Goal: Task Accomplishment & Management: Manage account settings

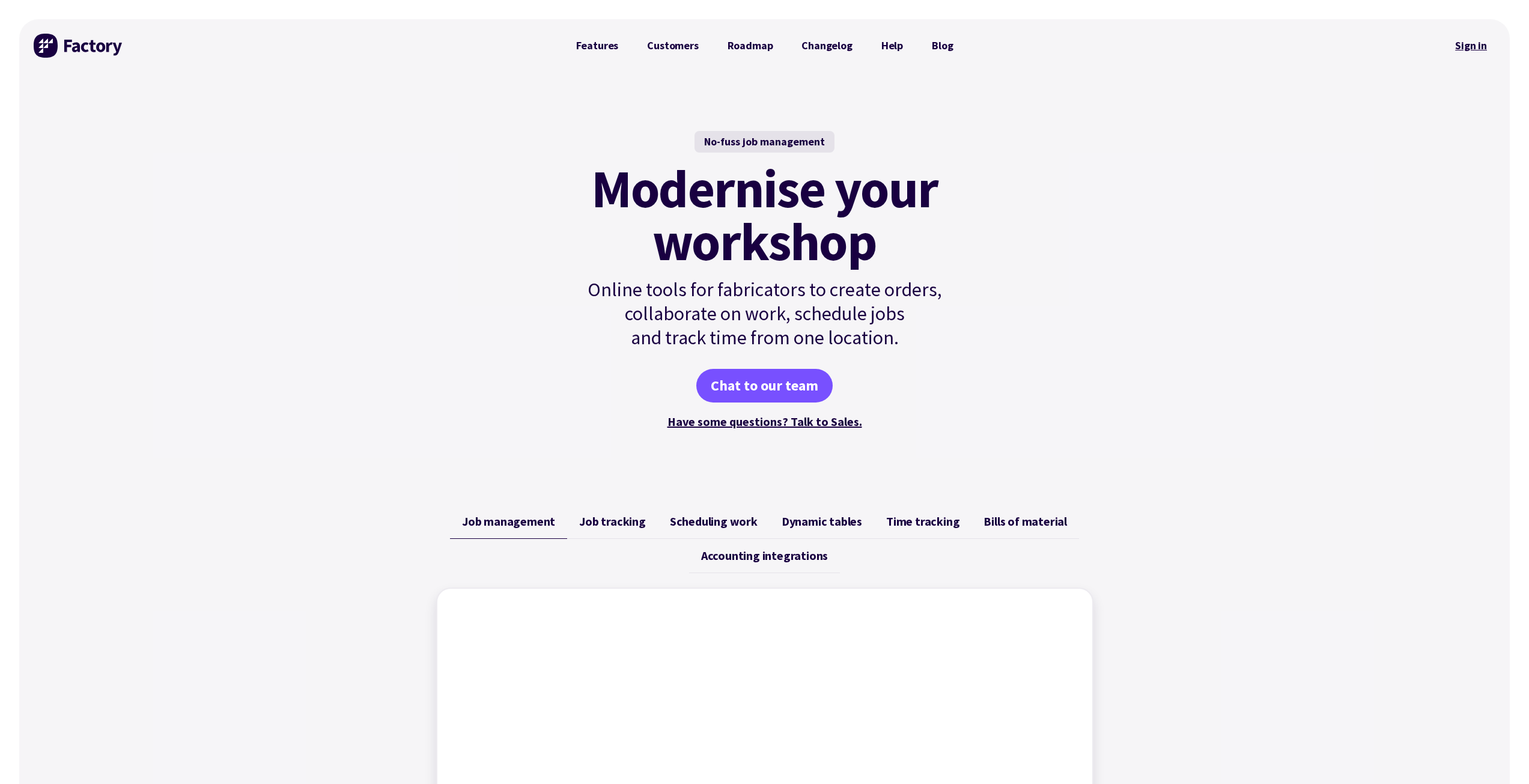
click at [1474, 44] on link "Sign in" at bounding box center [1470, 46] width 49 height 28
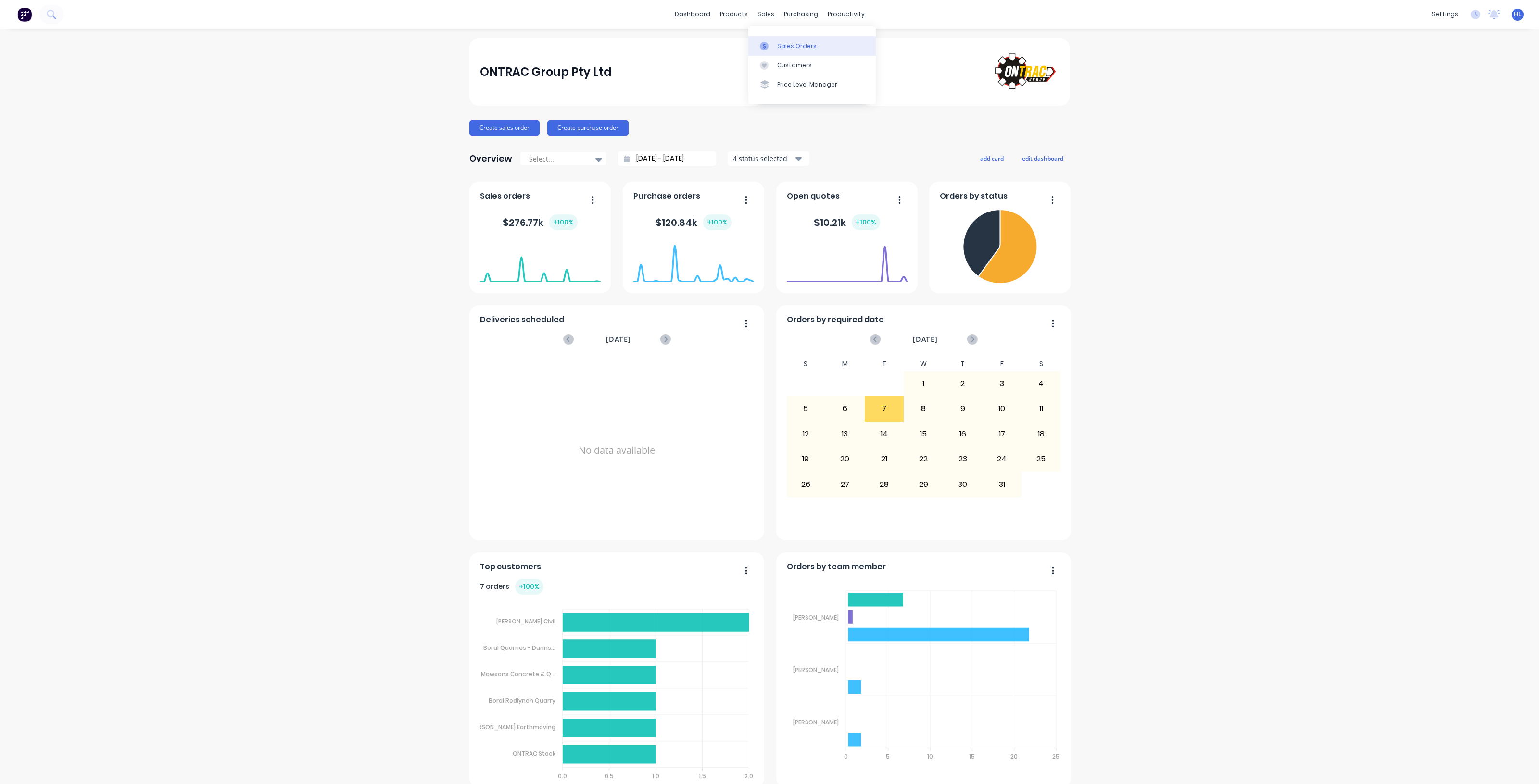
click at [783, 47] on div "Sales Orders" at bounding box center [797, 46] width 39 height 8
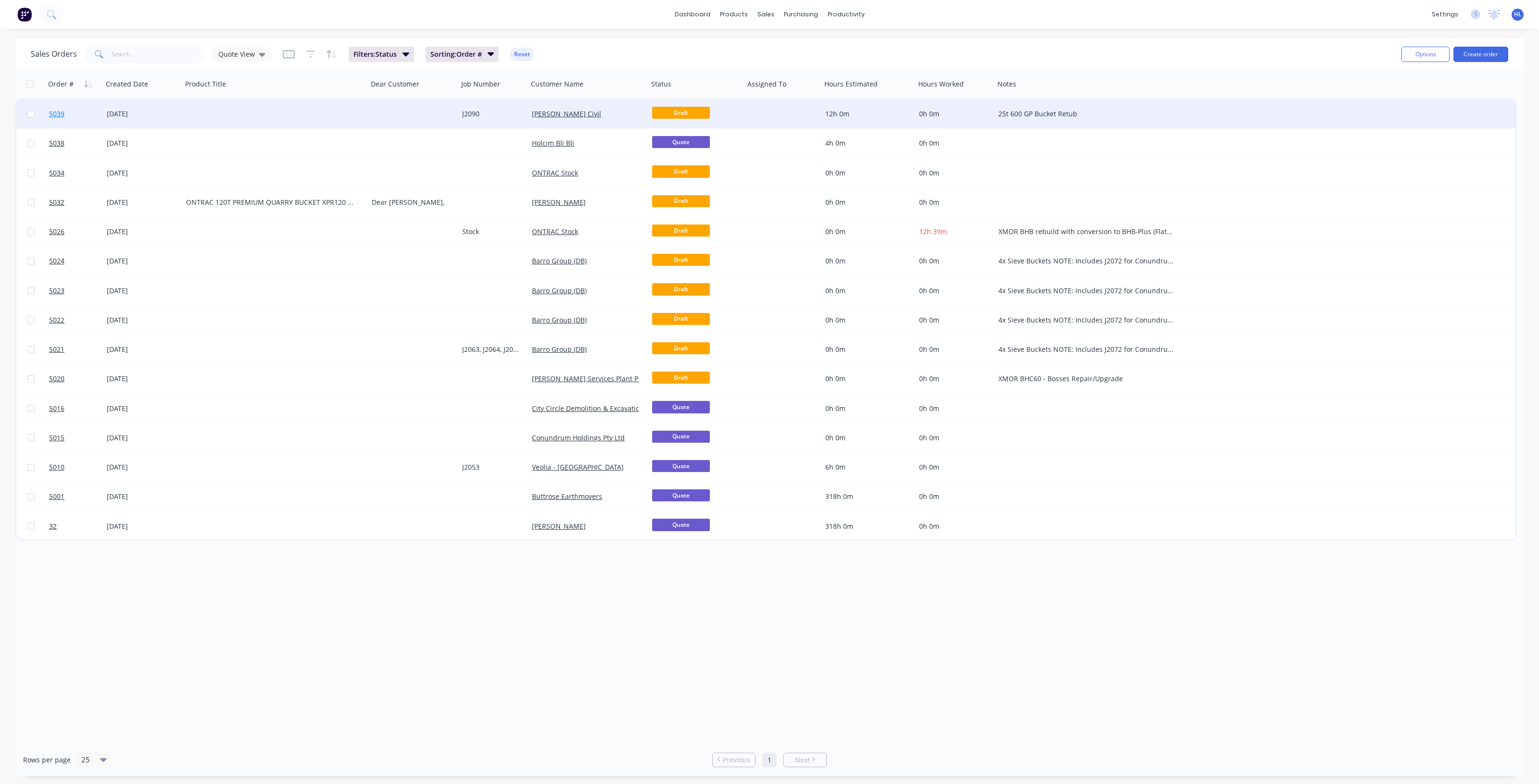
click at [88, 113] on link "5039" at bounding box center [78, 114] width 58 height 29
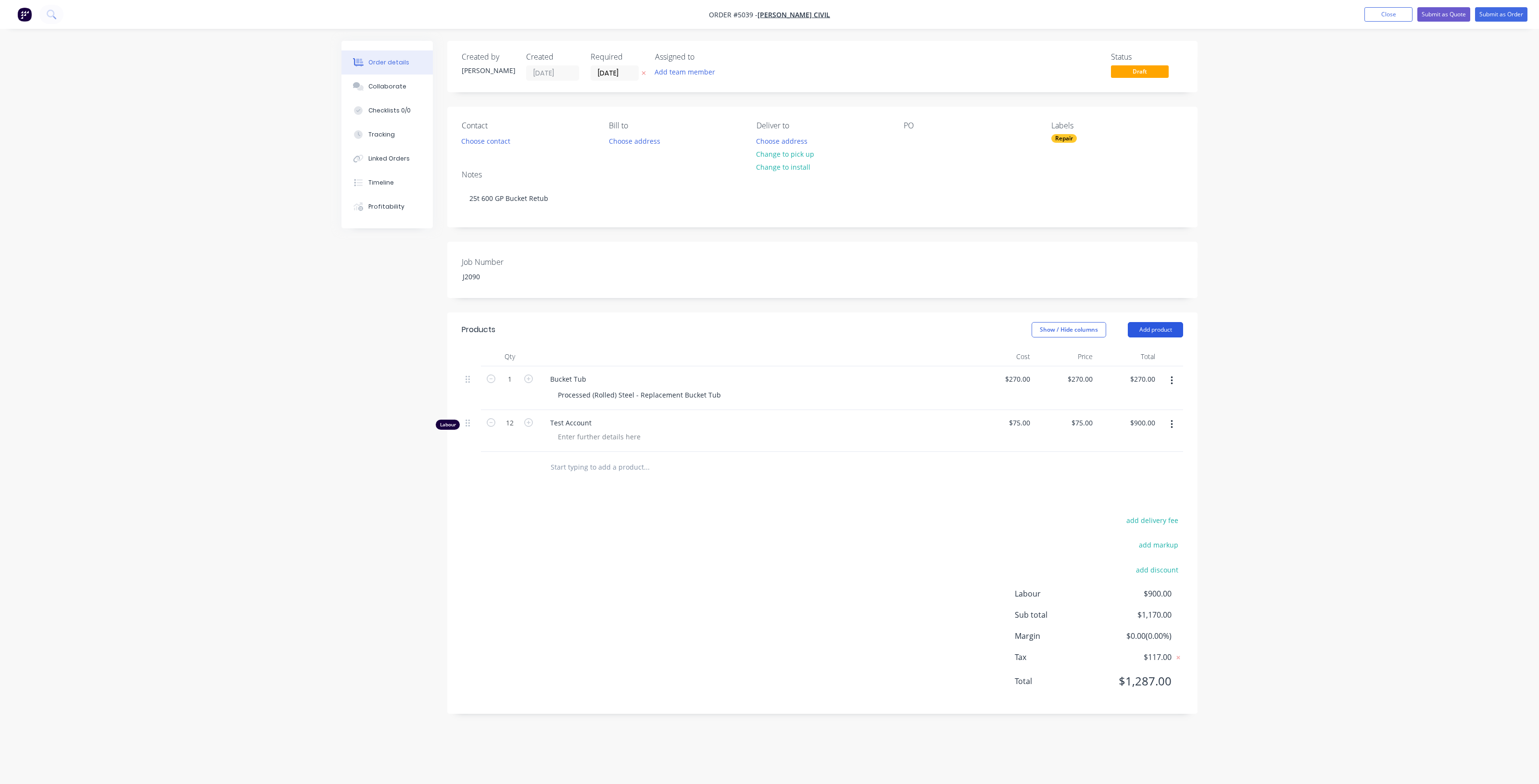
click at [1158, 326] on button "Add product" at bounding box center [1155, 330] width 56 height 16
click at [1163, 346] on button "Product catalogue" at bounding box center [1137, 354] width 91 height 19
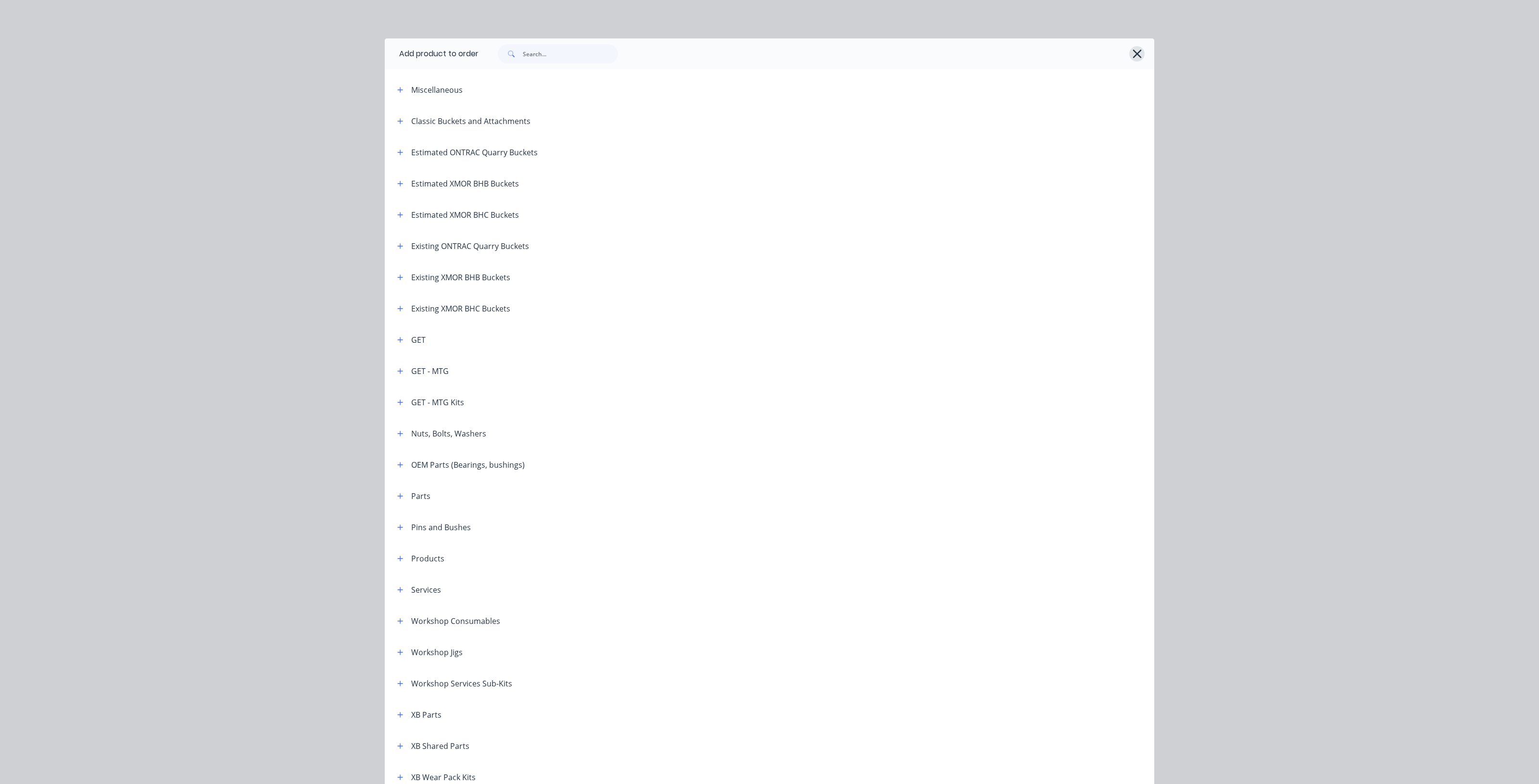
click at [1138, 56] on button "button" at bounding box center [1137, 54] width 16 height 16
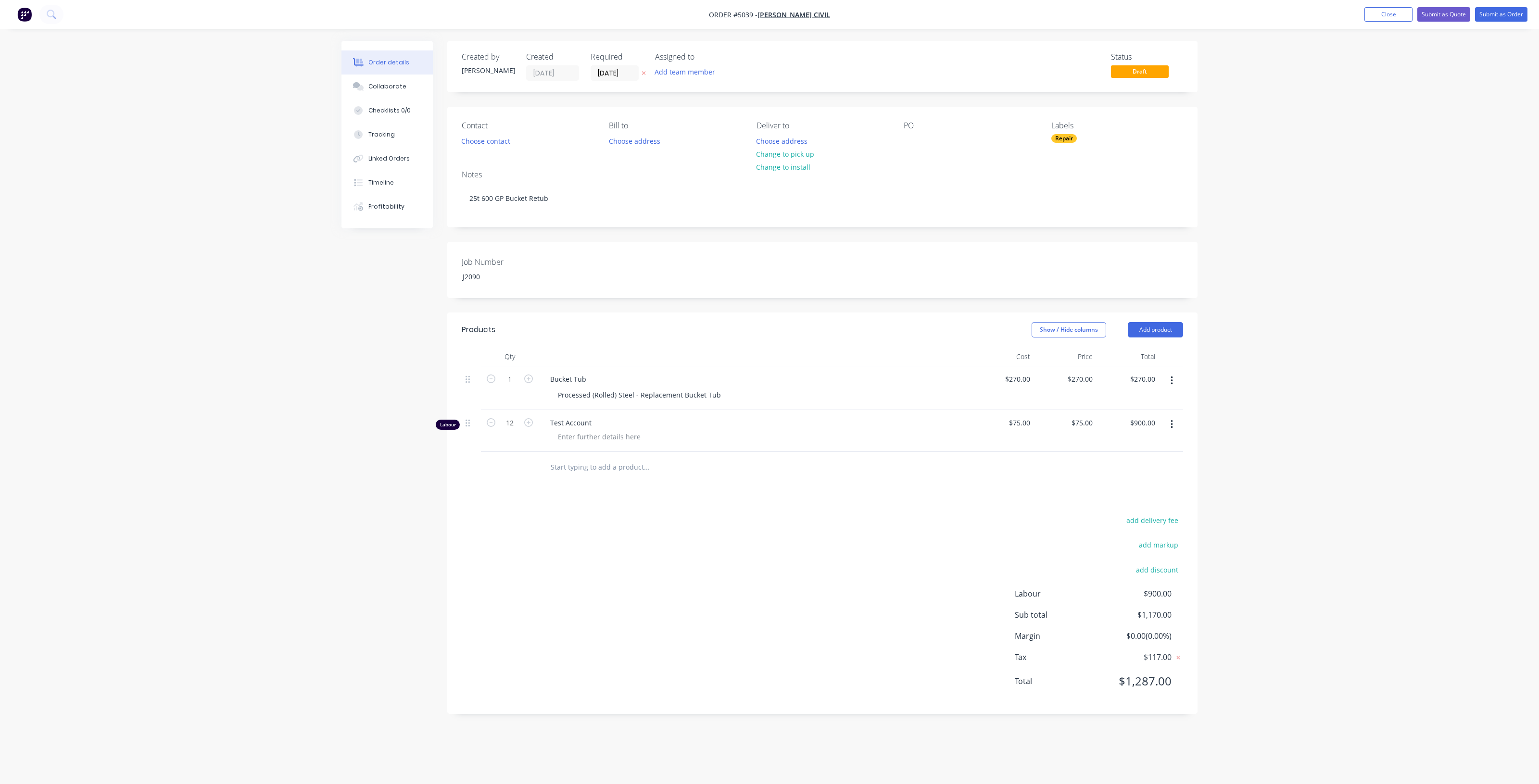
click at [578, 467] on input "text" at bounding box center [646, 467] width 192 height 19
type input "B"
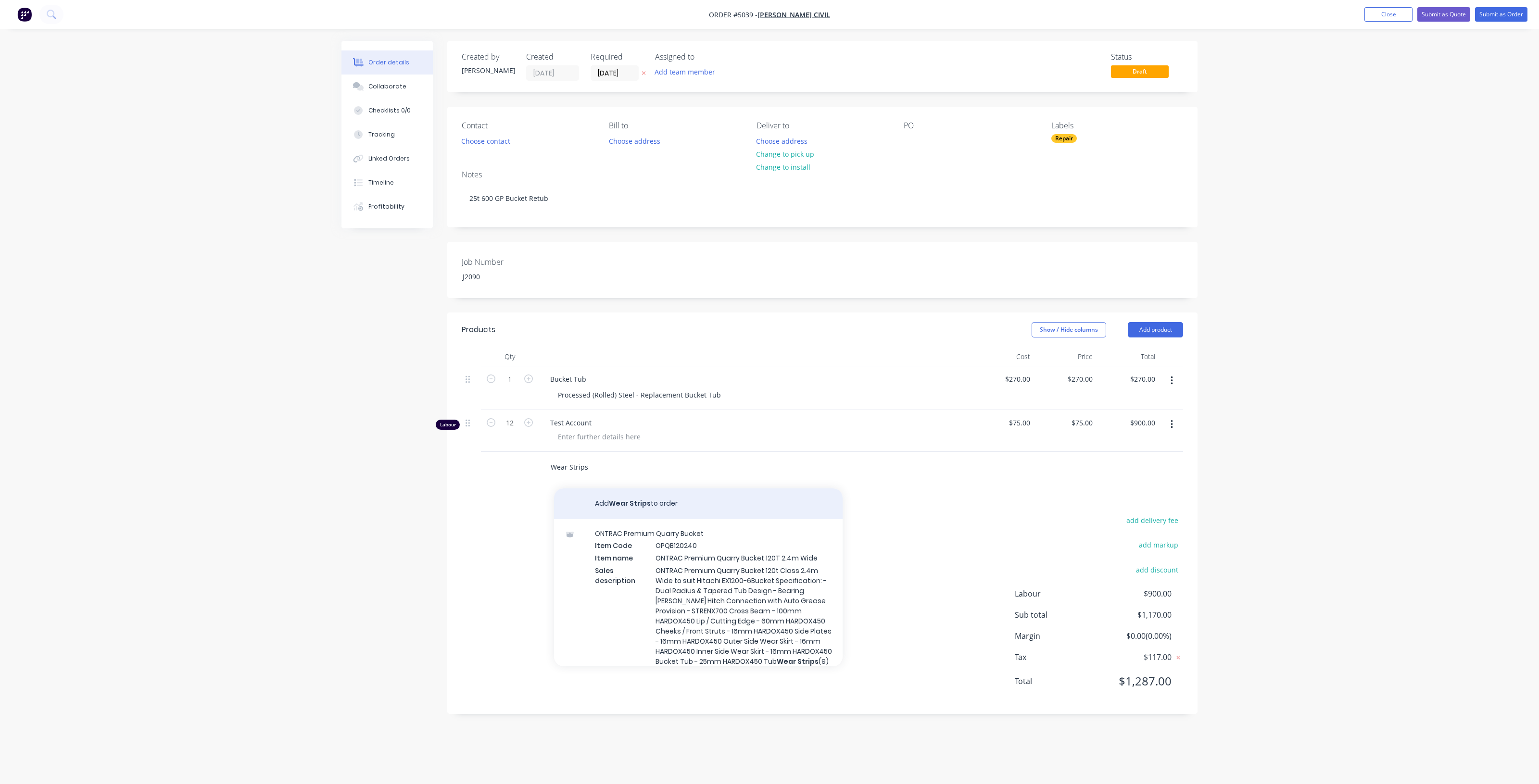
type input "Wear Strips"
click at [622, 502] on button "Add Wear Strips to order" at bounding box center [698, 504] width 289 height 31
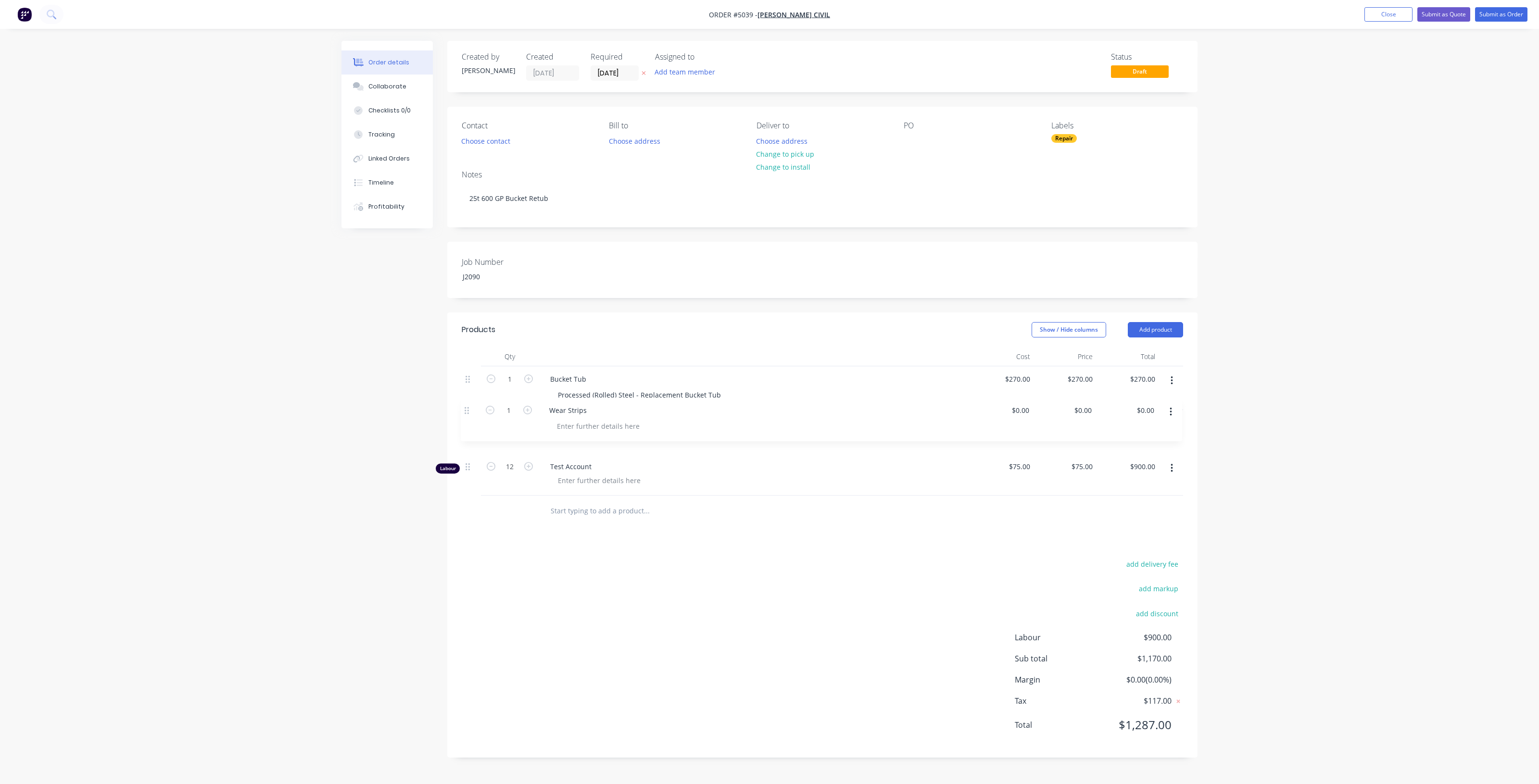
drag, startPoint x: 467, startPoint y: 466, endPoint x: 467, endPoint y: 407, distance: 59.0
click at [467, 407] on div "1 Bucket Tub Processed (Rolled) Steel - Replacement Bucket Tub $270.00 $270.00 …" at bounding box center [823, 431] width 722 height 130
drag, startPoint x: 559, startPoint y: 396, endPoint x: 701, endPoint y: 392, distance: 142.1
click at [701, 392] on div "Processed (Rolled) Steel - Replacement Bucket Tub" at bounding box center [639, 395] width 179 height 14
copy div "Processed (Rolled) Steel - Replacement Bucket"
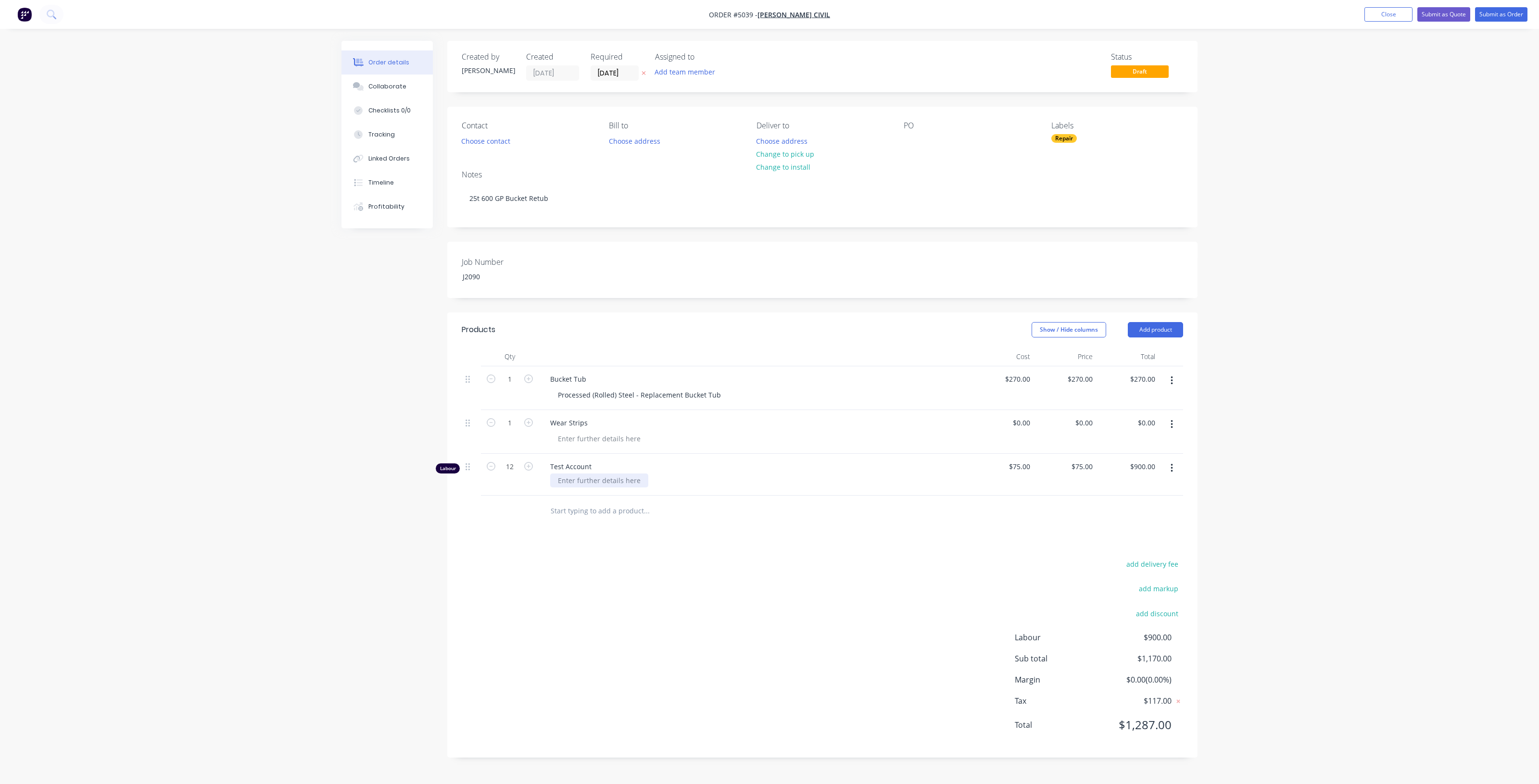
click at [624, 482] on div at bounding box center [599, 480] width 98 height 14
drag, startPoint x: 627, startPoint y: 479, endPoint x: 645, endPoint y: 479, distance: 18.0
click at [628, 479] on div at bounding box center [599, 480] width 98 height 14
paste div
click at [686, 479] on div "Processed (Rolled) Steel - Replacement Bucket" at bounding box center [632, 480] width 164 height 14
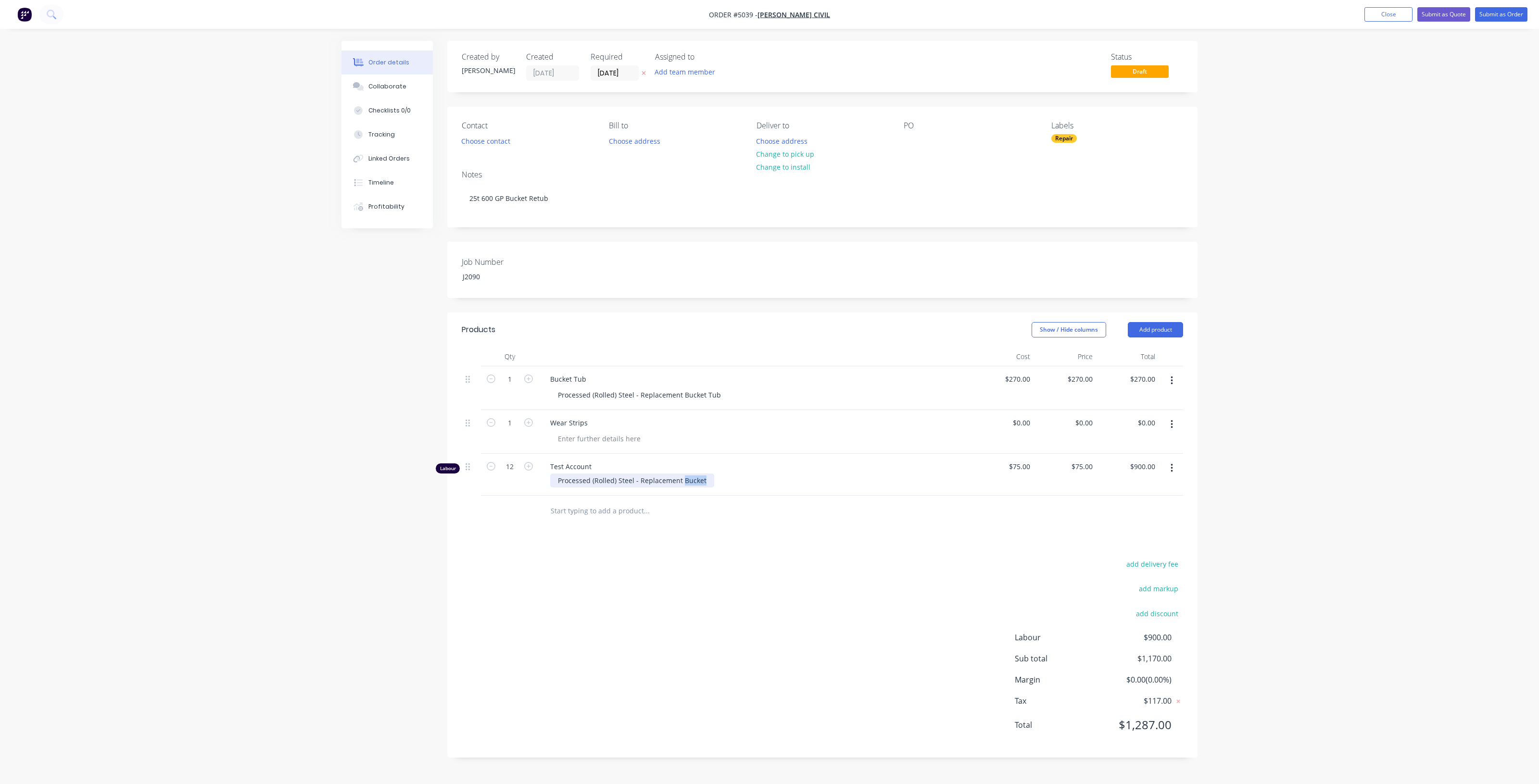
click at [686, 479] on div "Processed (Rolled) Steel - Replacement Bucket" at bounding box center [632, 480] width 164 height 14
click at [738, 493] on div "Test Account Processed (Rolled) Steel - Replacement Wear Strips" at bounding box center [755, 475] width 433 height 42
drag, startPoint x: 553, startPoint y: 479, endPoint x: 765, endPoint y: 479, distance: 212.0
click at [765, 479] on div "Processed (Rolled) Steel - Replacement Wear Strips" at bounding box center [759, 480] width 418 height 14
click at [599, 440] on div at bounding box center [599, 438] width 98 height 14
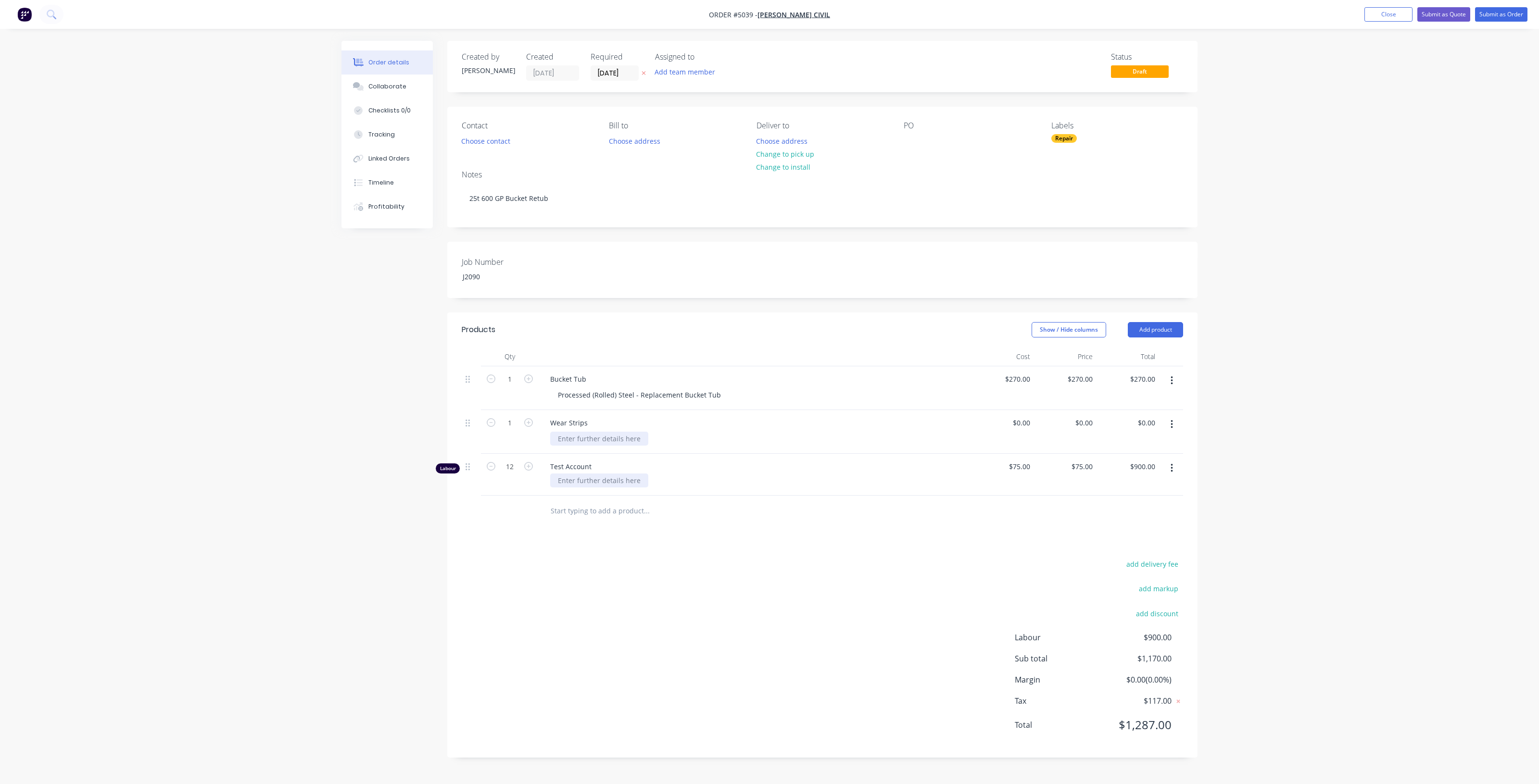
paste div
click at [642, 516] on input "text" at bounding box center [646, 511] width 192 height 19
click at [657, 454] on div "Test Account" at bounding box center [755, 475] width 433 height 42
click at [1028, 428] on input at bounding box center [1028, 422] width 11 height 14
type input "$95.00"
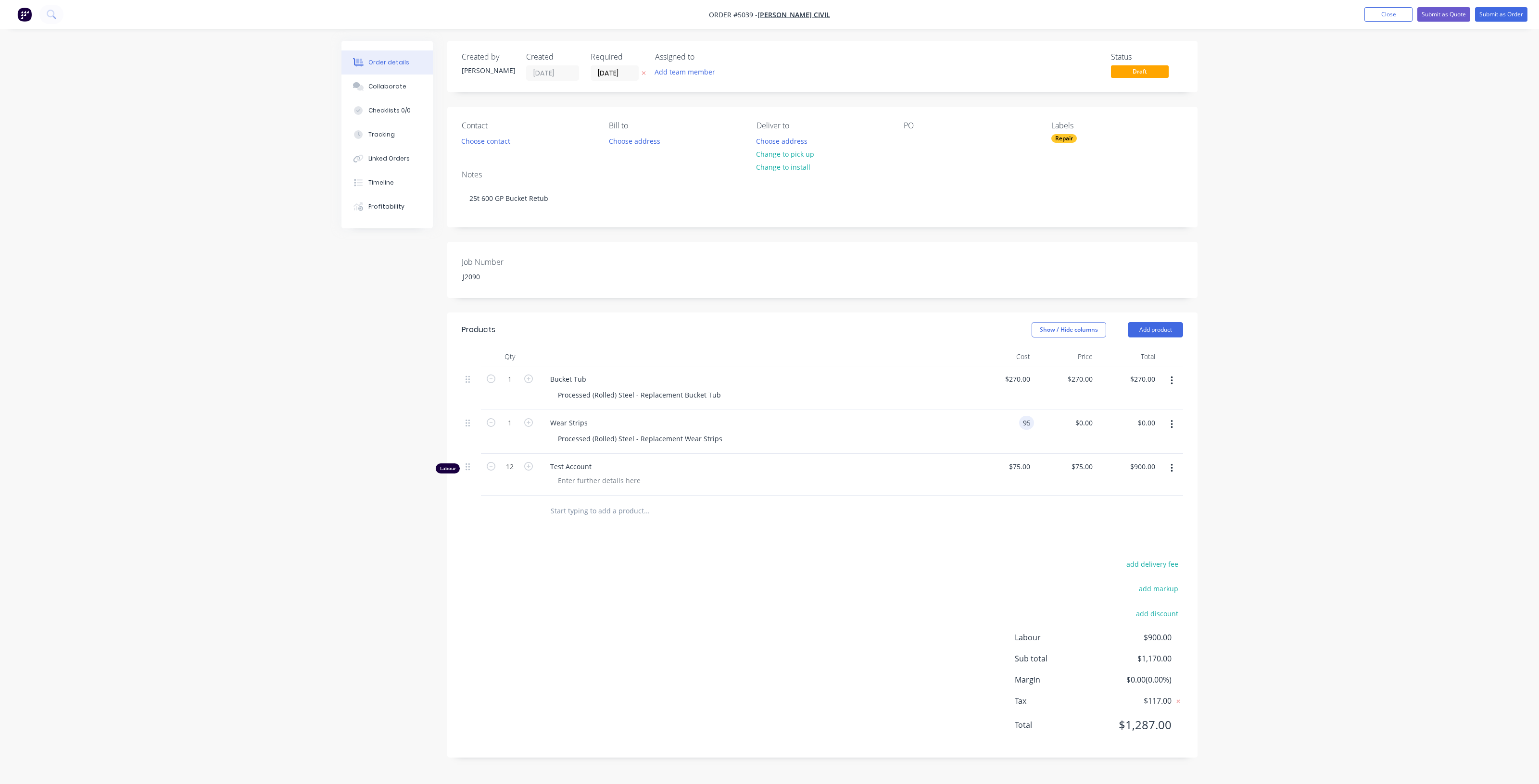
type input "$95.00"
click at [1050, 428] on div "$95.00 $0.00" at bounding box center [1065, 432] width 63 height 44
click at [1152, 426] on input "95.00" at bounding box center [1146, 422] width 26 height 14
type input "$95.00"
click at [529, 426] on icon "button" at bounding box center [528, 422] width 8 height 8
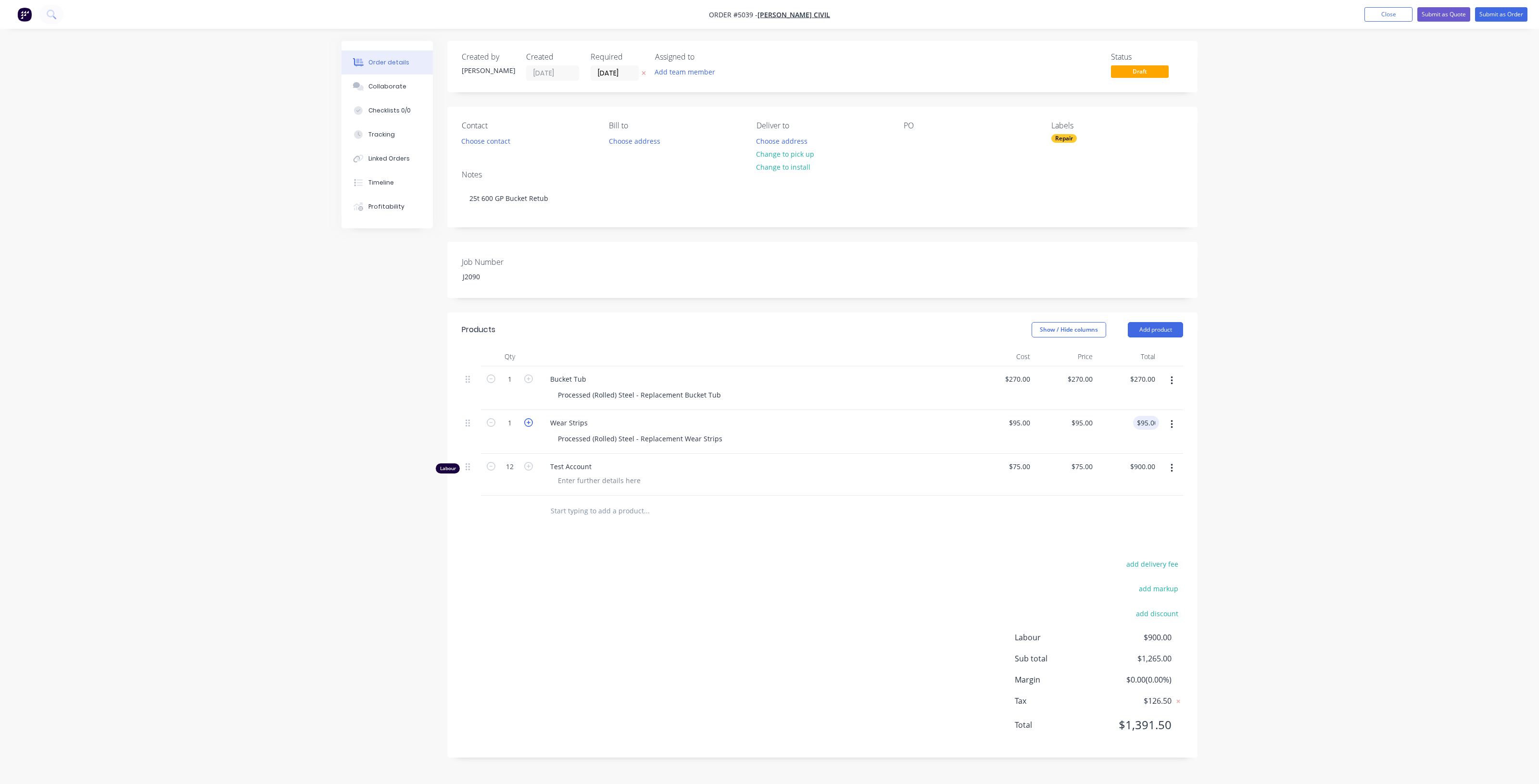
type input "2"
type input "$190.00"
click at [529, 426] on icon "button" at bounding box center [528, 422] width 8 height 8
type input "3"
type input "$285.00"
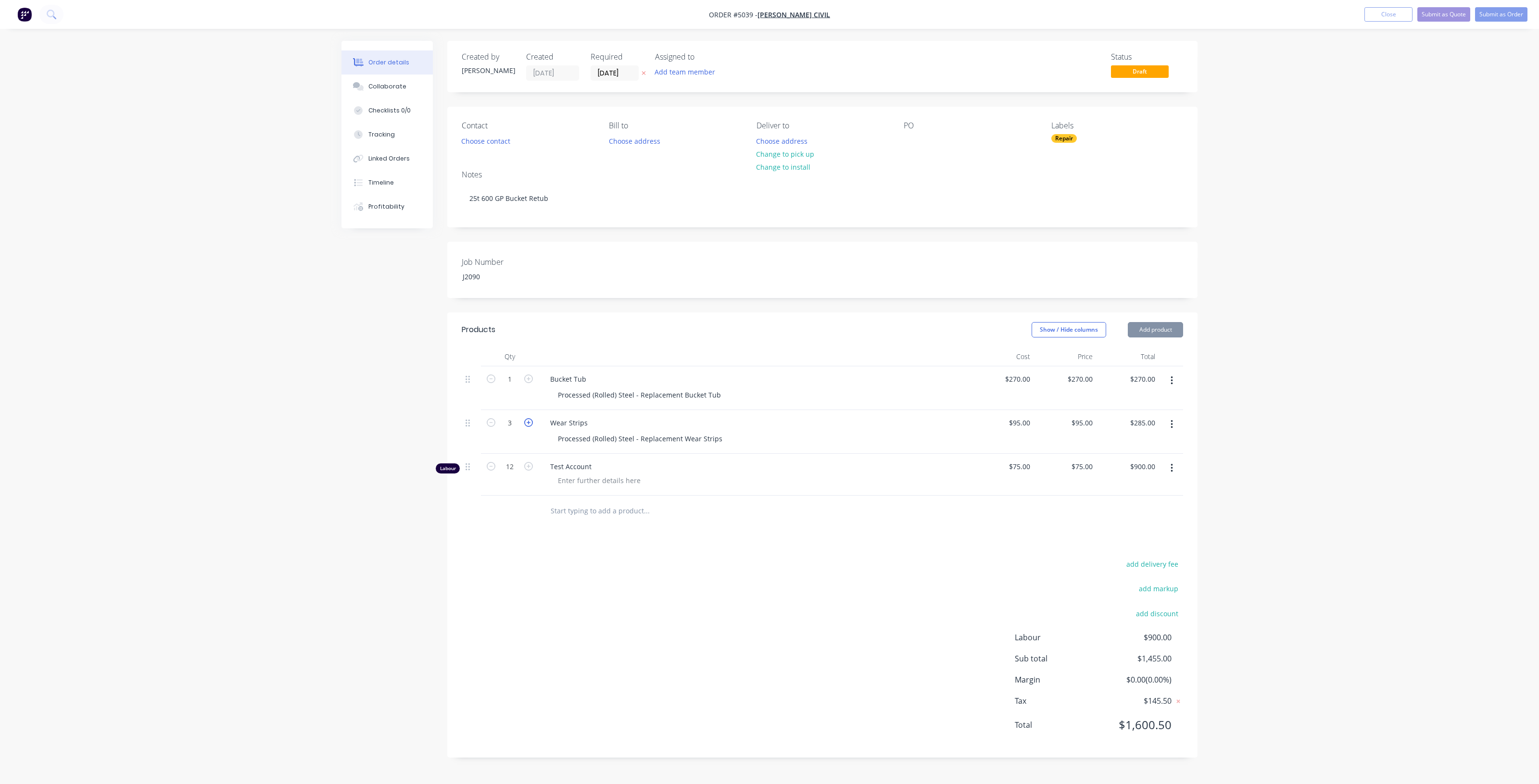
click at [529, 426] on icon "button" at bounding box center [528, 422] width 8 height 8
type input "4"
type input "$380.00"
click at [691, 577] on div "add delivery fee add markup add discount Labour $900.00 Sub total $1,550.00 Mar…" at bounding box center [823, 650] width 722 height 186
click at [726, 536] on div "Products Show / Hide columns Add product Qty Cost Price Total 1 Bucket Tub Proc…" at bounding box center [823, 534] width 750 height 445
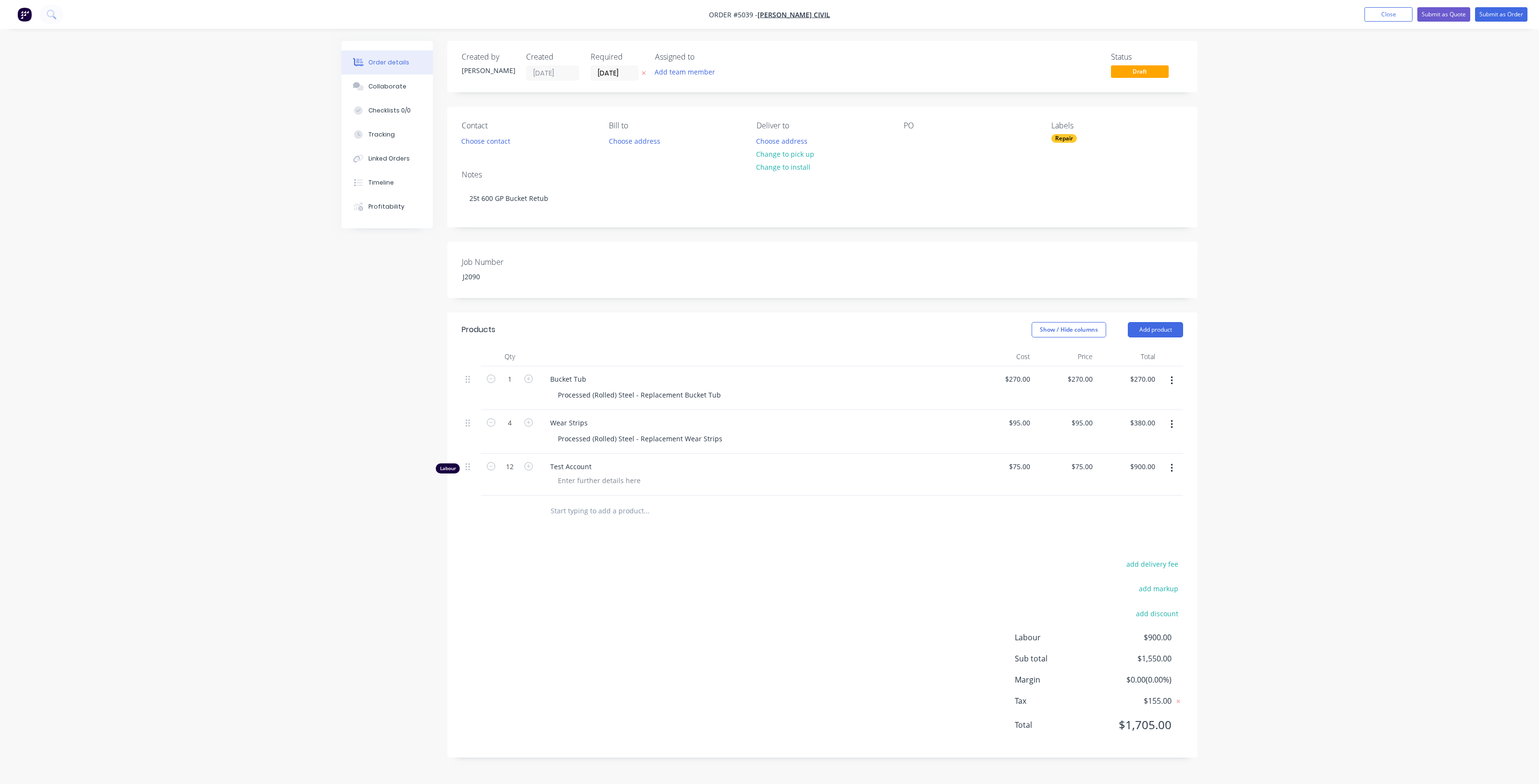
click at [726, 536] on div "Products Show / Hide columns Add product Qty Cost Price Total 1 Bucket Tub Proc…" at bounding box center [823, 534] width 750 height 445
click at [1164, 595] on button "add markup" at bounding box center [1158, 589] width 50 height 13
click at [1155, 588] on input at bounding box center [1145, 589] width 43 height 14
type input "66.66"
drag, startPoint x: 1206, startPoint y: 613, endPoint x: 1209, endPoint y: 643, distance: 30.1
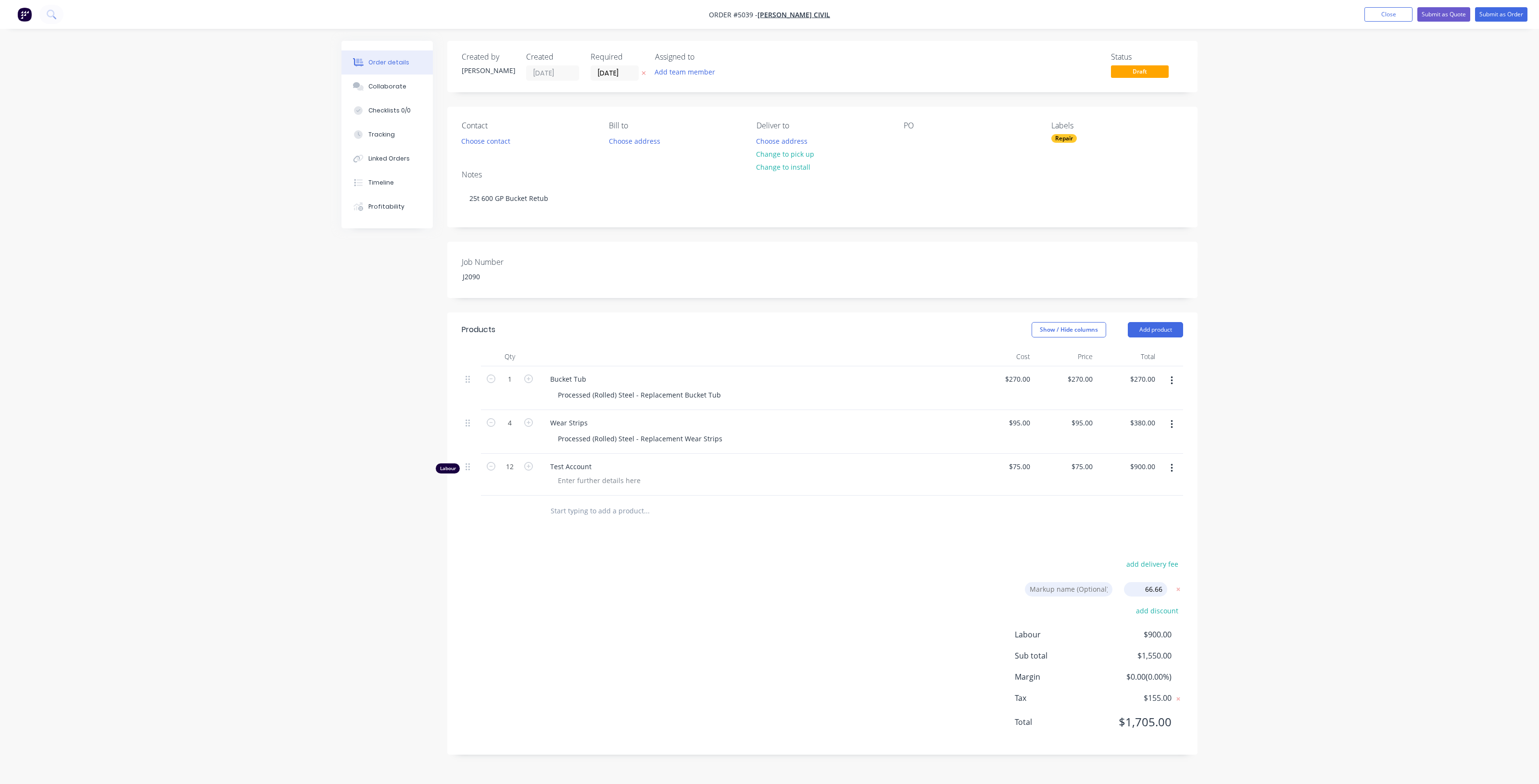
click at [1209, 643] on div "Order details Collaborate Checklists 0/0 Tracking Linked Orders Timeline Profit…" at bounding box center [770, 392] width 1539 height 784
drag, startPoint x: 1225, startPoint y: 638, endPoint x: 1172, endPoint y: 594, distance: 68.9
click at [1225, 635] on div "Order details Collaborate Checklists 0/0 Tracking Linked Orders Timeline Profit…" at bounding box center [770, 392] width 1539 height 784
click at [1095, 594] on input at bounding box center [1068, 589] width 88 height 14
click at [1092, 565] on div "add delivery fee" at bounding box center [1123, 570] width 120 height 24
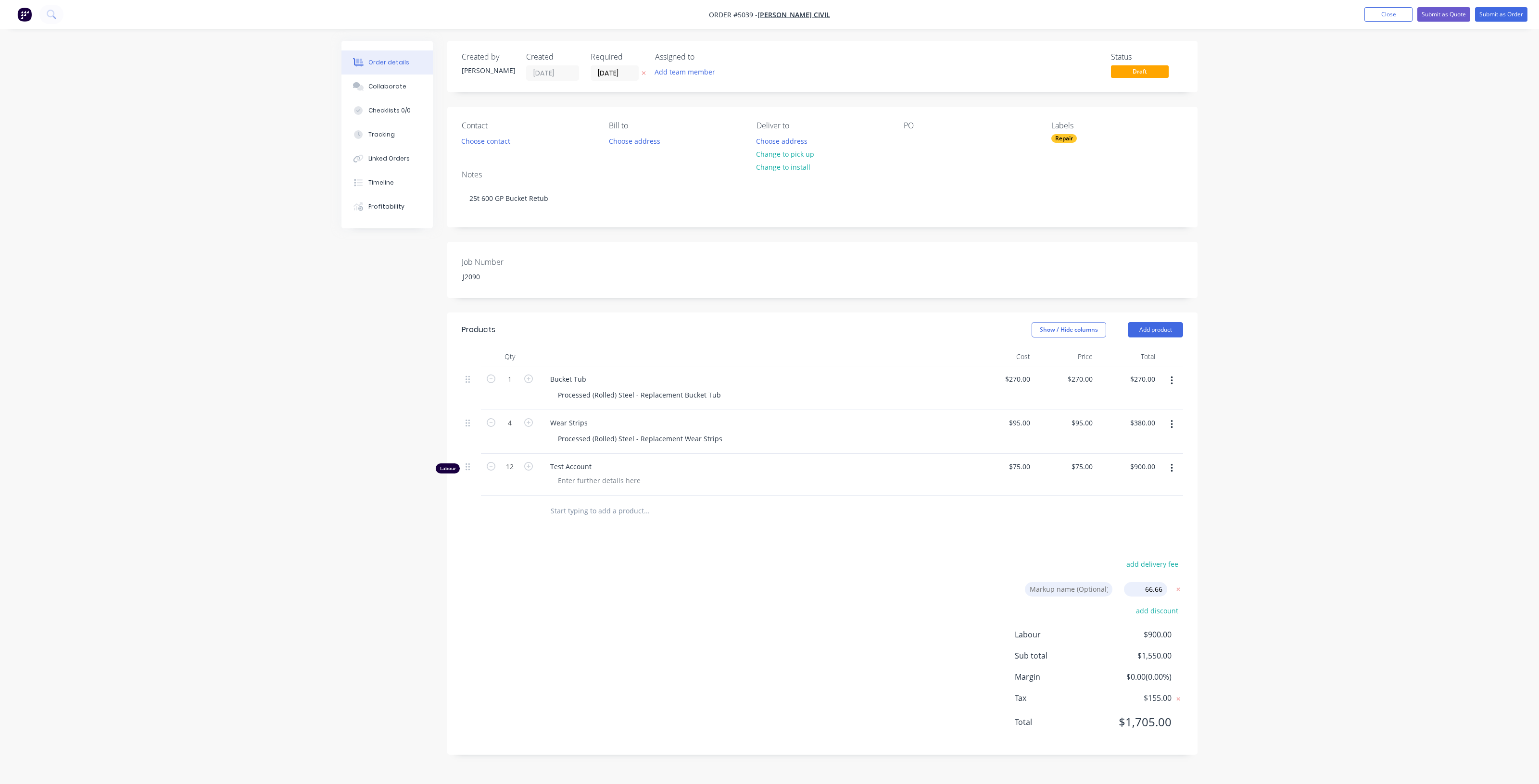
click at [1142, 591] on input "66.66" at bounding box center [1145, 589] width 43 height 14
click input "submit" at bounding box center [0, 0] width 0 height 0
type input "$449.982"
type input "$449.98"
type input "$158.327"
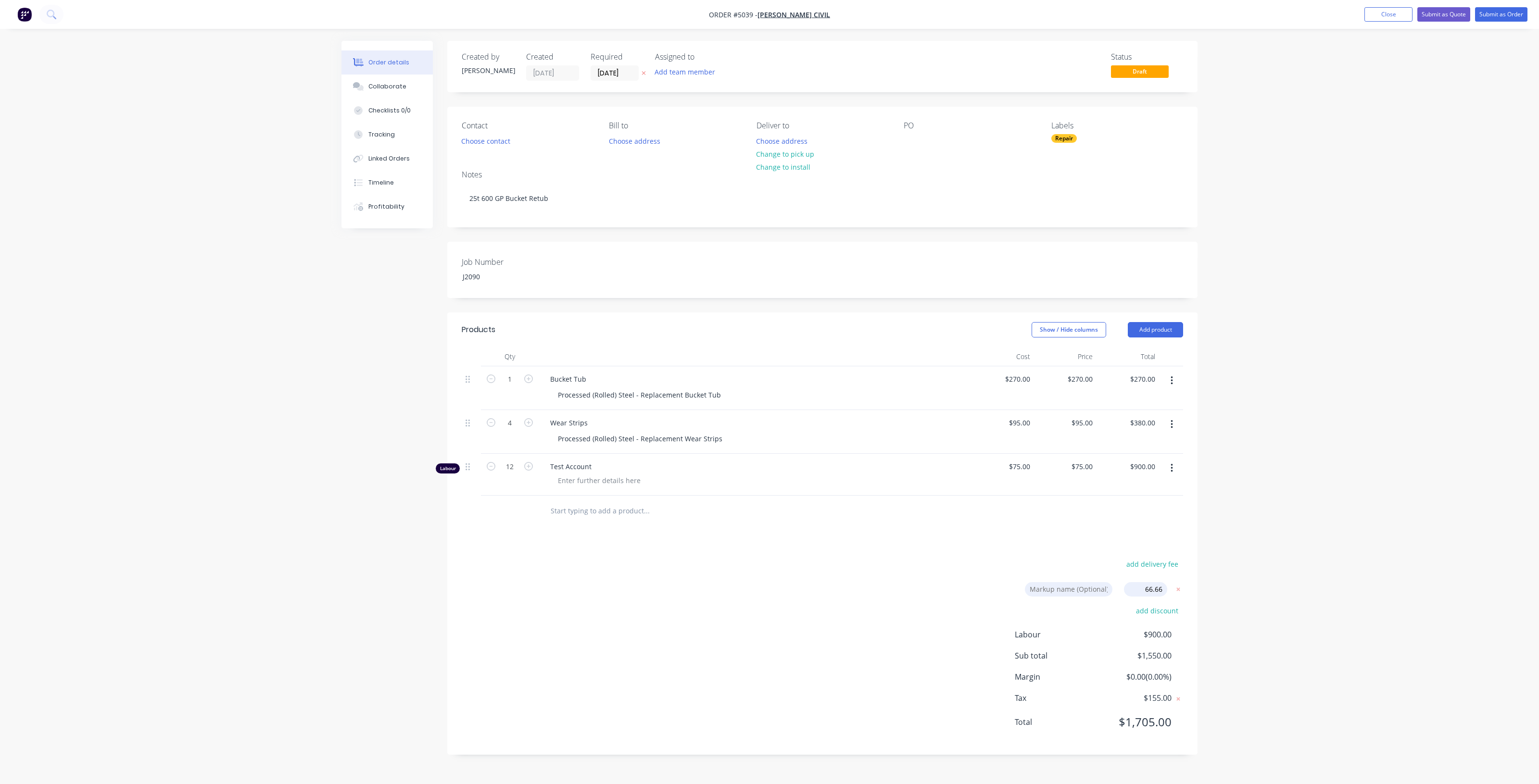
type input "$633.31"
type input "$124.995"
type input "$1,499.94"
click at [1232, 599] on div "Applying markup price to the order Loading..." at bounding box center [1102, 432] width 1530 height 784
click at [1244, 601] on div "Order details Collaborate Checklists 0/0 Tracking Linked Orders Timeline Profit…" at bounding box center [765, 396] width 1530 height 792
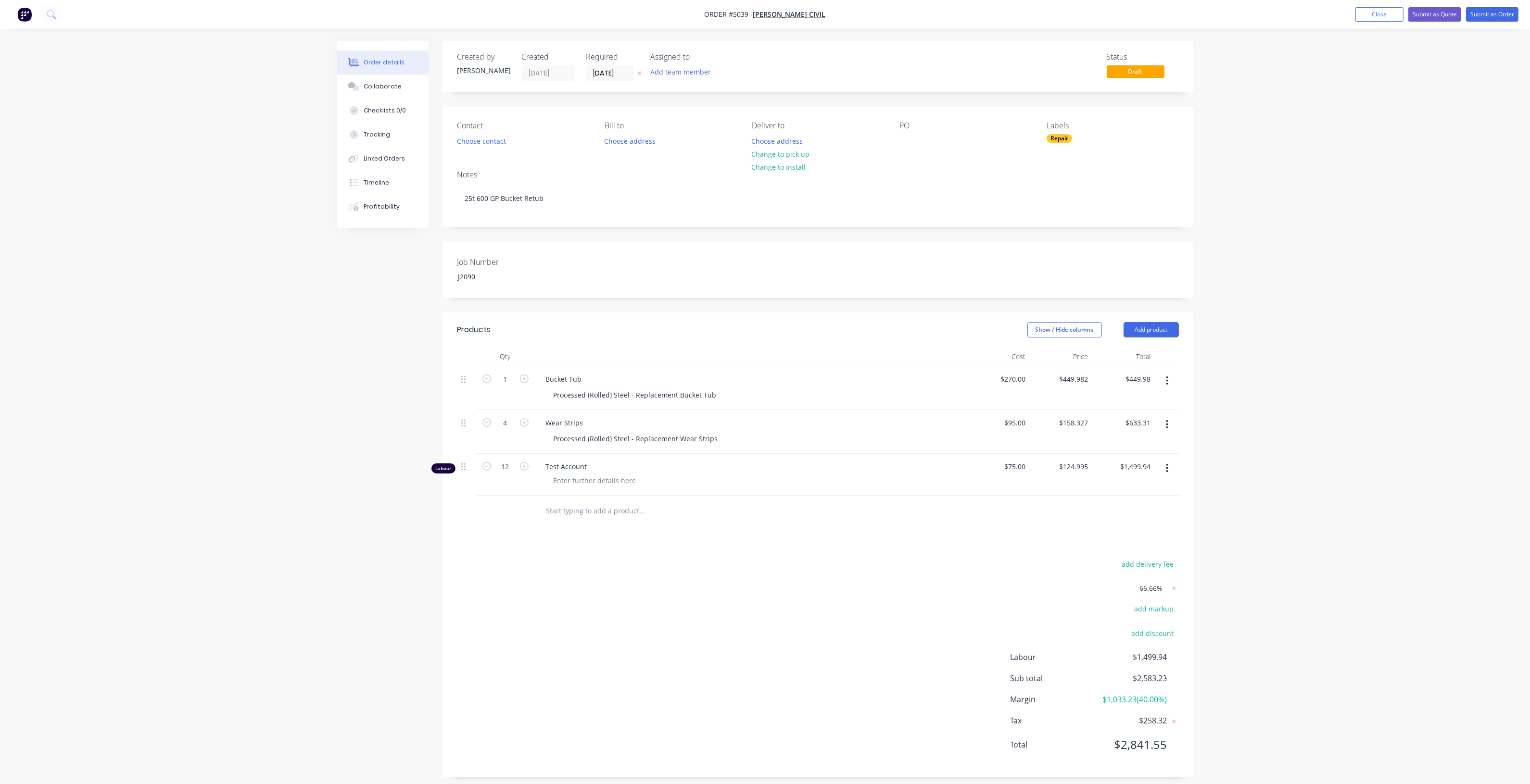
scroll to position [8, 0]
click at [1247, 606] on div "Order details Collaborate Checklists 0/0 Tracking Linked Orders Timeline Profit…" at bounding box center [765, 388] width 1530 height 792
click at [1256, 612] on div "Order details Collaborate Checklists 0/0 Tracking Linked Orders Timeline Profit…" at bounding box center [765, 388] width 1530 height 792
click at [1249, 607] on div "Order details Collaborate Checklists 0/0 Tracking Linked Orders Timeline Profit…" at bounding box center [765, 388] width 1530 height 792
click at [1249, 607] on div "Order details Collaborate Checklists 0/0 Tracking Linked Orders Timeline Profit…" at bounding box center [765, 388] width 1530 height 792
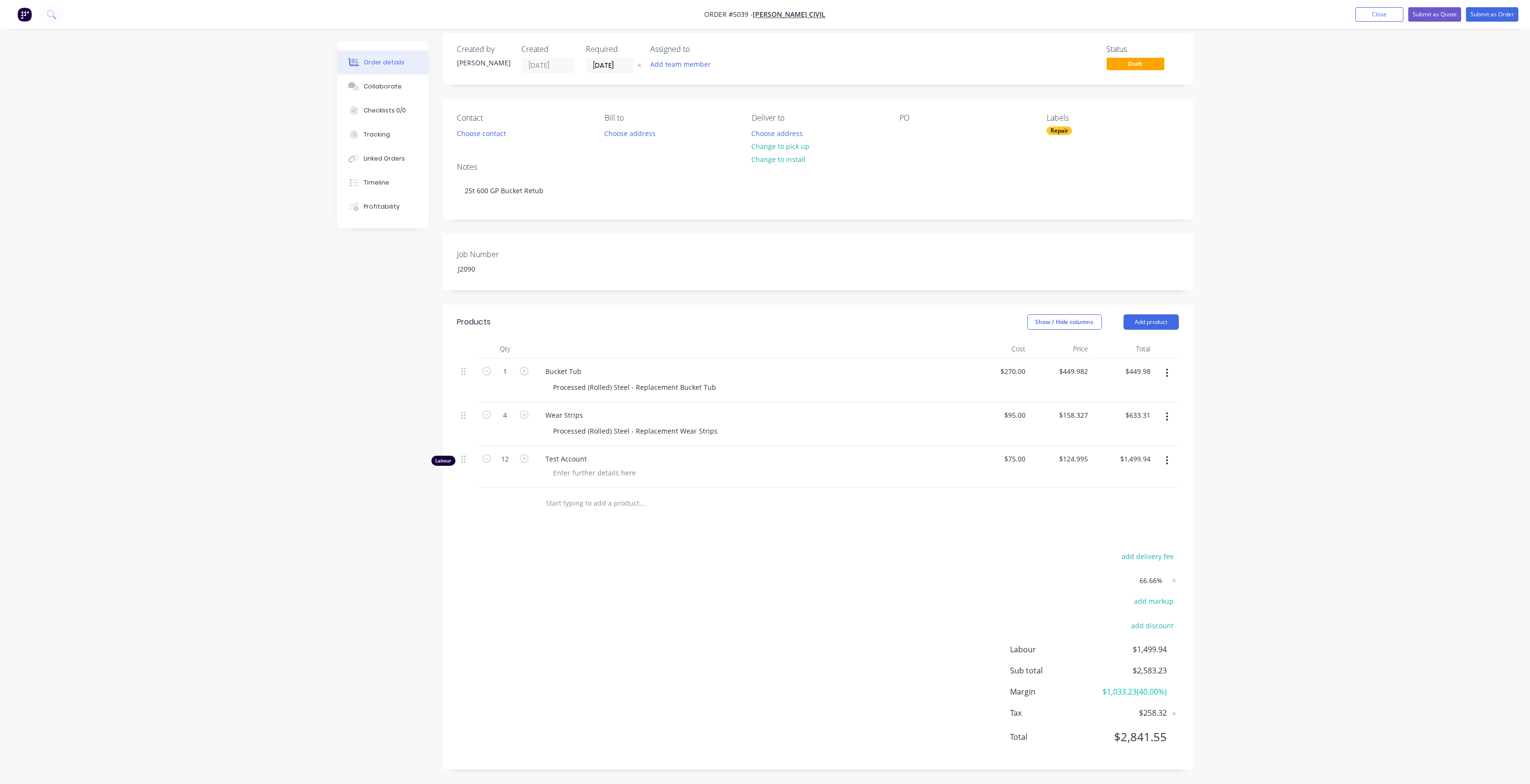
click at [1197, 746] on div "Order details Collaborate Checklists 0/0 Tracking Linked Orders Timeline Profit…" at bounding box center [765, 408] width 875 height 751
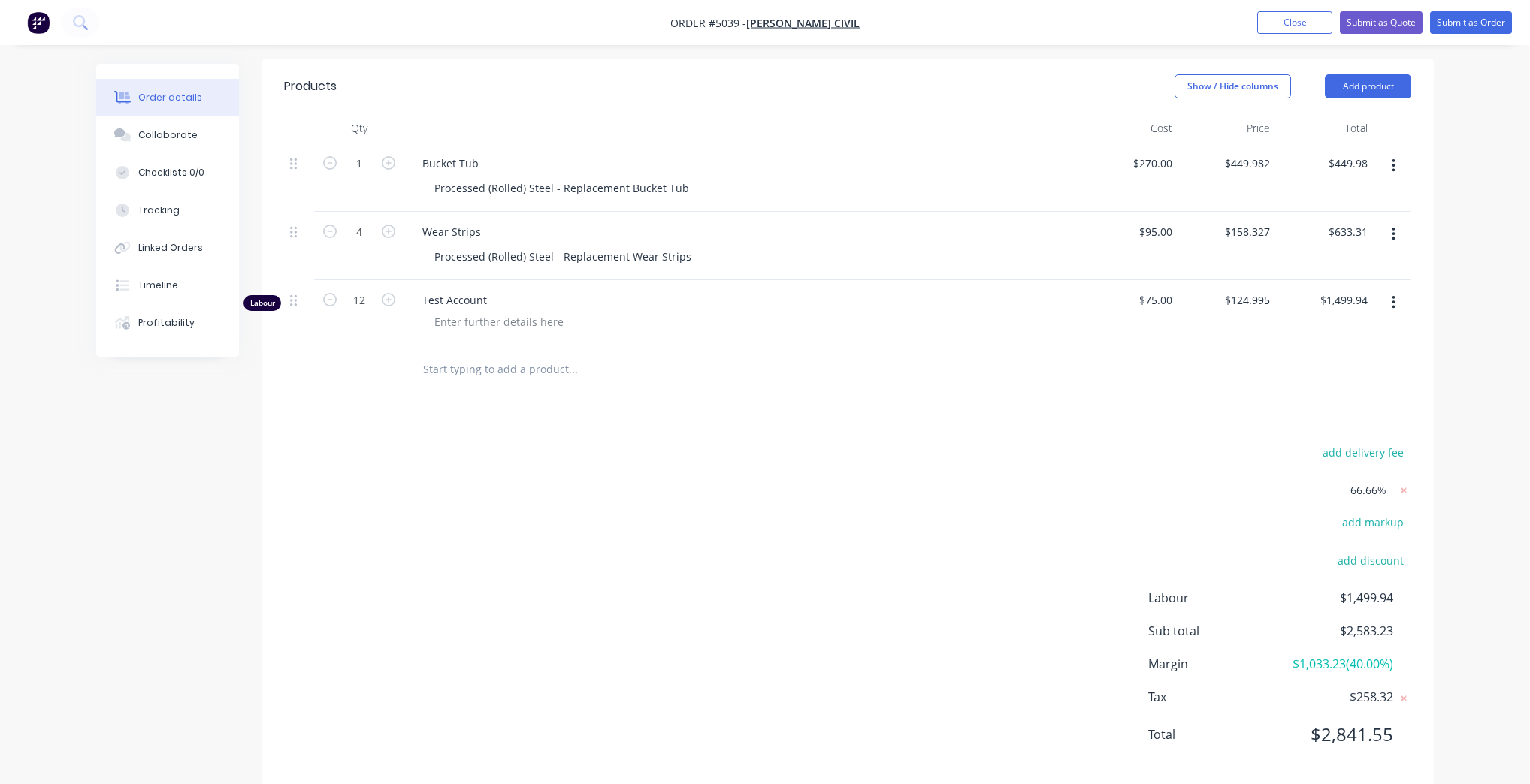
scroll to position [435, 0]
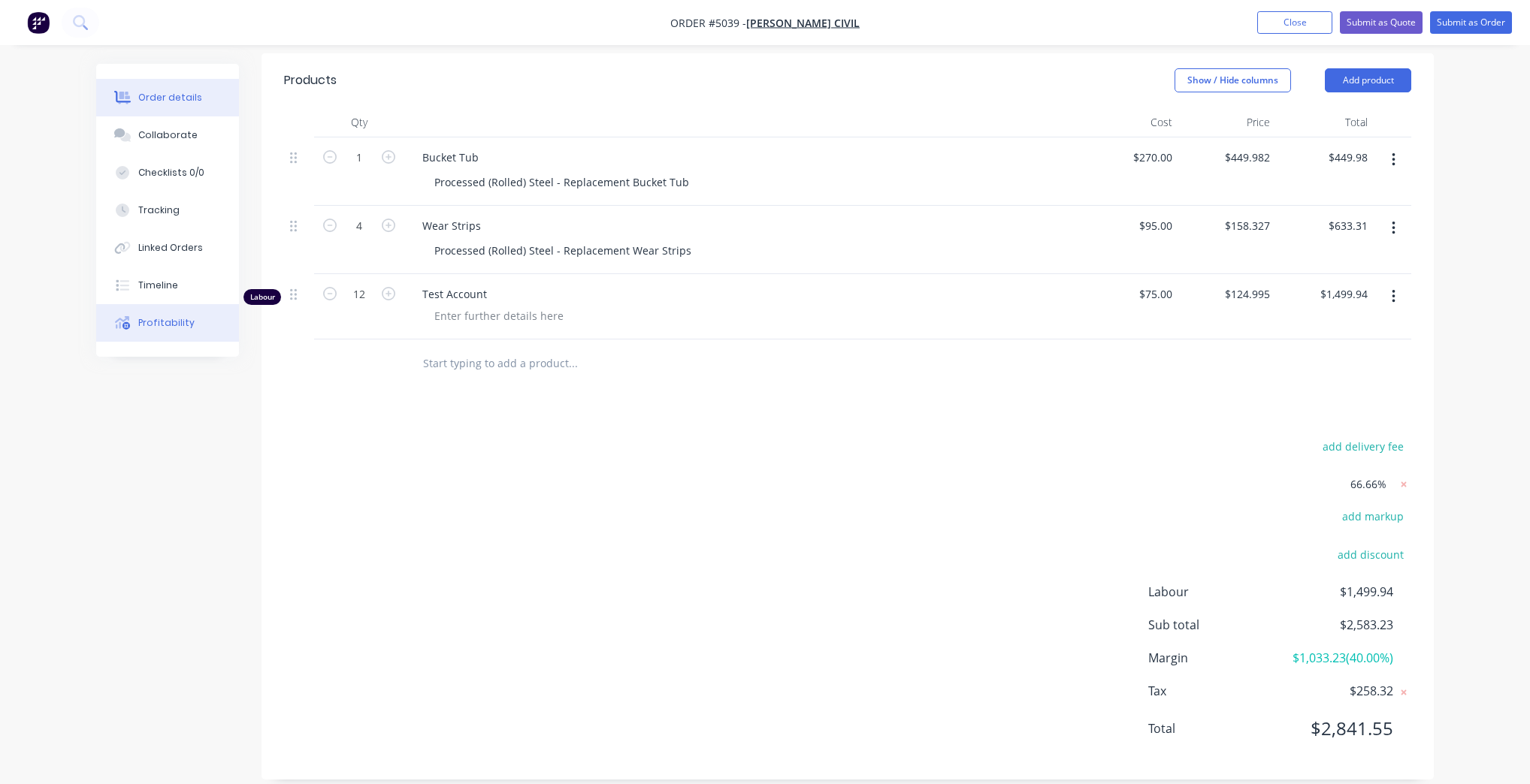
click at [202, 314] on button "Profitability" at bounding box center [167, 323] width 143 height 37
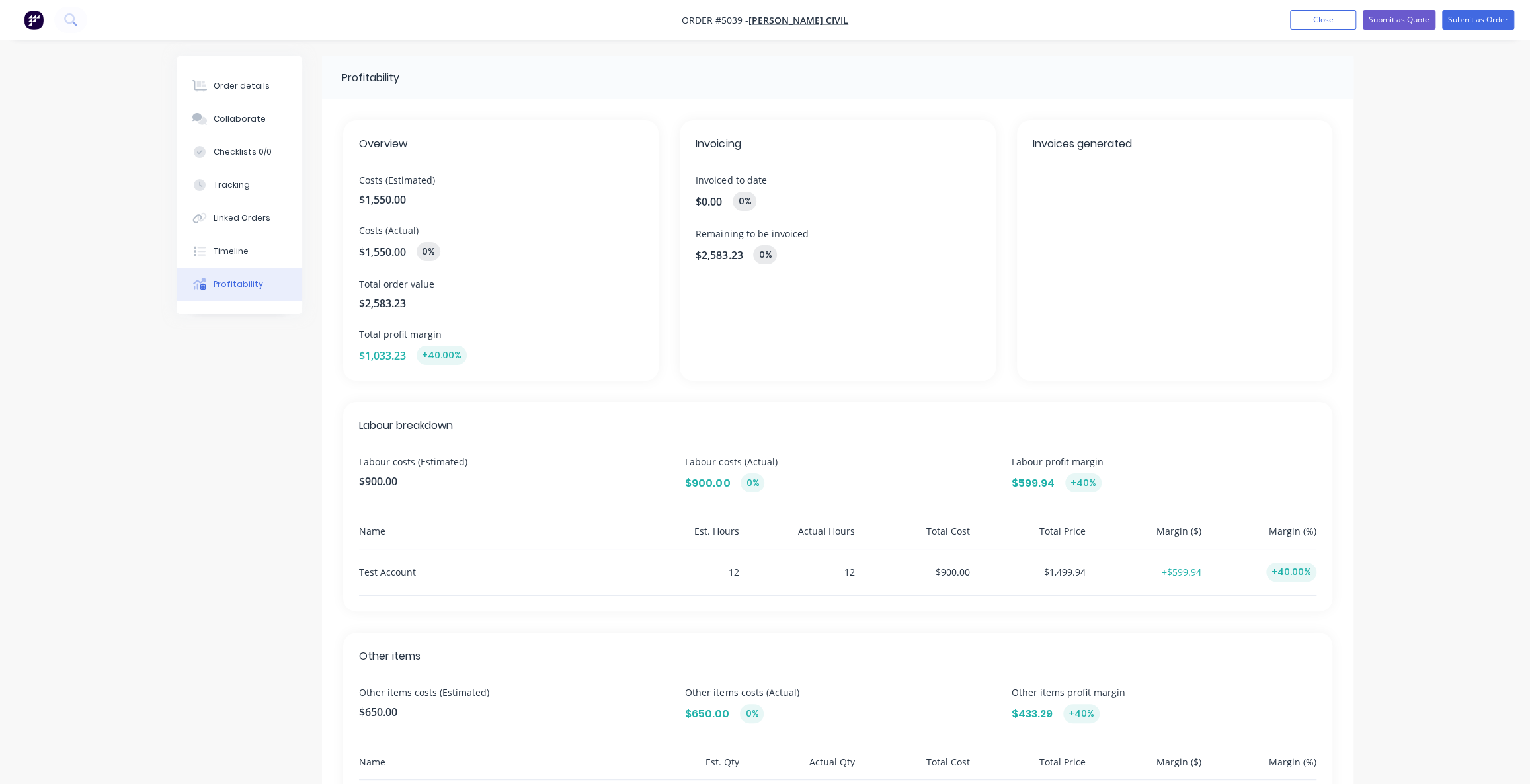
click at [514, 331] on span "Total profit margin" at bounding box center [500, 333] width 283 height 14
click at [589, 351] on div "$1,033.23 +40.00%" at bounding box center [500, 355] width 283 height 19
click at [616, 362] on div "$1,033.23 +40.00%" at bounding box center [500, 355] width 283 height 19
click at [618, 362] on div "$1,033.23 +40.00%" at bounding box center [500, 355] width 283 height 19
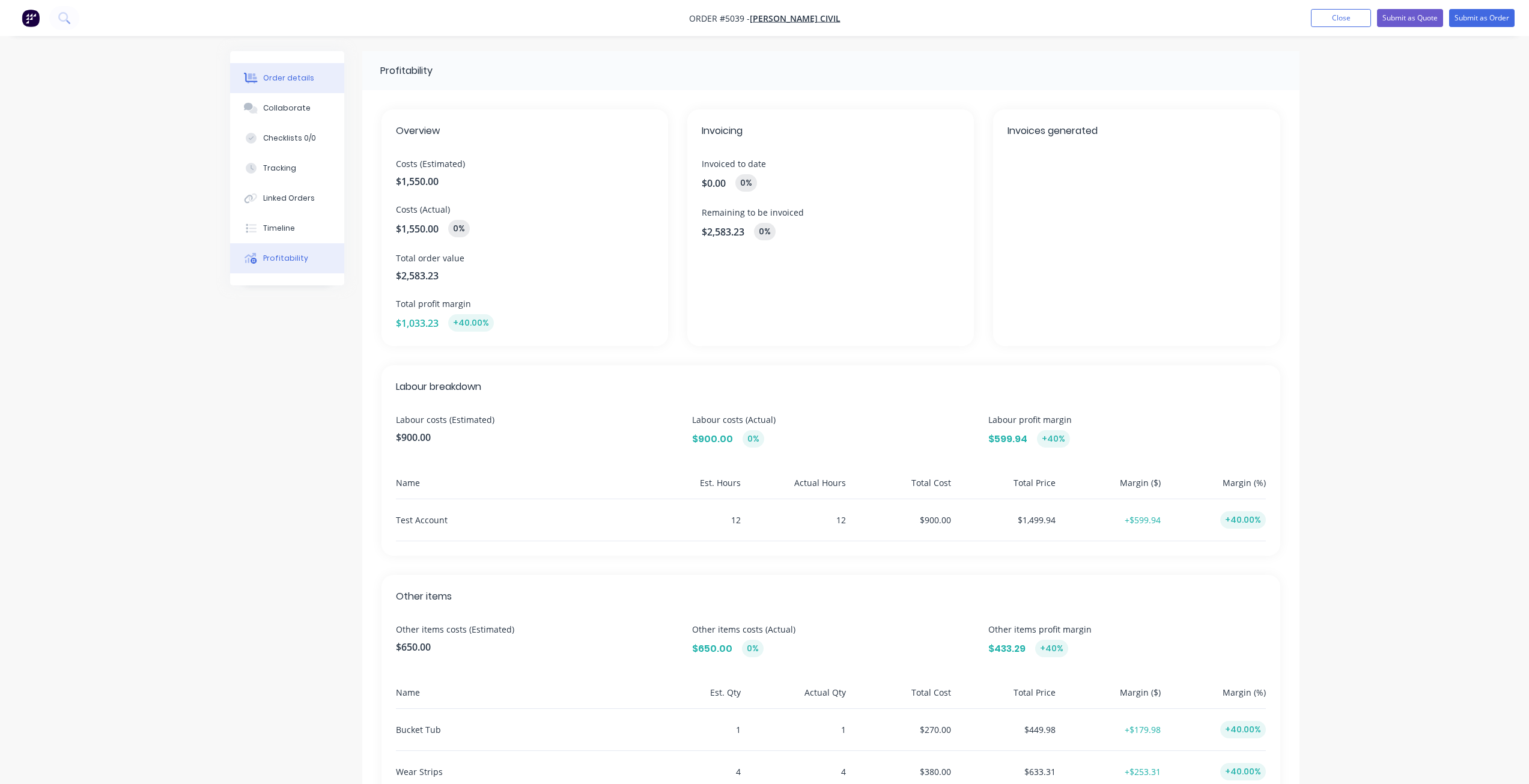
click at [296, 85] on button "Order details" at bounding box center [287, 78] width 114 height 30
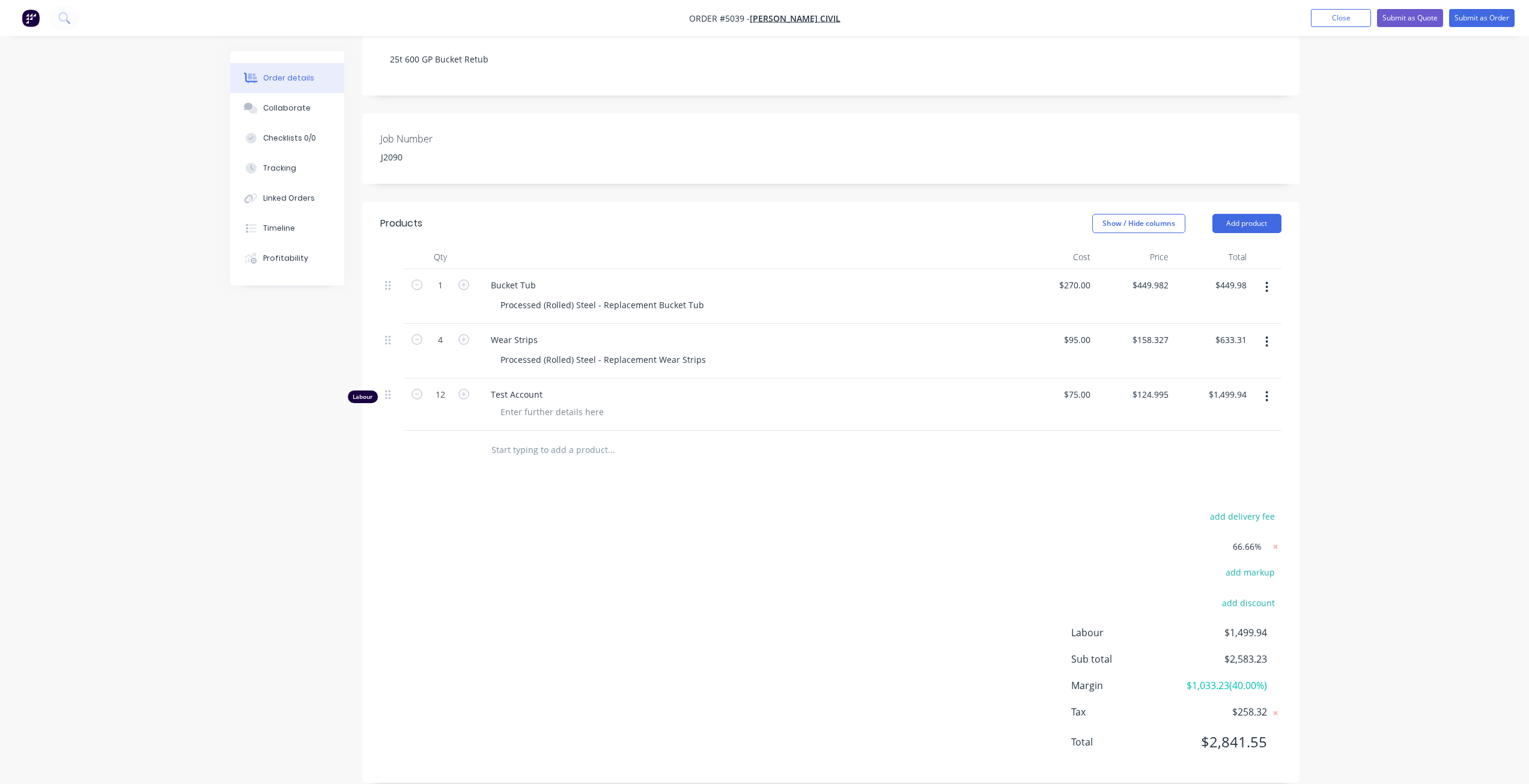
scroll to position [205, 0]
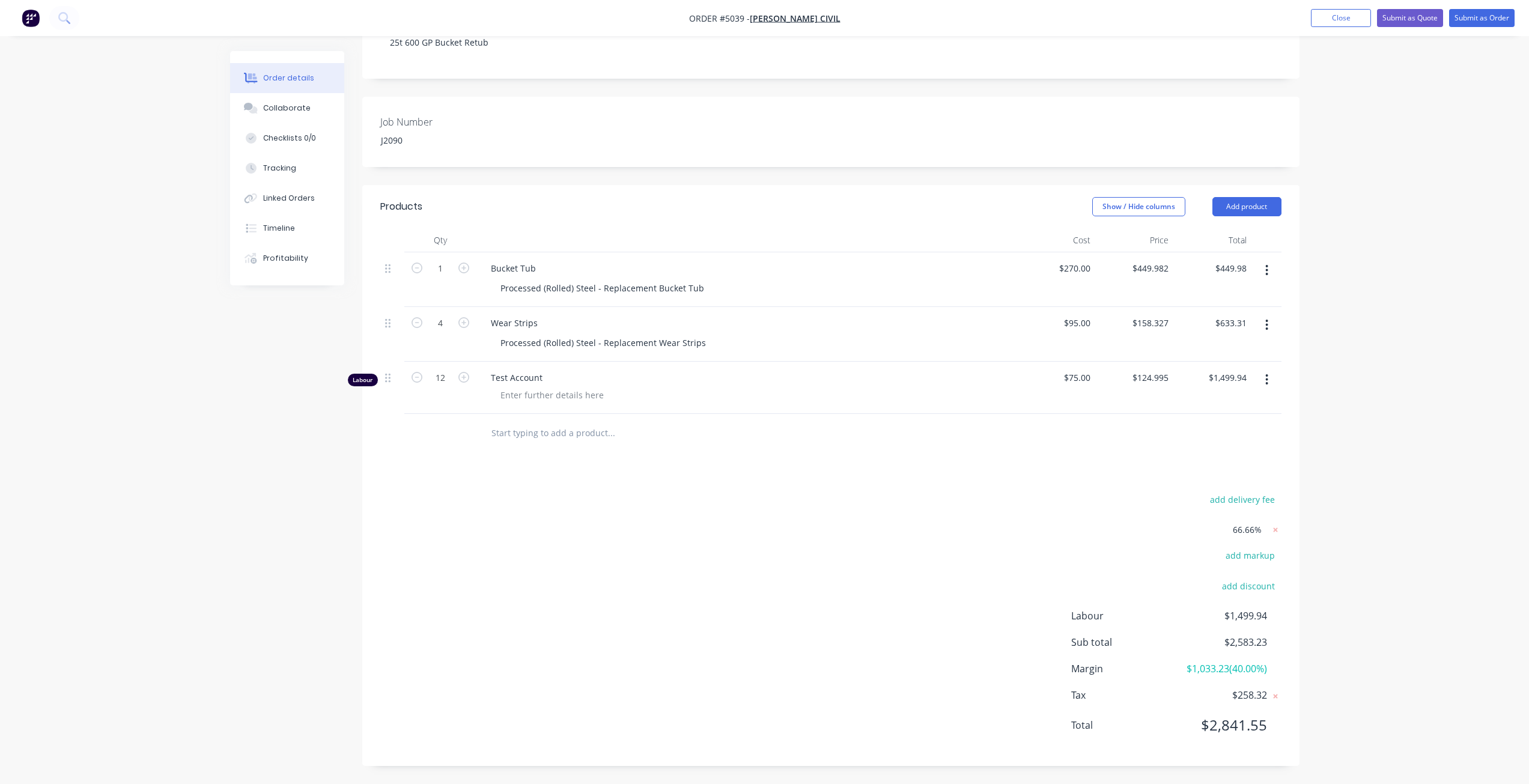
click at [1366, 515] on div "Order details Collaborate Checklists 0/0 Tracking Linked Orders Timeline Profit…" at bounding box center [764, 289] width 1529 height 989
click at [1281, 527] on div "add delivery fee 66.66% add markup add discount Labour $1,499.94 Sub total $2,5…" at bounding box center [831, 619] width 937 height 257
click at [1280, 529] on icon at bounding box center [1275, 530] width 12 height 12
type input "$270.00"
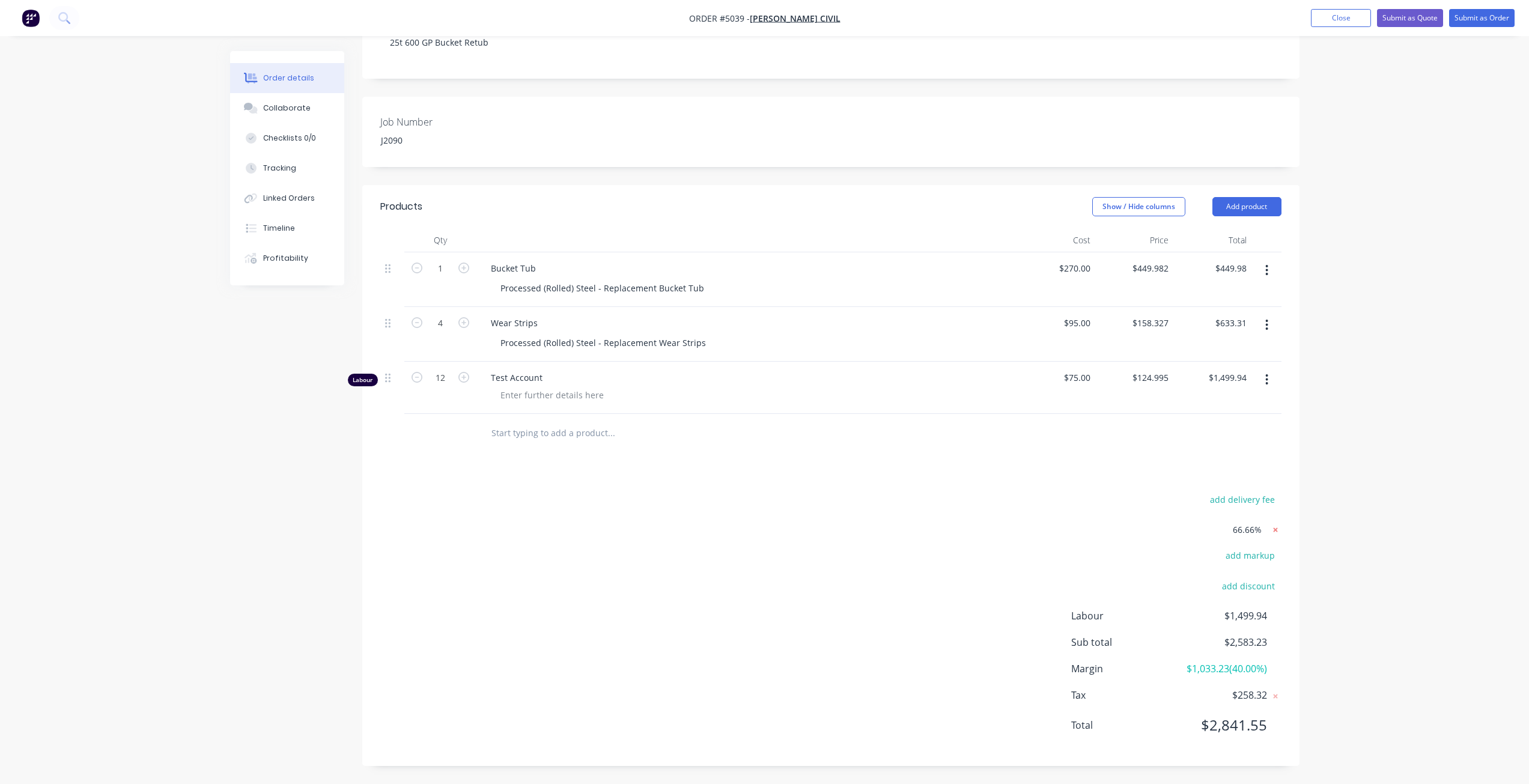
type input "$95.00"
type input "$380.00"
type input "$75.00"
type input "$900.00"
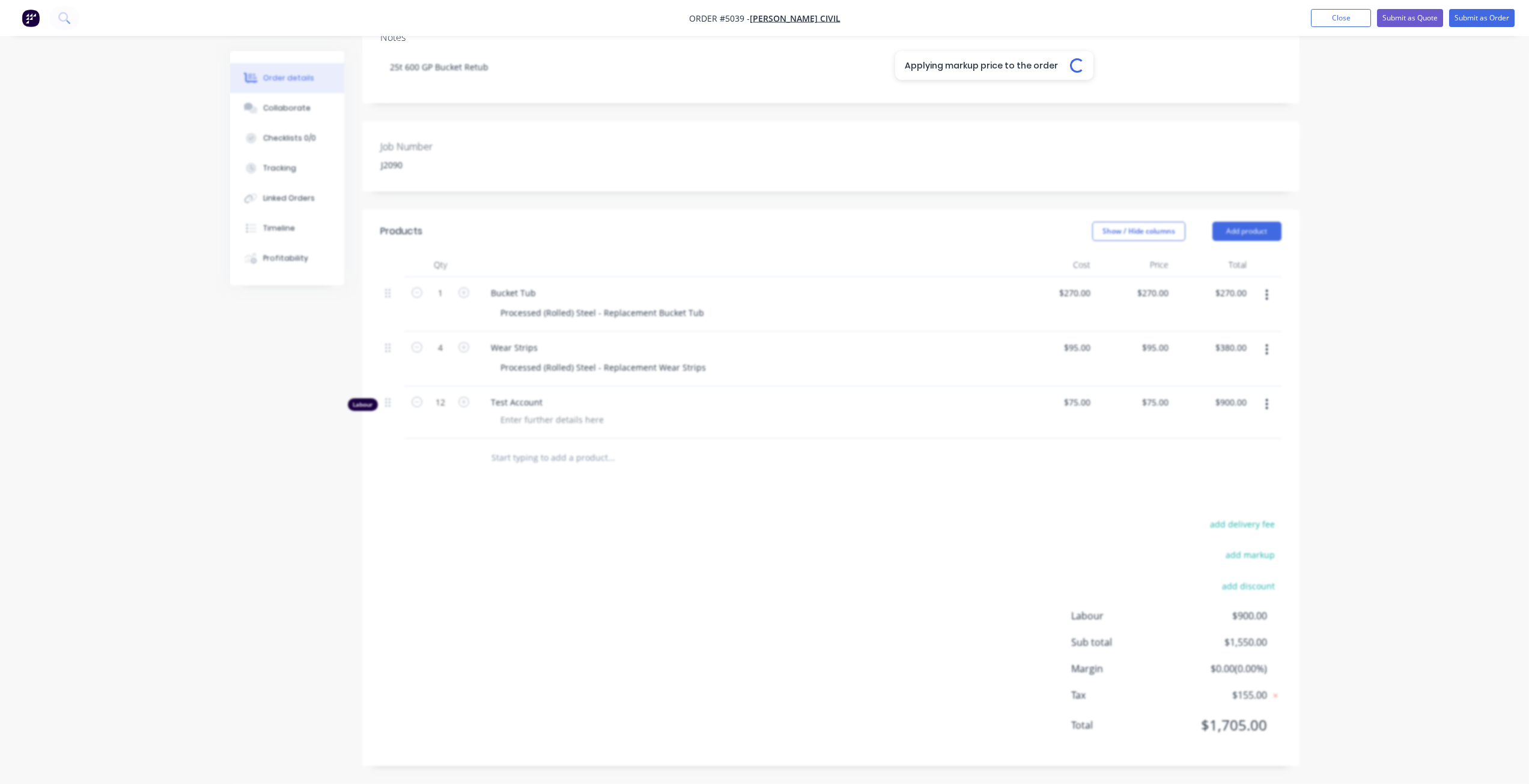
click at [1380, 540] on div "Applying markup price to the order Loading..." at bounding box center [994, 442] width 1529 height 784
click at [1375, 571] on div "Order details Collaborate Checklists 0/0 Tracking Linked Orders Timeline Profit…" at bounding box center [764, 301] width 1529 height 965
click at [1378, 568] on div "Order details Collaborate Checklists 0/0 Tracking Linked Orders Timeline Profit…" at bounding box center [764, 301] width 1529 height 965
click at [1231, 551] on button "add markup" at bounding box center [1250, 555] width 62 height 16
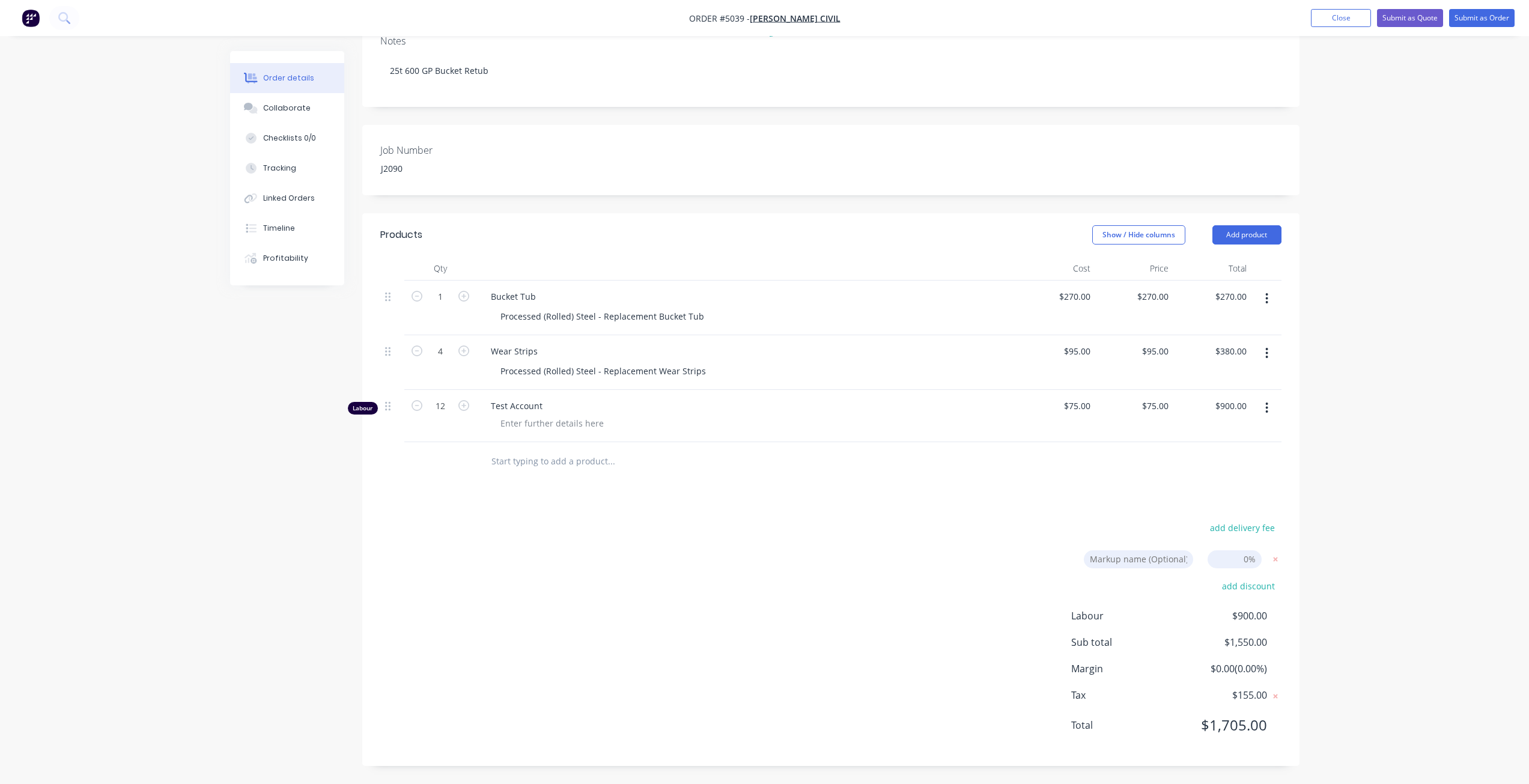
click at [1224, 562] on input at bounding box center [1234, 559] width 54 height 18
type input "66.66%"
click input "submit" at bounding box center [0, 0] width 0 height 0
type input "$449.982"
type input "$449.98"
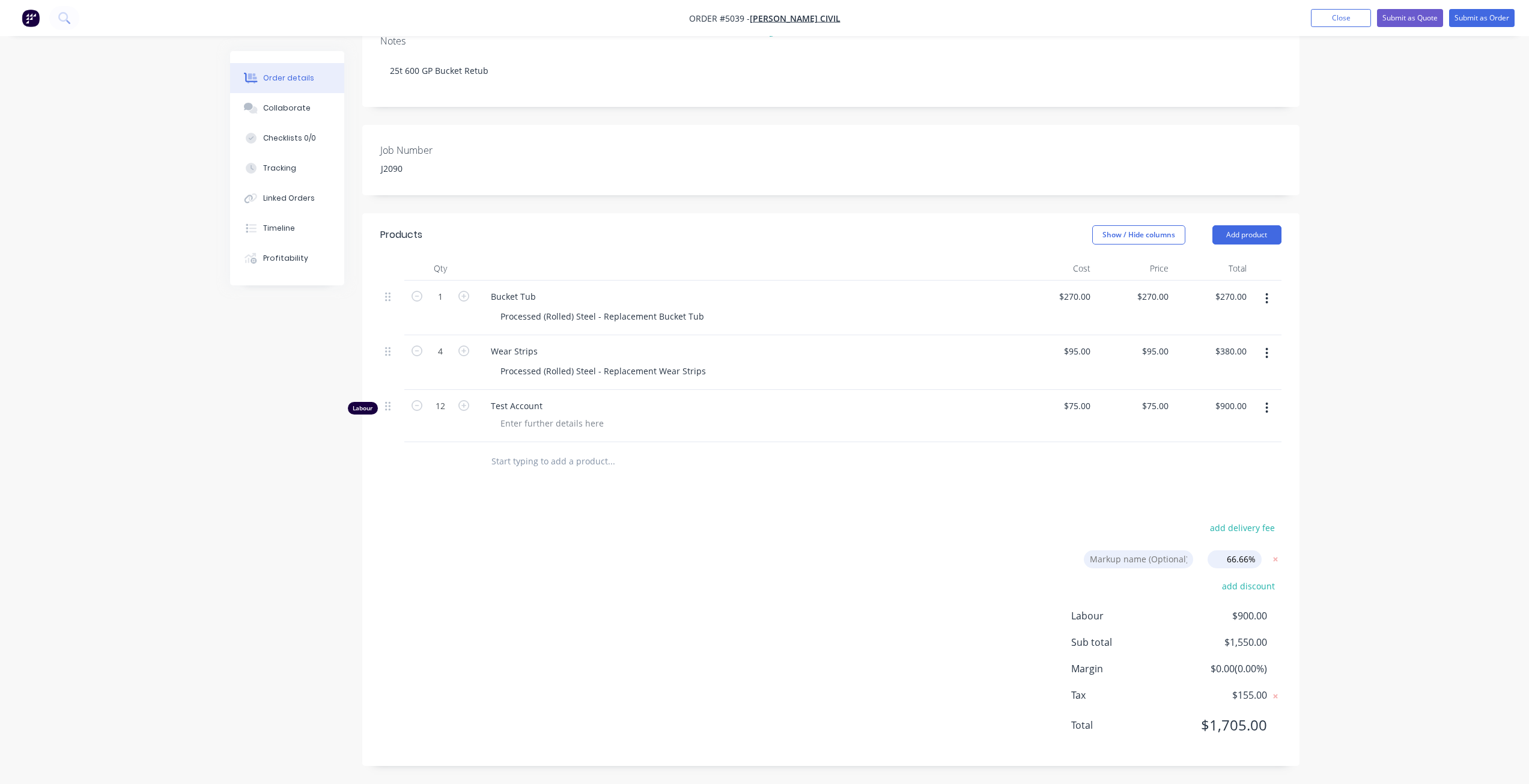
type input "$158.327"
type input "$633.31"
type input "$124.995"
type input "$1,499.94"
drag, startPoint x: 1273, startPoint y: 670, endPoint x: 1226, endPoint y: 671, distance: 47.0
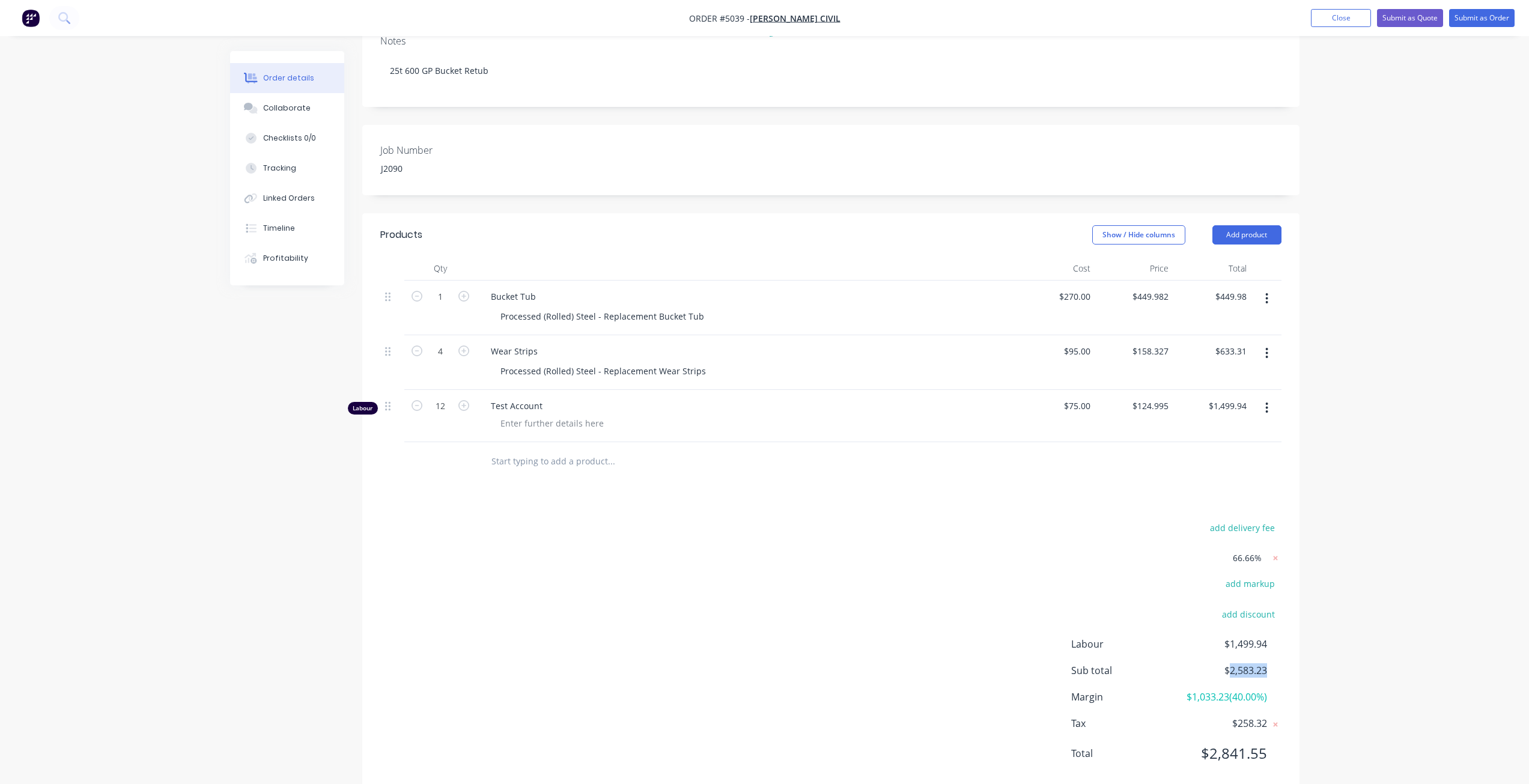
click at [1226, 671] on div "Sub total $2,583.23" at bounding box center [1176, 670] width 210 height 14
copy span "2,583.23"
click at [1330, 642] on div "Order details Collaborate Checklists 0/0 Tracking Linked Orders Timeline Profit…" at bounding box center [764, 318] width 1529 height 989
click at [1356, 19] on button "Close" at bounding box center [1341, 18] width 60 height 18
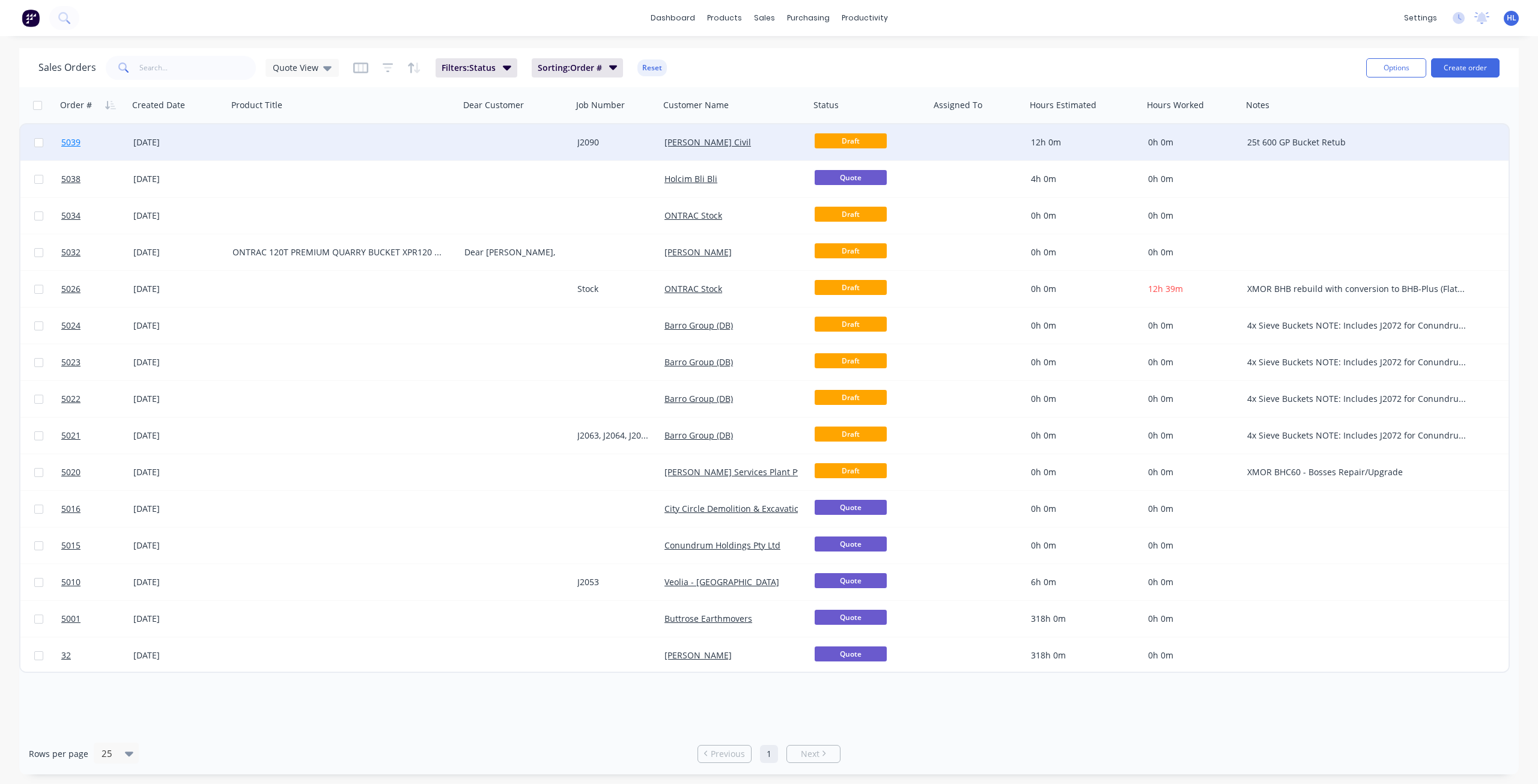
click at [104, 132] on link "5039" at bounding box center [97, 142] width 72 height 36
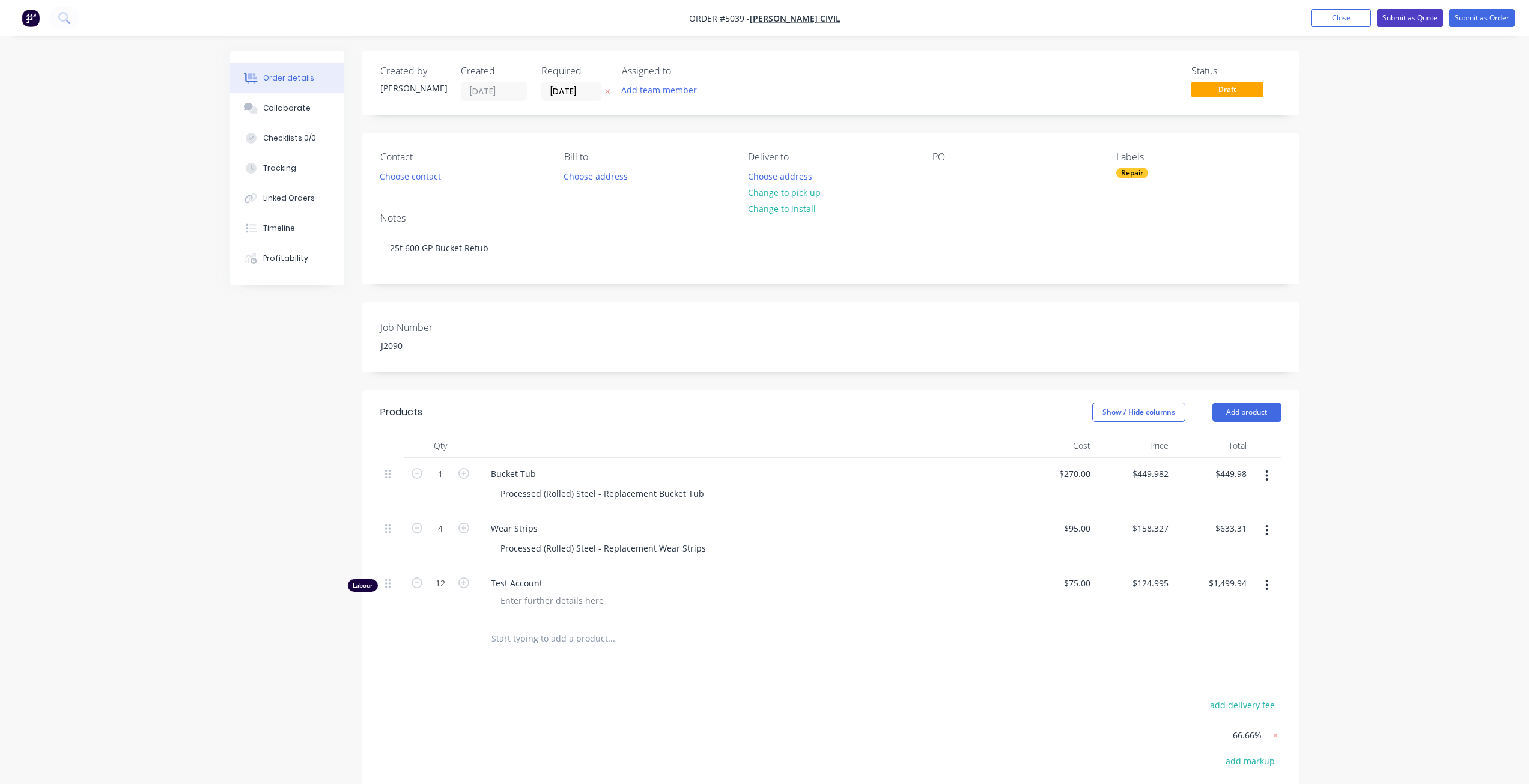
click at [1428, 15] on button "Submit as Quote" at bounding box center [1410, 18] width 66 height 18
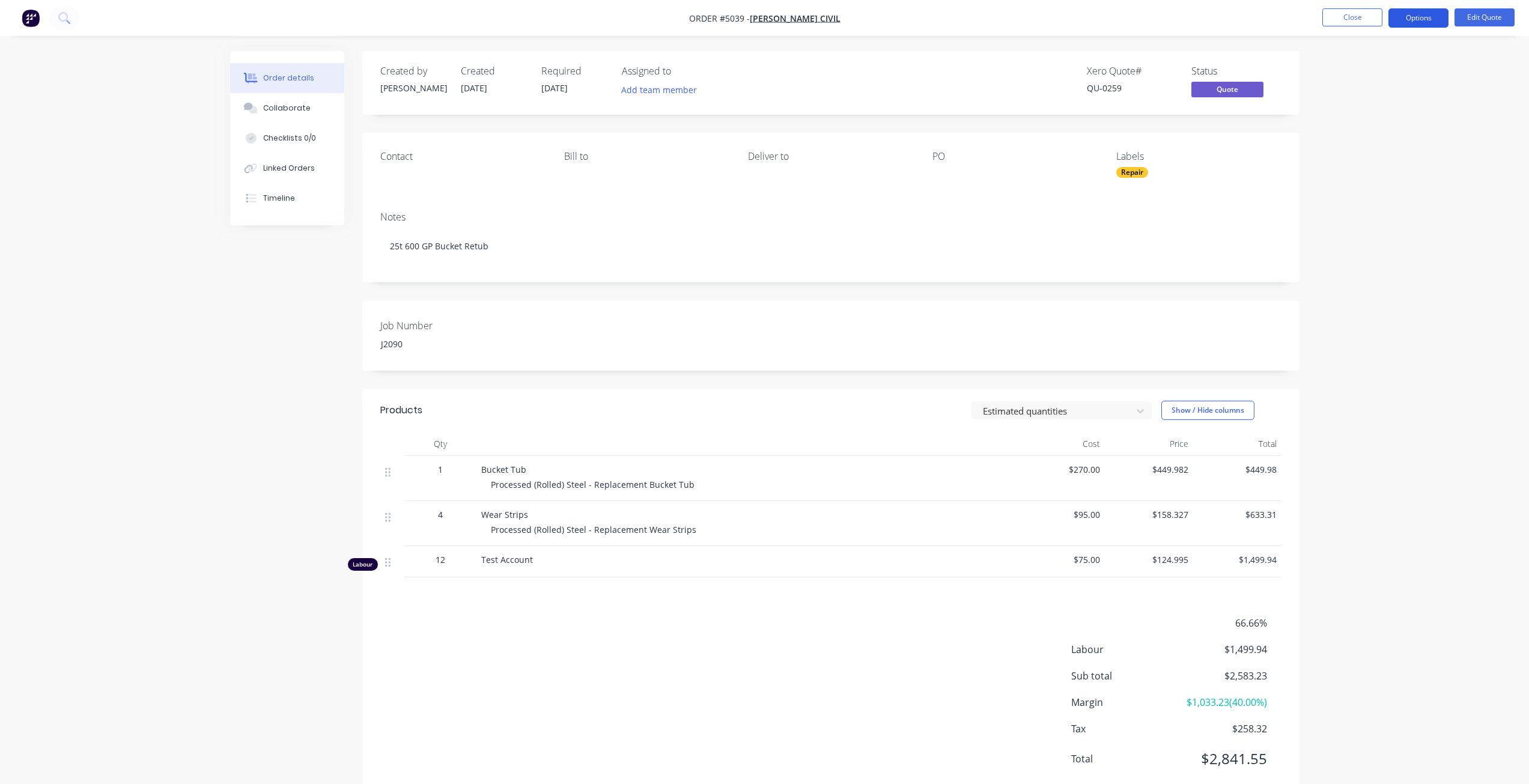
click at [1401, 19] on button "Options" at bounding box center [1418, 18] width 60 height 19
click at [1373, 64] on div "Quote" at bounding box center [1382, 72] width 110 height 17
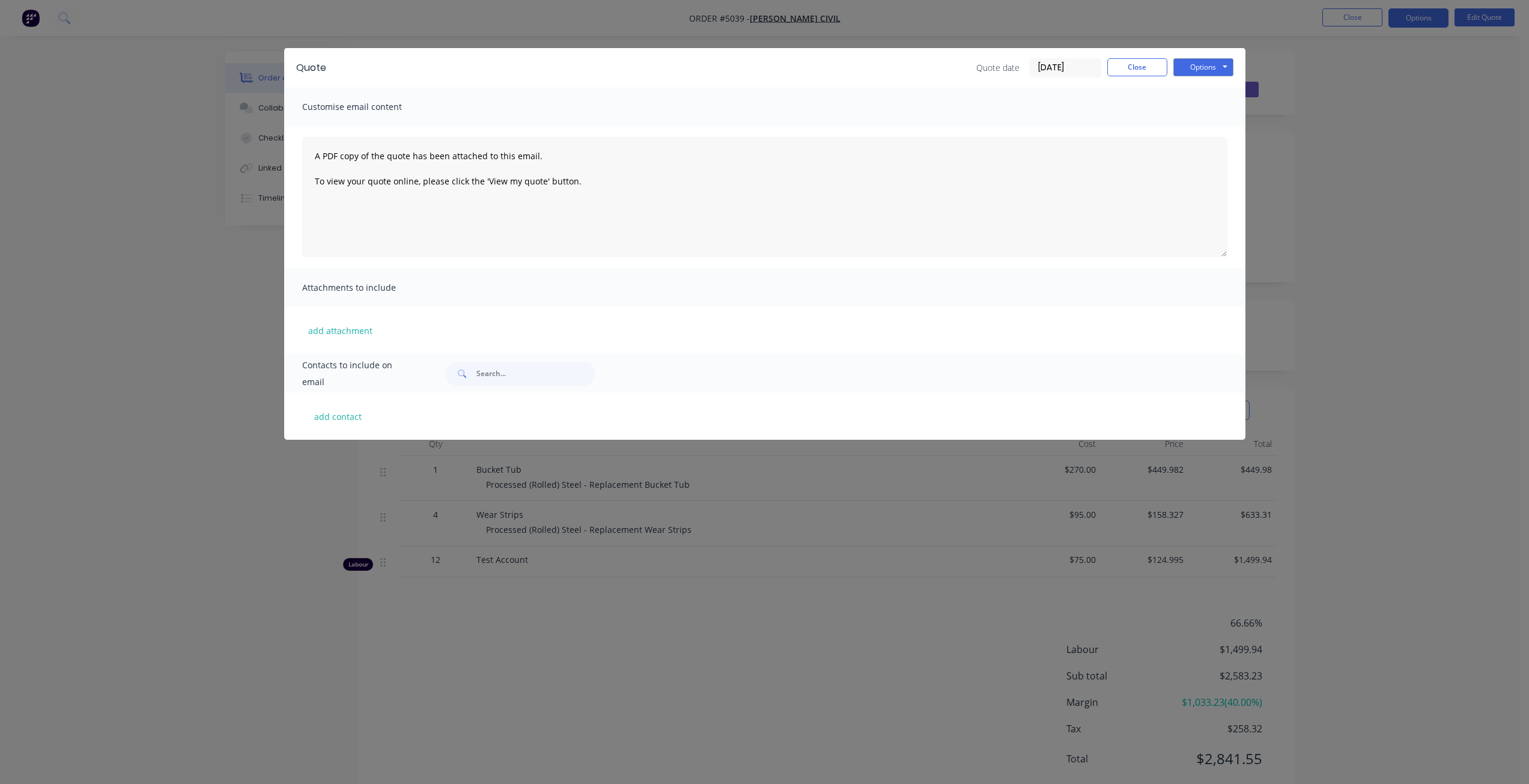
click at [1234, 68] on div "Quote Quote date [DATE] Close Options Preview Print Email" at bounding box center [765, 67] width 961 height 39
click at [1221, 69] on button "Options" at bounding box center [1203, 67] width 60 height 18
click at [1205, 106] on button "Print" at bounding box center [1211, 108] width 77 height 20
click at [1114, 66] on button "Close" at bounding box center [1137, 67] width 60 height 18
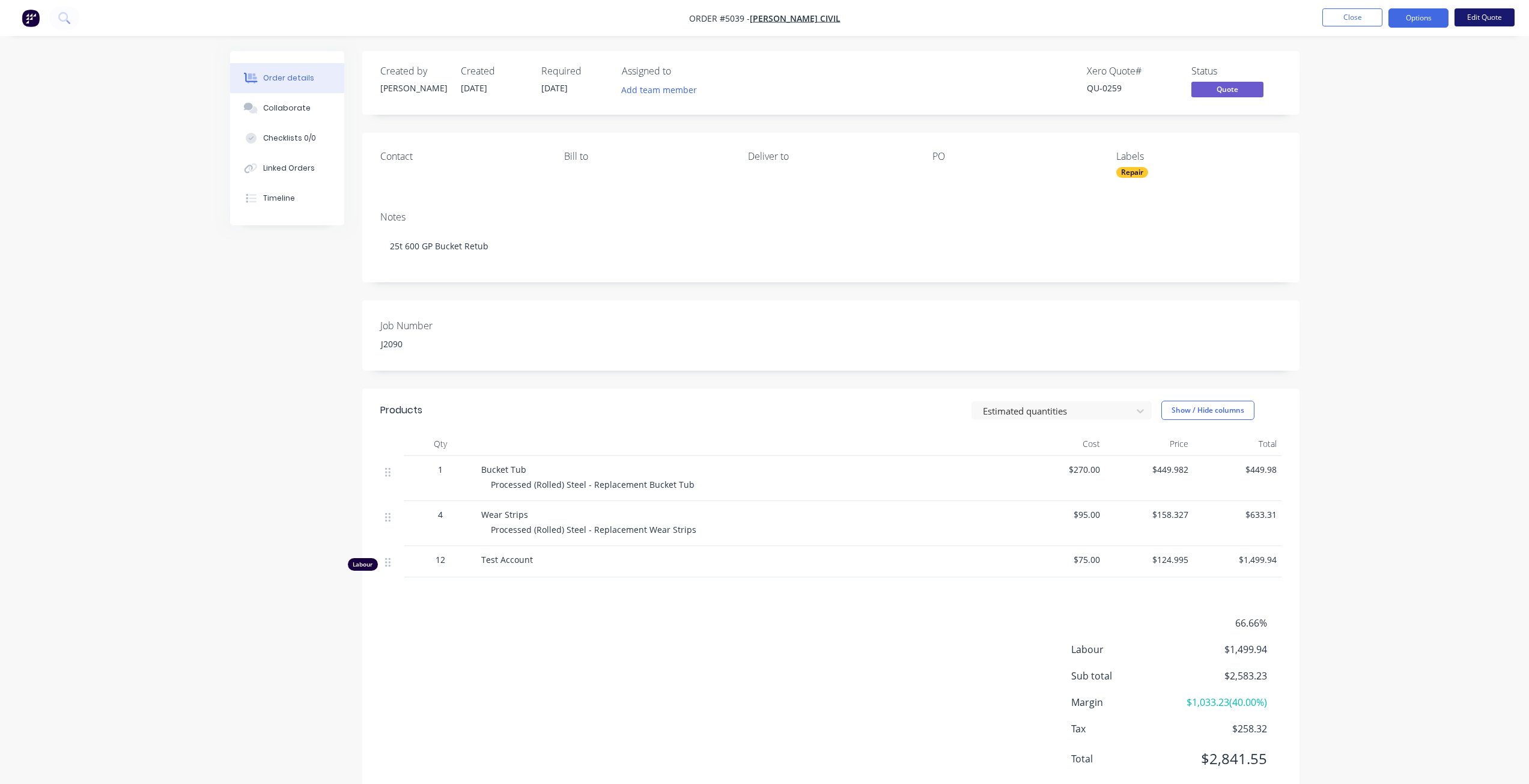
click at [1495, 19] on button "Edit Quote" at bounding box center [1484, 17] width 60 height 18
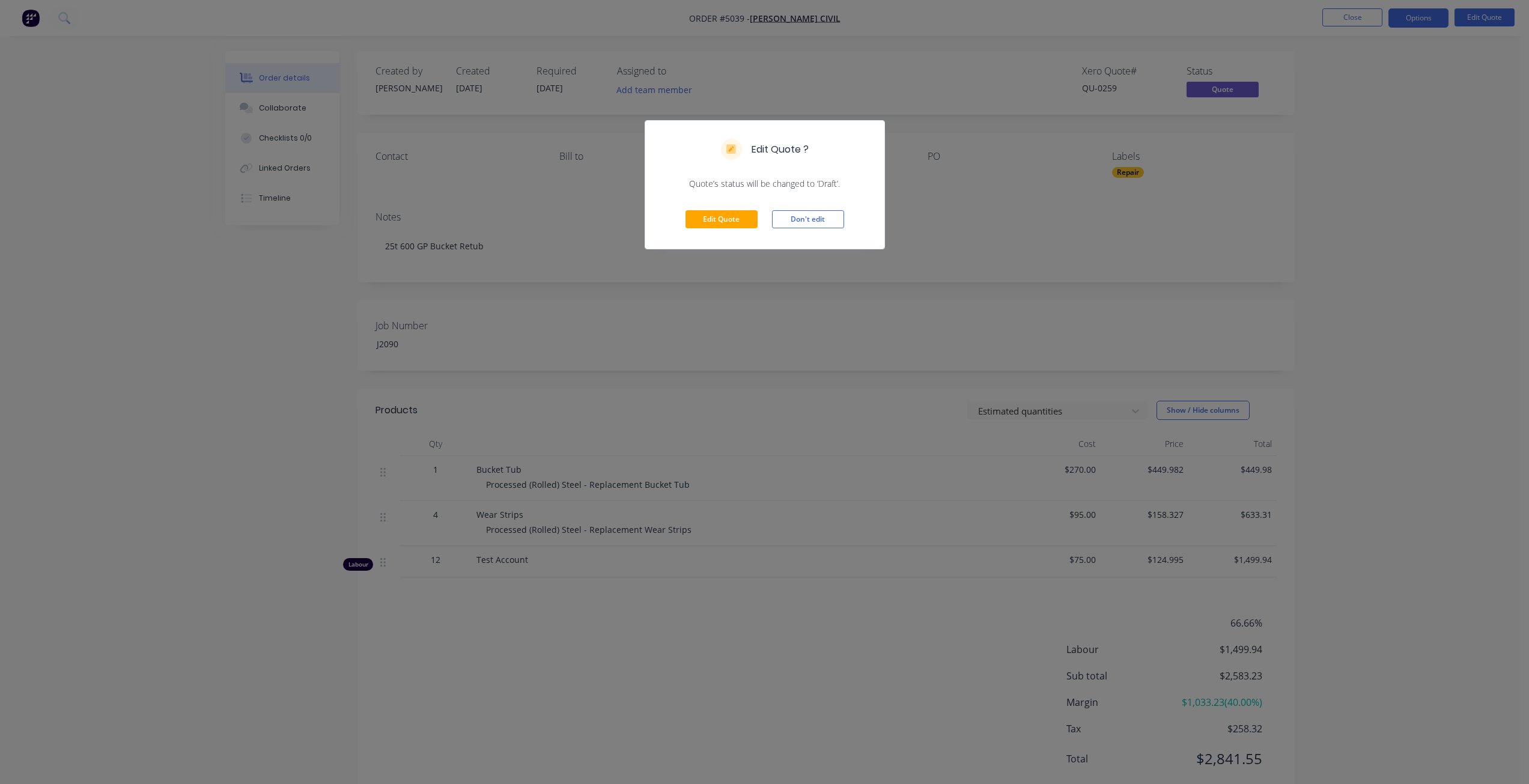
click at [760, 219] on div "Edit Quote Don't edit" at bounding box center [765, 219] width 239 height 59
click at [744, 220] on button "Edit Quote" at bounding box center [722, 219] width 72 height 18
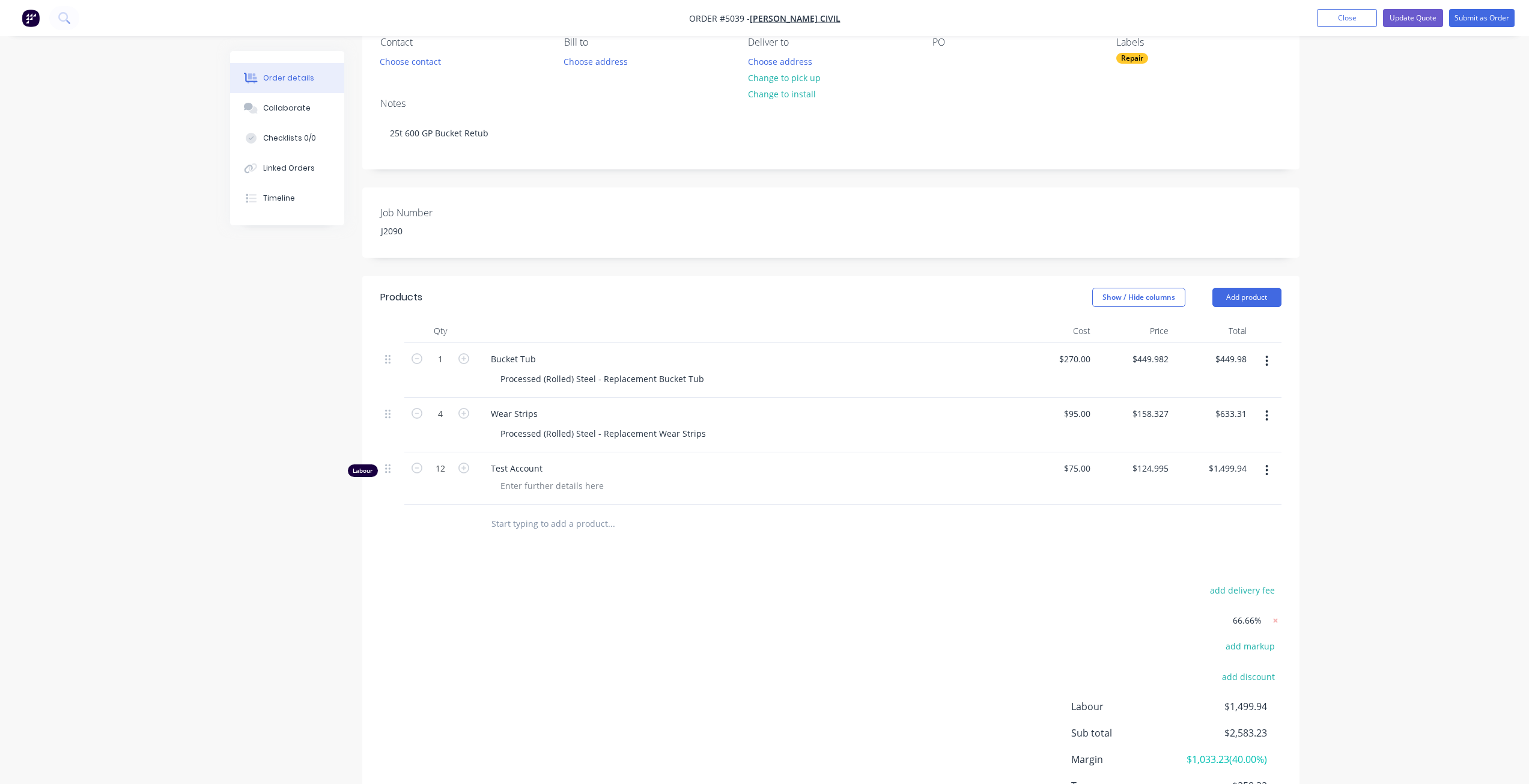
scroll to position [120, 0]
click at [1272, 465] on button "button" at bounding box center [1266, 465] width 28 height 22
click at [1269, 466] on button "button" at bounding box center [1266, 465] width 28 height 22
click at [569, 518] on input "text" at bounding box center [611, 518] width 240 height 24
drag, startPoint x: 540, startPoint y: 523, endPoint x: 484, endPoint y: 518, distance: 56.2
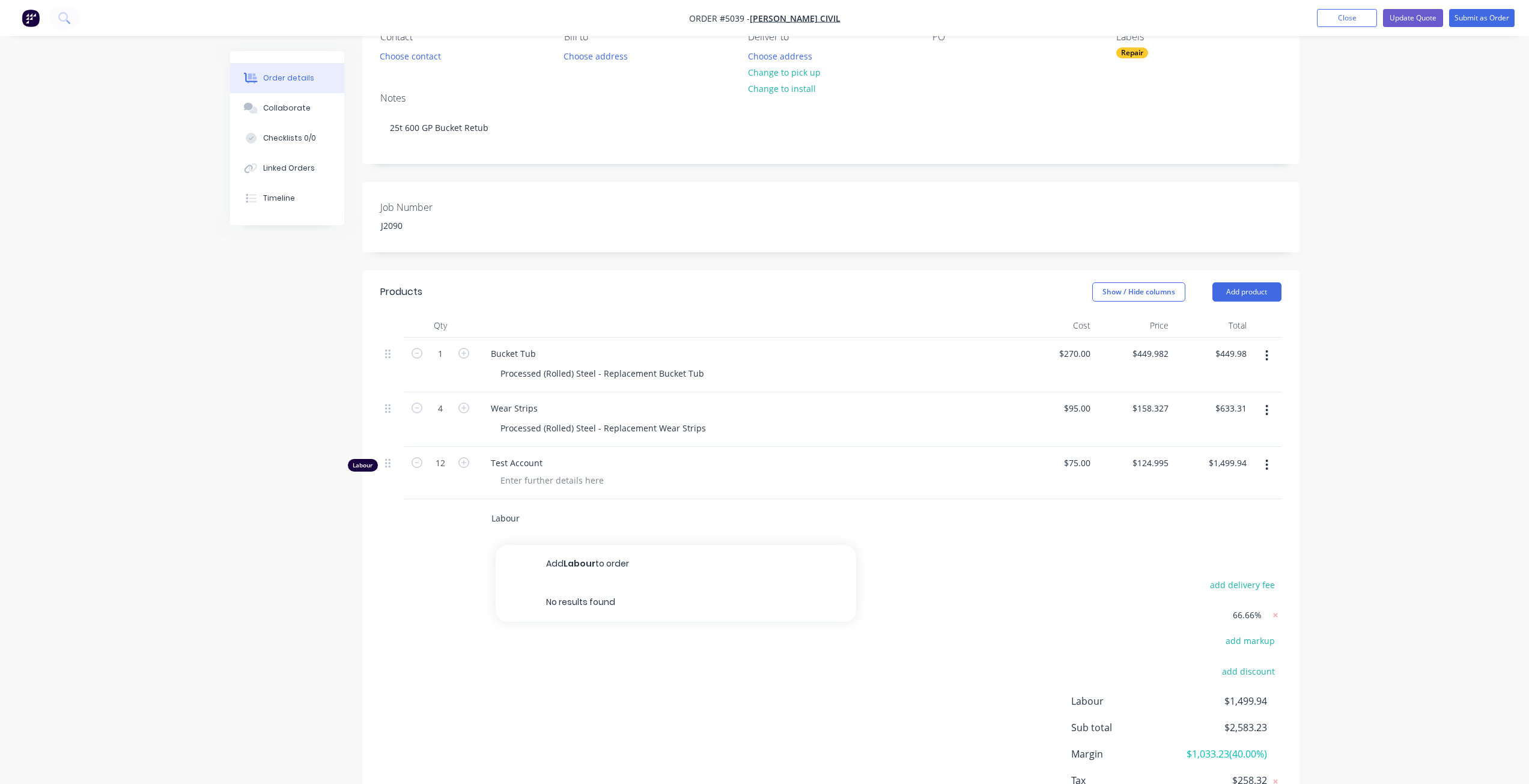
click at [484, 518] on div "Labour Add Labour to order No results found" at bounding box center [661, 518] width 360 height 24
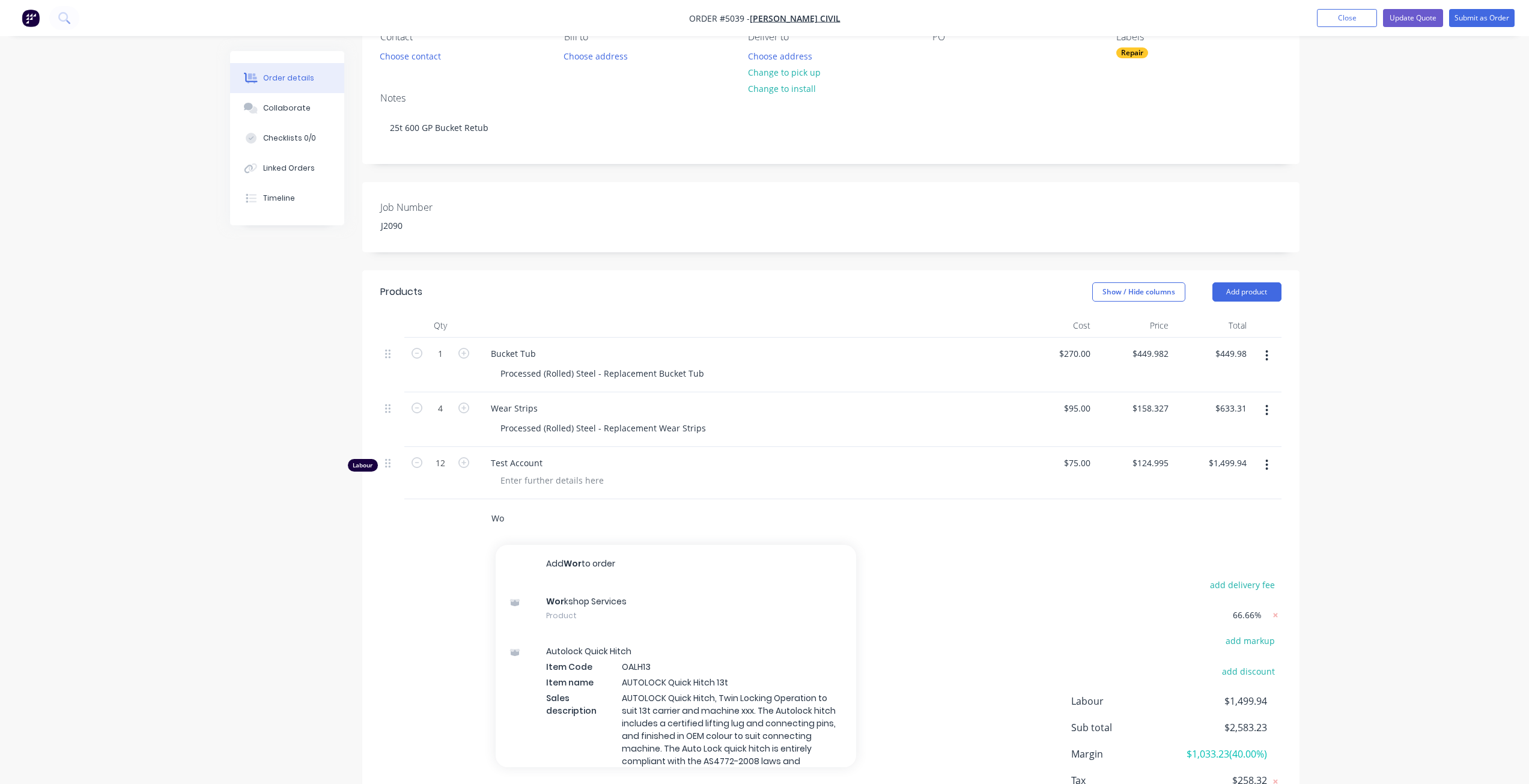
type input "W"
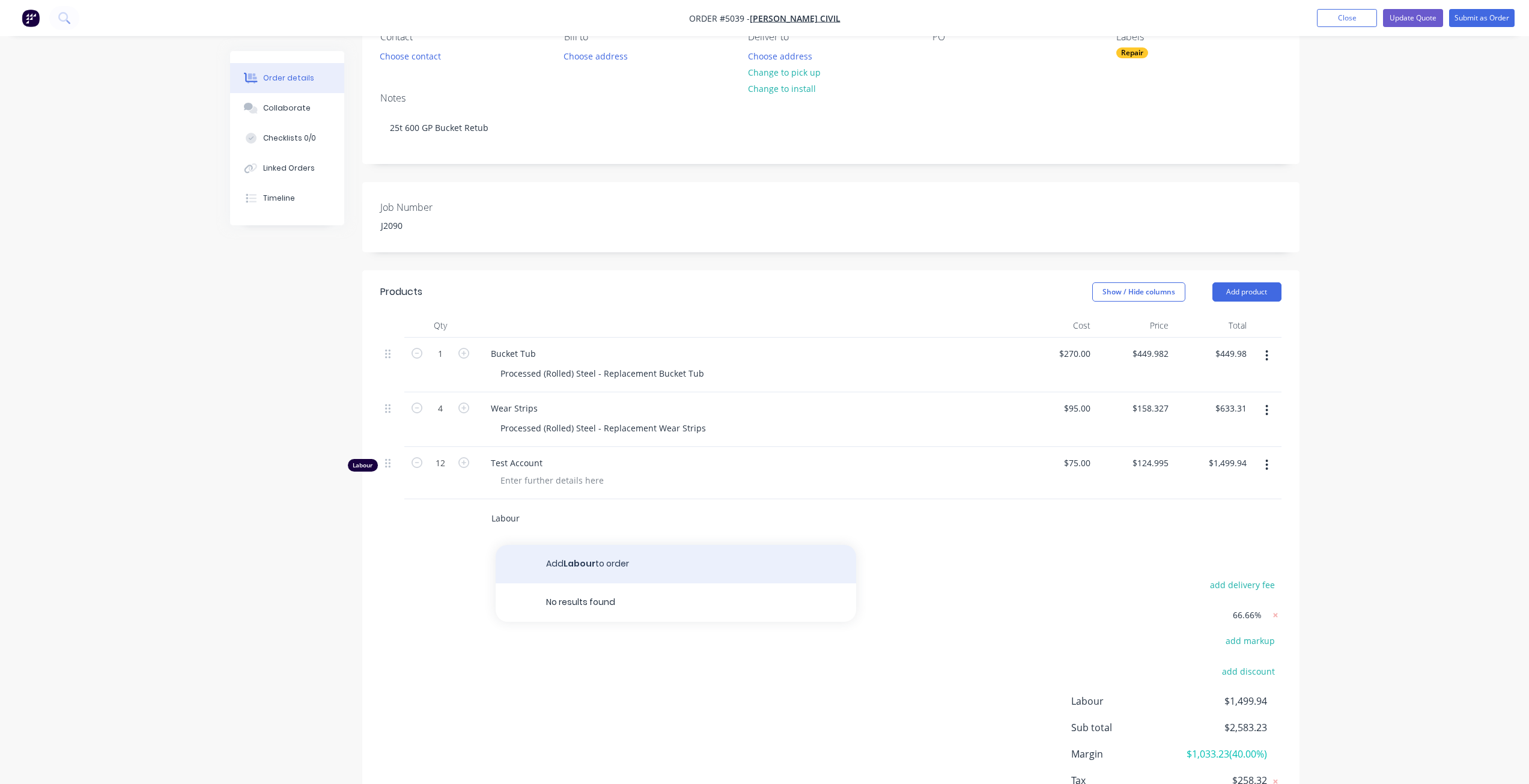
type input "Labour"
click at [611, 567] on button "Add Labour to order" at bounding box center [675, 564] width 360 height 39
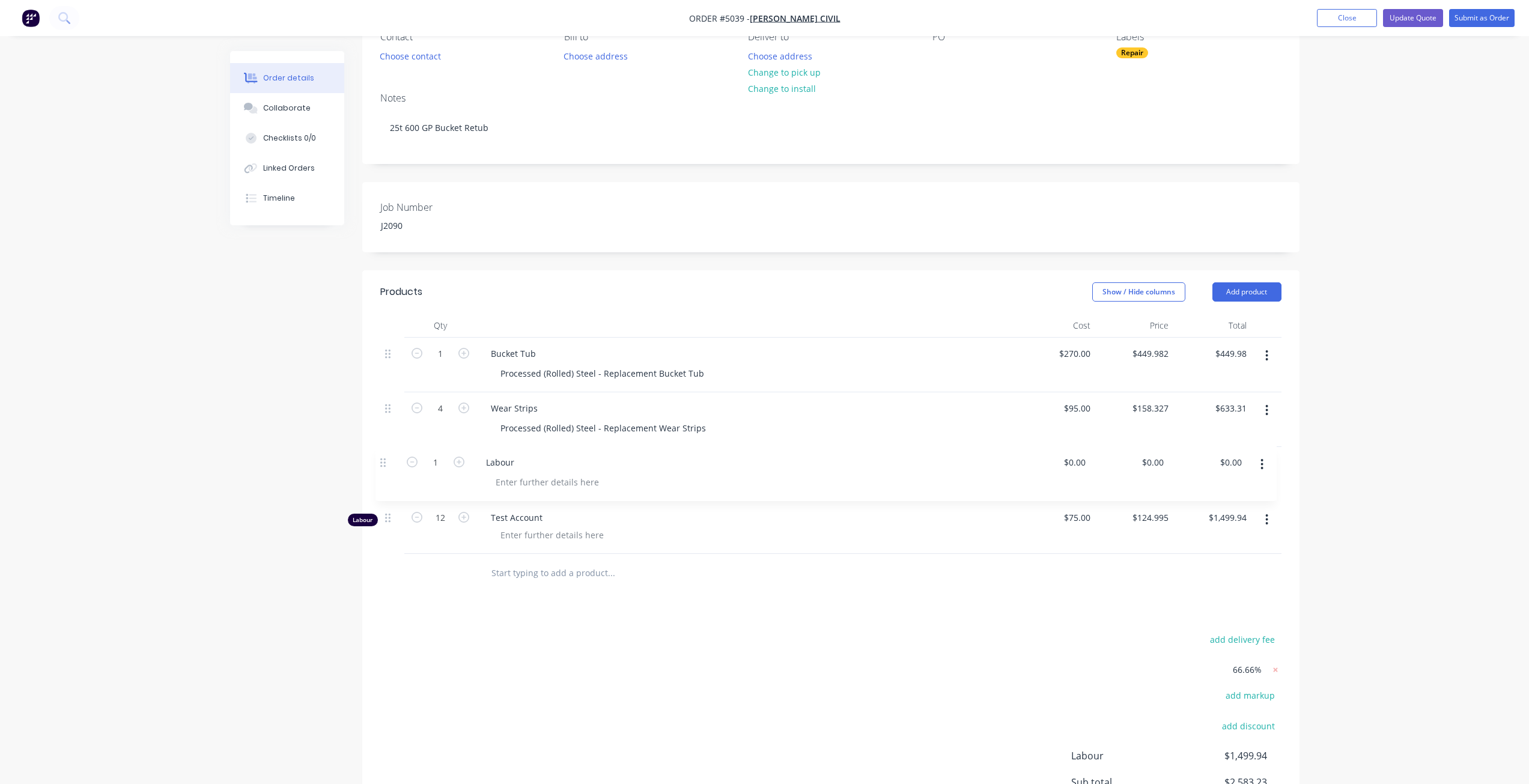
drag, startPoint x: 394, startPoint y: 513, endPoint x: 390, endPoint y: 455, distance: 58.1
click at [390, 455] on div "1 Bucket Tub Processed (Rolled) Steel - Replacement Bucket Tub $270.00 $270.00 …" at bounding box center [831, 445] width 901 height 216
click at [442, 470] on input "1" at bounding box center [440, 463] width 31 height 18
type input "12"
click at [636, 634] on div "add delivery fee 66.66% add markup add discount Labour $1,499.94 Sub total $2,5…" at bounding box center [831, 759] width 901 height 257
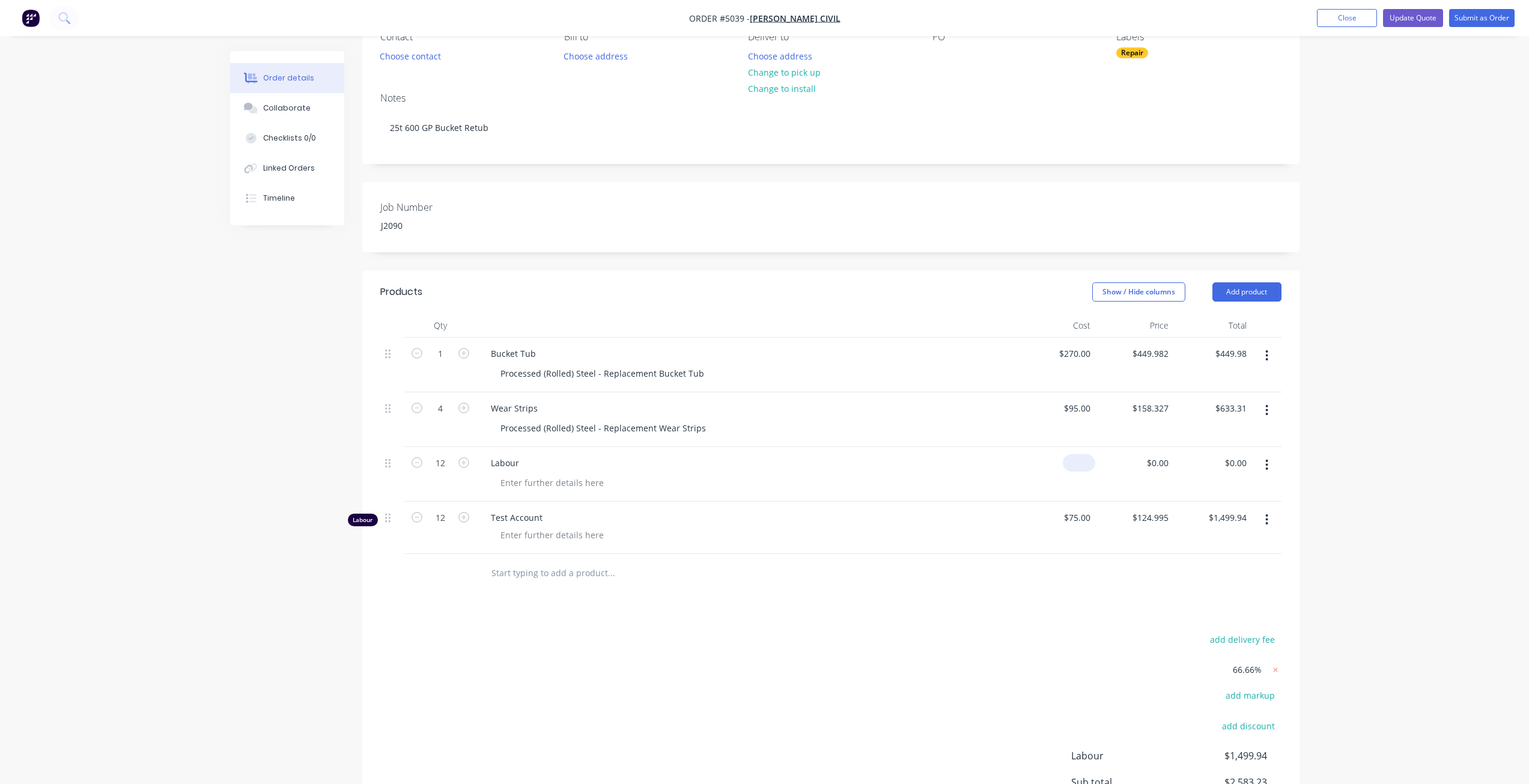
click at [1083, 470] on input at bounding box center [1081, 462] width 28 height 17
type input "$75.00"
type input "$900.00"
click at [1107, 615] on div "Products Show / Hide columns Add product Qty Cost Price Total 1 Bucket Tub Proc…" at bounding box center [831, 588] width 937 height 636
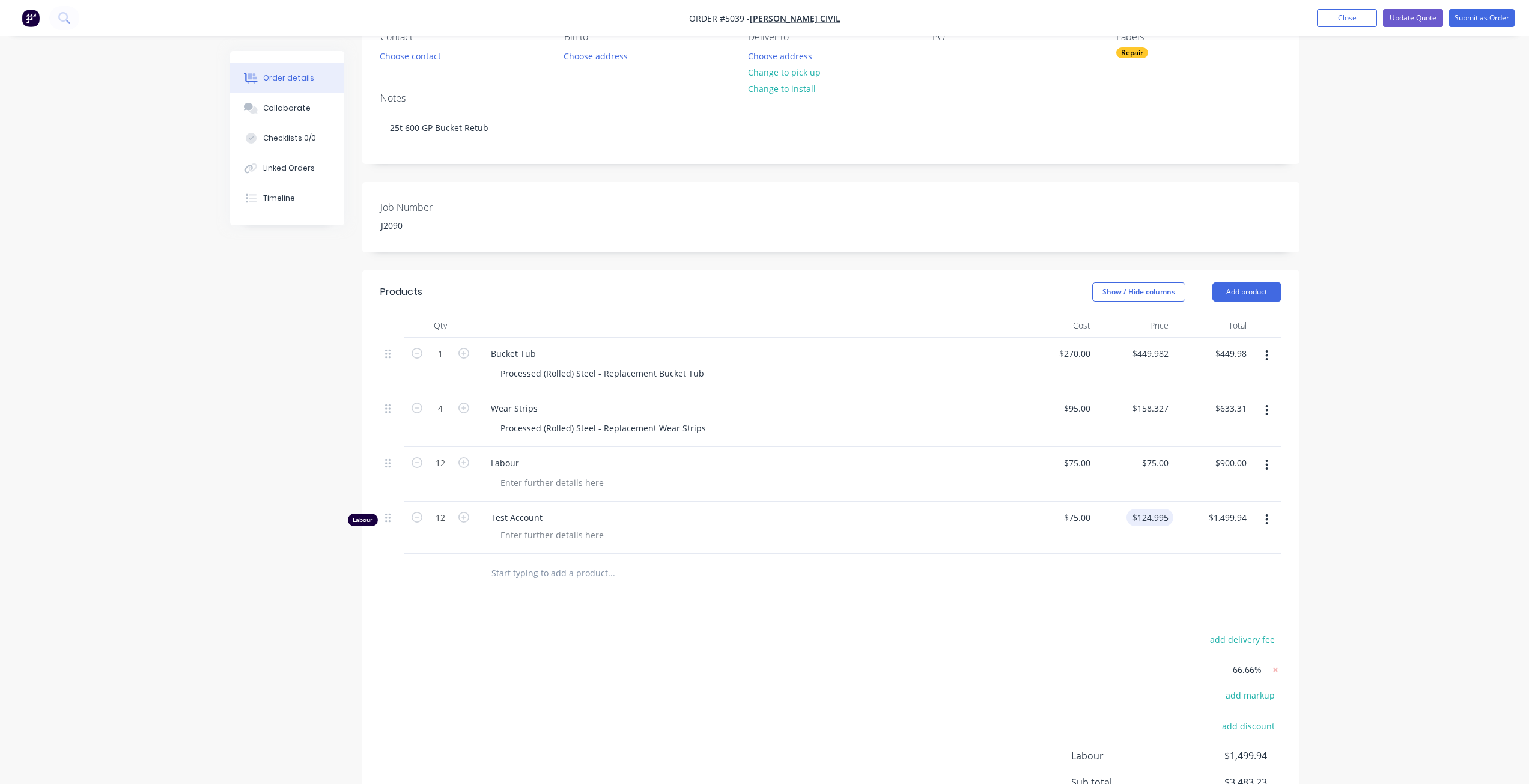
type input "124.995"
click at [1148, 518] on input "124.995" at bounding box center [1152, 517] width 42 height 17
type input "75"
type input "$124.995"
click at [1151, 469] on div "75 75" at bounding box center [1134, 474] width 78 height 54
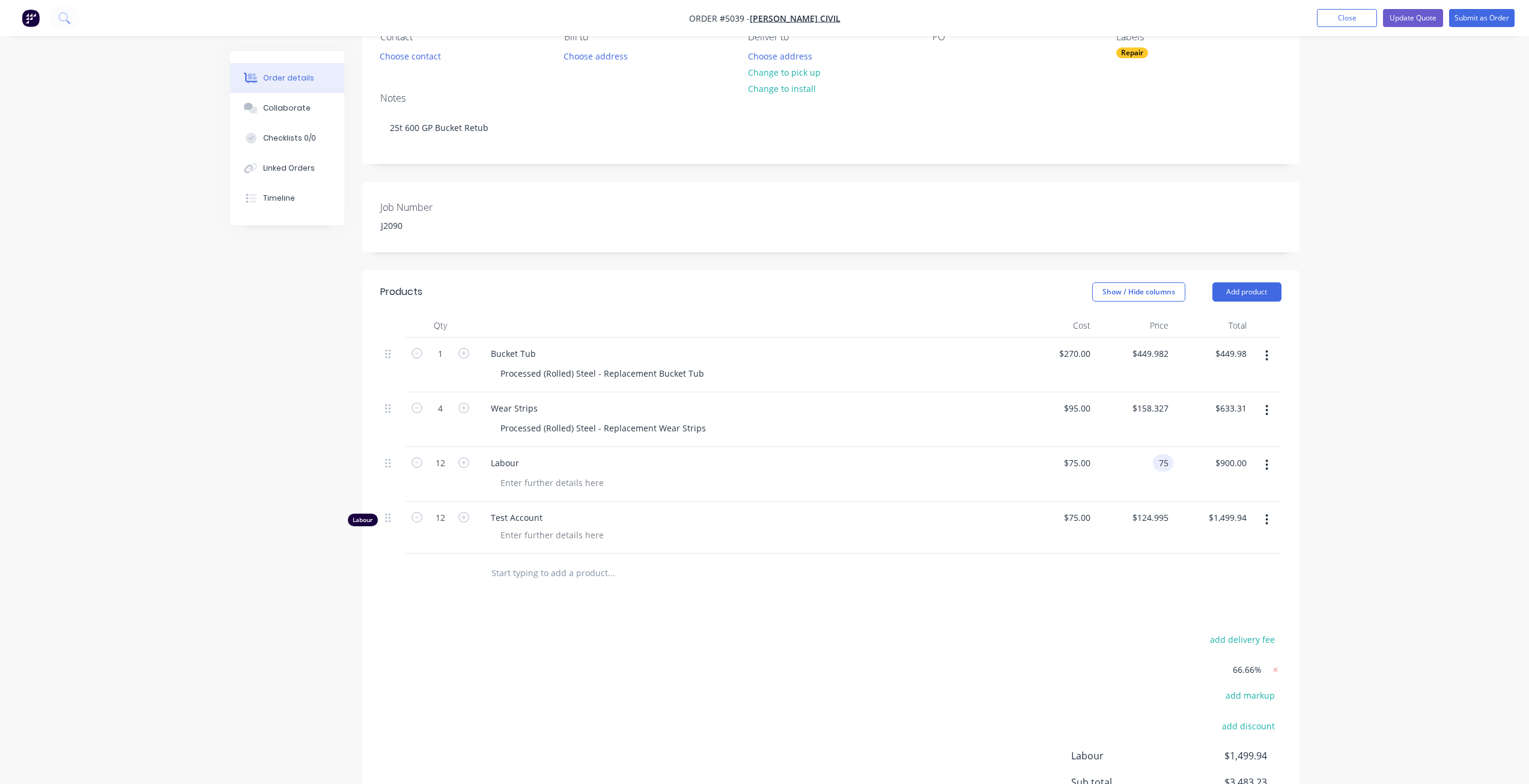
paste input "124.99"
type input "$124.995"
type input "$1,499.94"
click at [1167, 571] on div at bounding box center [831, 573] width 901 height 39
click at [1266, 520] on icon "button" at bounding box center [1266, 519] width 3 height 13
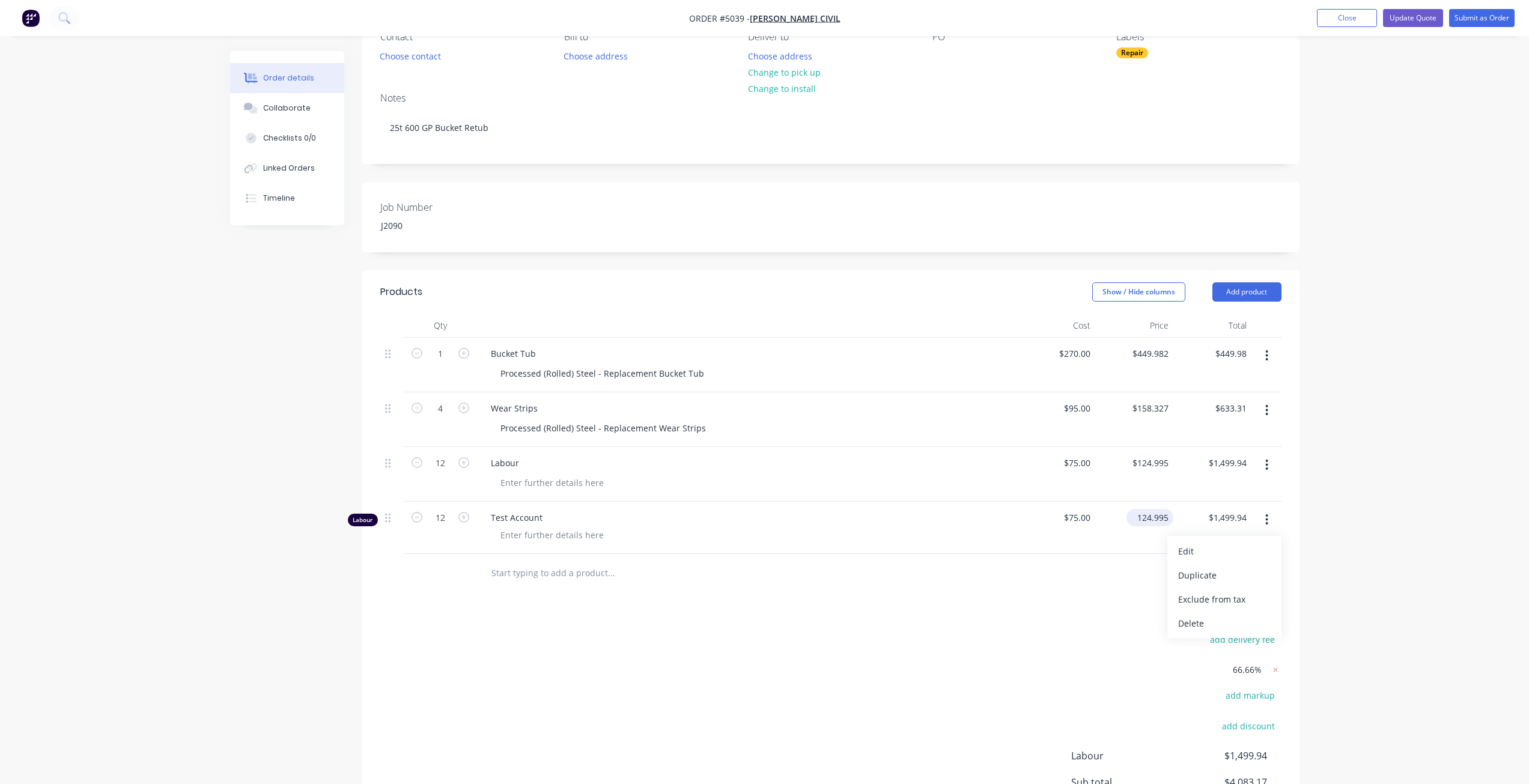
click at [1163, 518] on input "124.995" at bounding box center [1152, 517] width 42 height 17
type input "$0.00"
click at [1110, 593] on div "Products Show / Hide columns Add product Qty Cost Price Total 1 Bucket Tub Proc…" at bounding box center [831, 588] width 937 height 636
click at [1078, 460] on div "75 75" at bounding box center [1084, 462] width 20 height 17
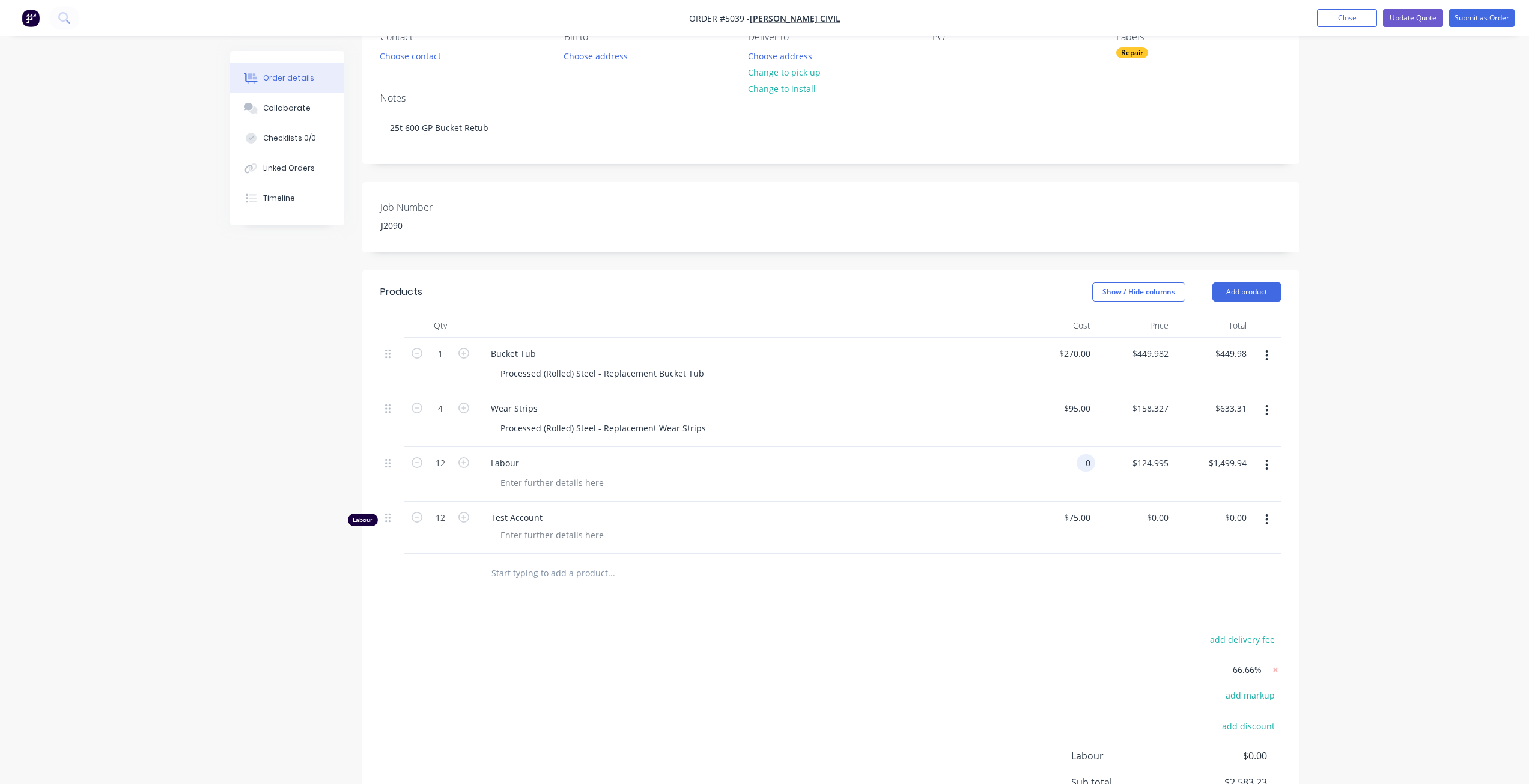
type input "$0.00"
click at [1101, 595] on div "Products Show / Hide columns Add product Qty Cost Price Total 1 Bucket Tub Proc…" at bounding box center [831, 588] width 937 height 636
click at [1095, 469] on div "$0.00 $0.00" at bounding box center [1134, 474] width 78 height 54
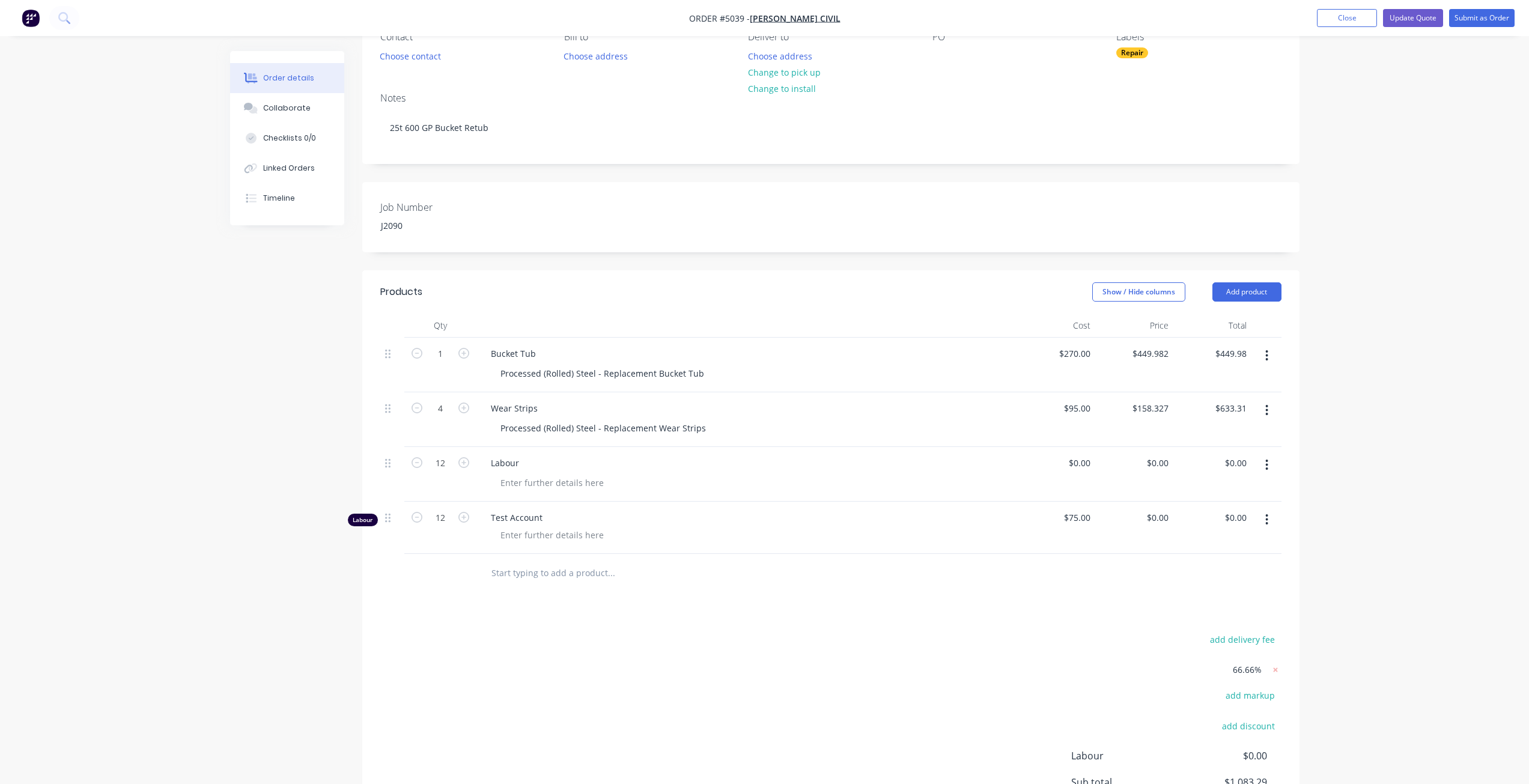
click at [1246, 668] on span "66.66%" at bounding box center [1247, 669] width 29 height 13
click at [1151, 514] on div "0 0" at bounding box center [1134, 527] width 78 height 52
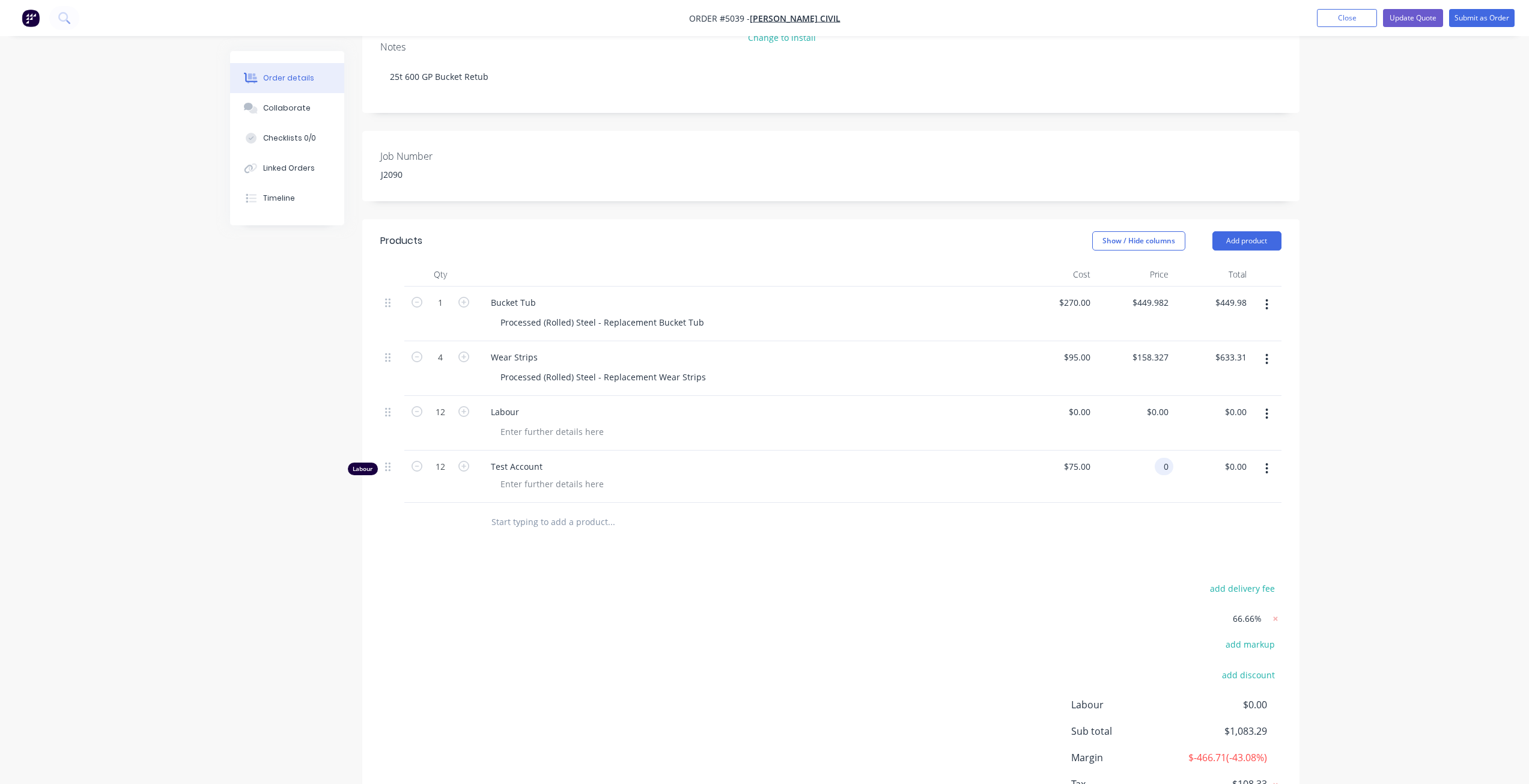
scroll to position [240, 0]
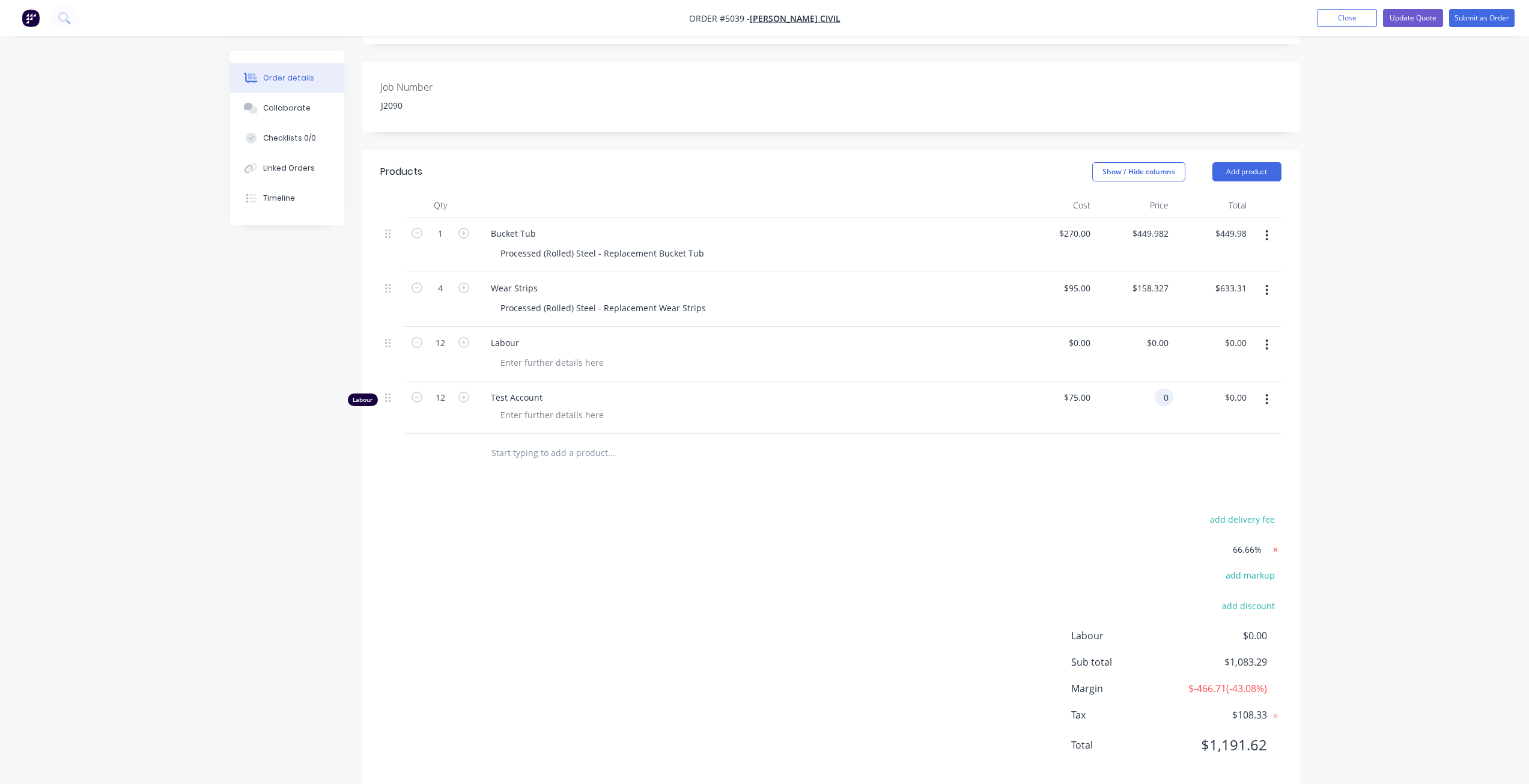
type input "$0.00"
drag, startPoint x: 1271, startPoint y: 556, endPoint x: 1272, endPoint y: 550, distance: 6.1
click at [1271, 556] on div at bounding box center [1274, 549] width 15 height 16
click at [1272, 550] on icon at bounding box center [1275, 550] width 12 height 12
type input "$270.00"
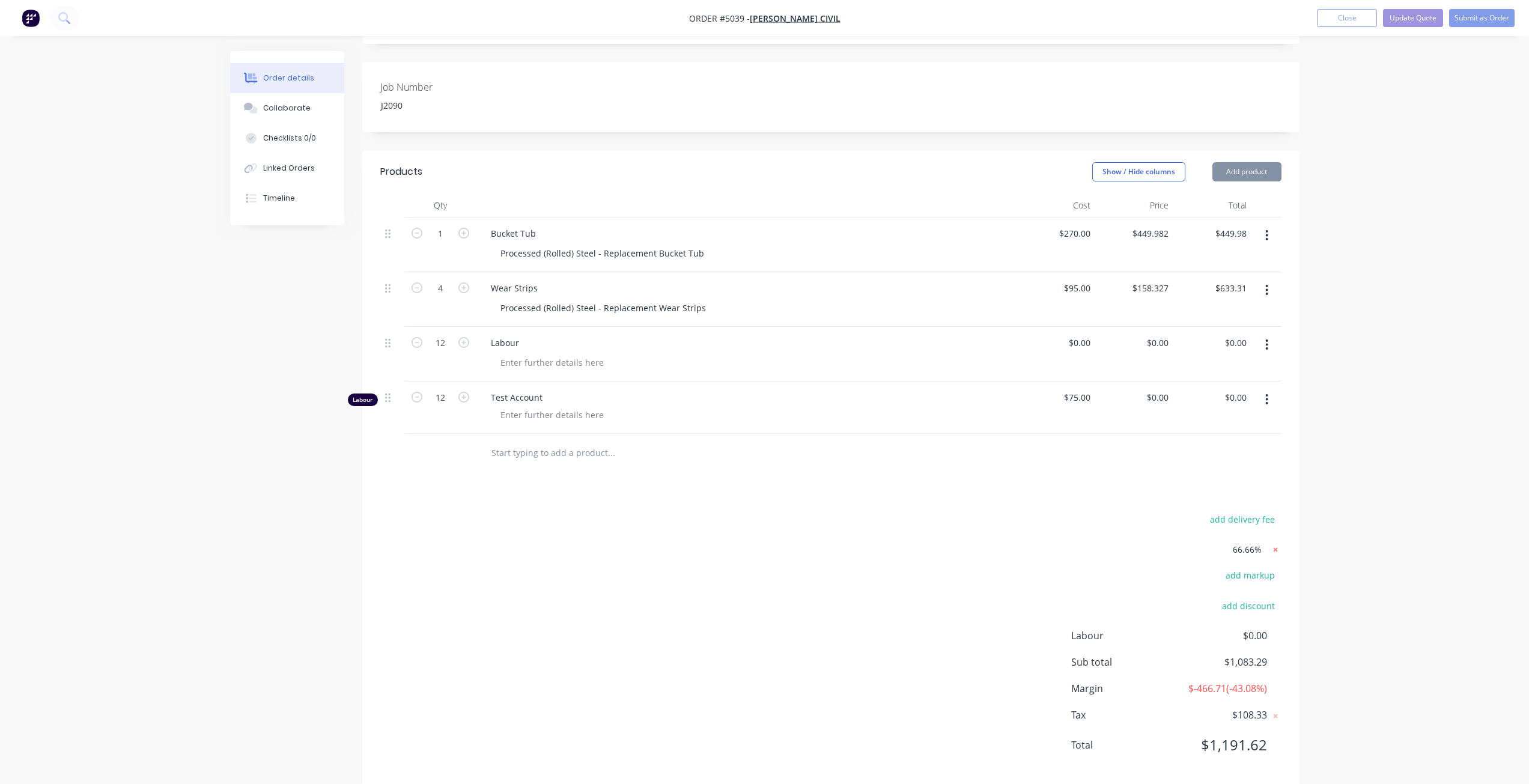
type input "$270.00"
type input "$95.00"
type input "$380.00"
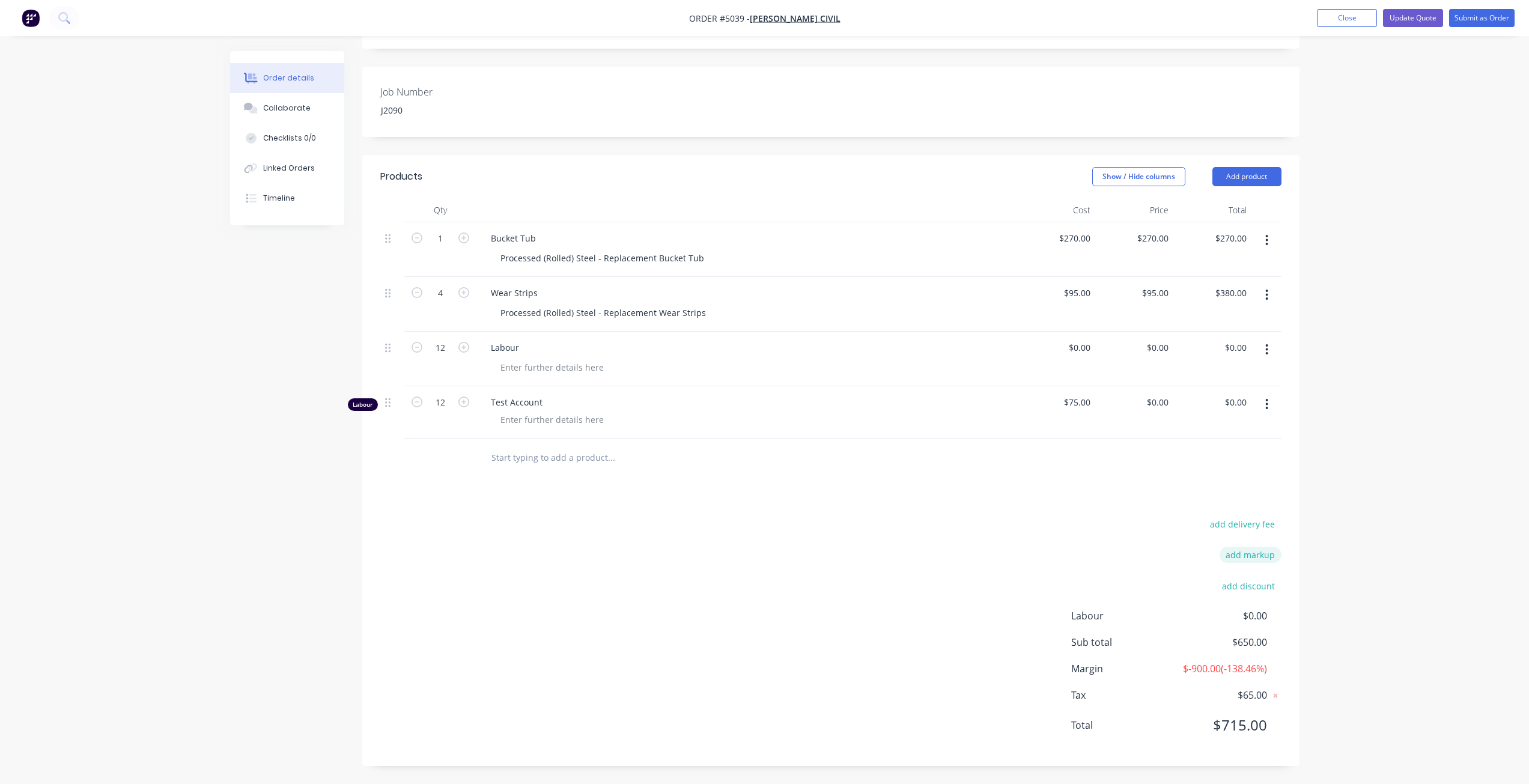
click at [1258, 553] on button "add markup" at bounding box center [1250, 555] width 62 height 16
click at [1236, 559] on input at bounding box center [1234, 559] width 54 height 18
type input "66.66"
click input "submit" at bounding box center [0, 0] width 0 height 0
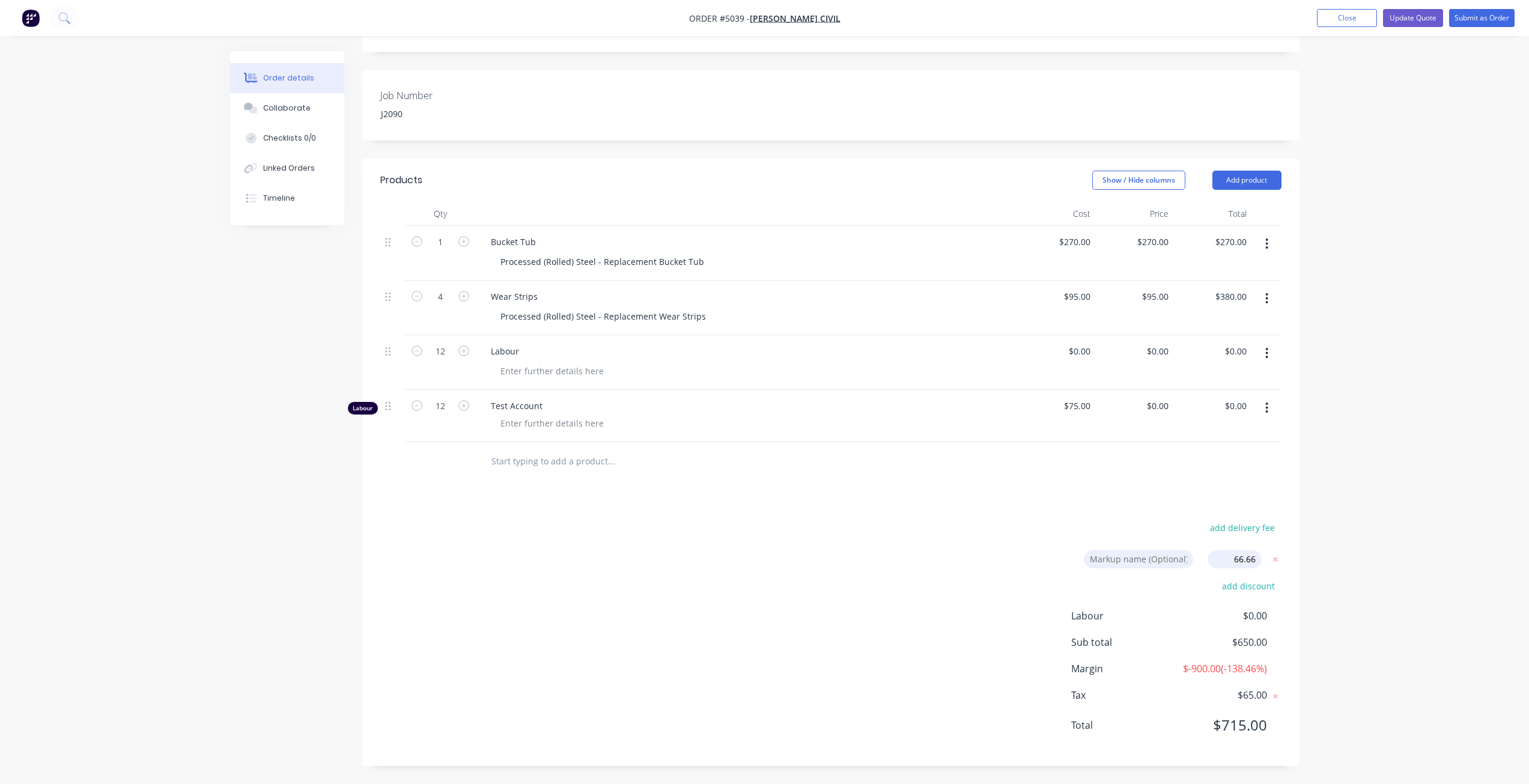
type input "$449.982"
type input "$449.98"
type input "$158.327"
type input "$633.31"
click at [1184, 369] on div "$0.00 $0.00" at bounding box center [1212, 362] width 78 height 54
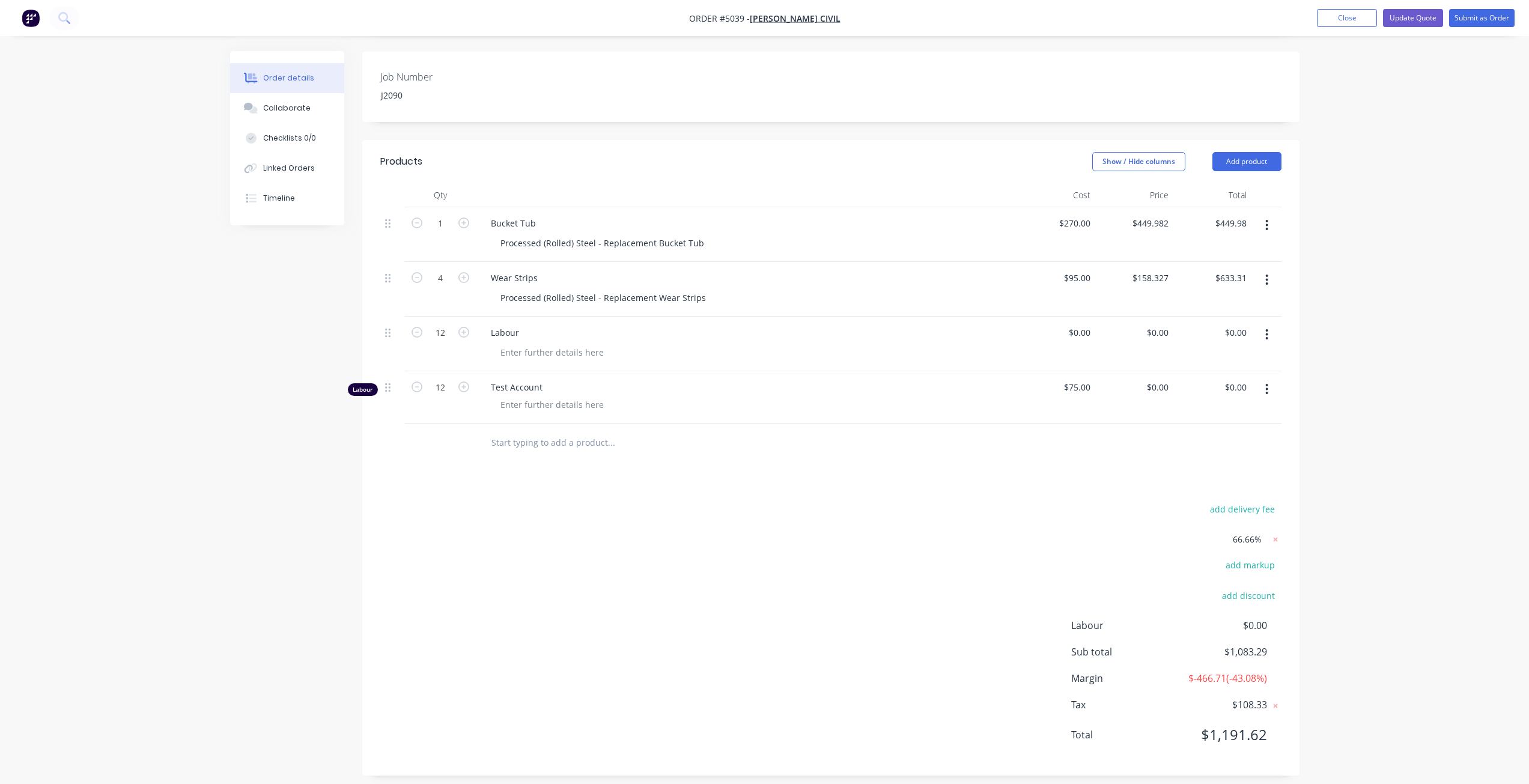
scroll to position [260, 0]
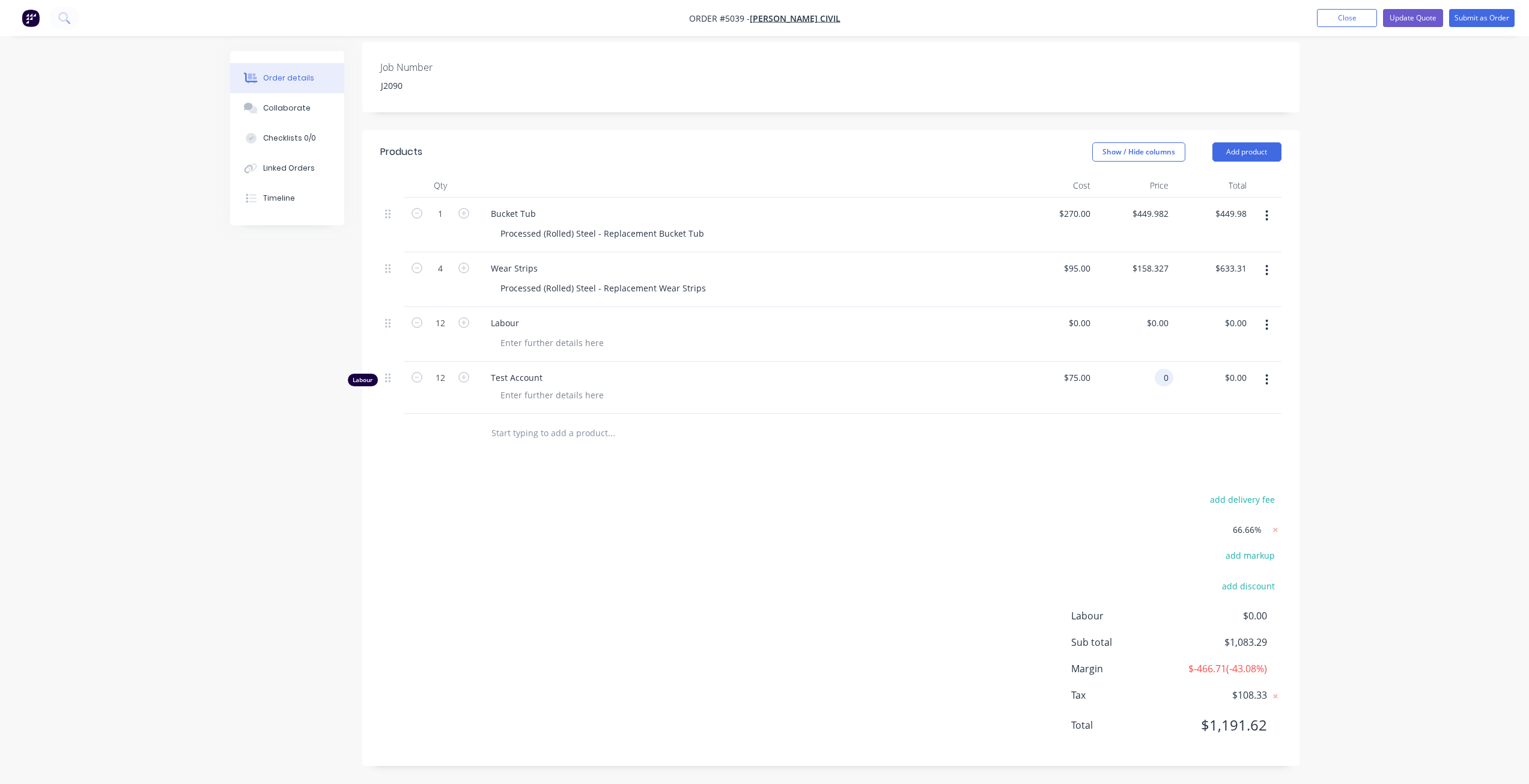
click at [1160, 376] on input "0" at bounding box center [1166, 377] width 14 height 17
click at [1202, 377] on div "$0.00 $0.00" at bounding box center [1212, 388] width 78 height 52
click at [1151, 380] on div "0 $0.00" at bounding box center [1134, 388] width 78 height 52
type input "$0.00"
click at [1274, 533] on icon at bounding box center [1275, 530] width 12 height 12
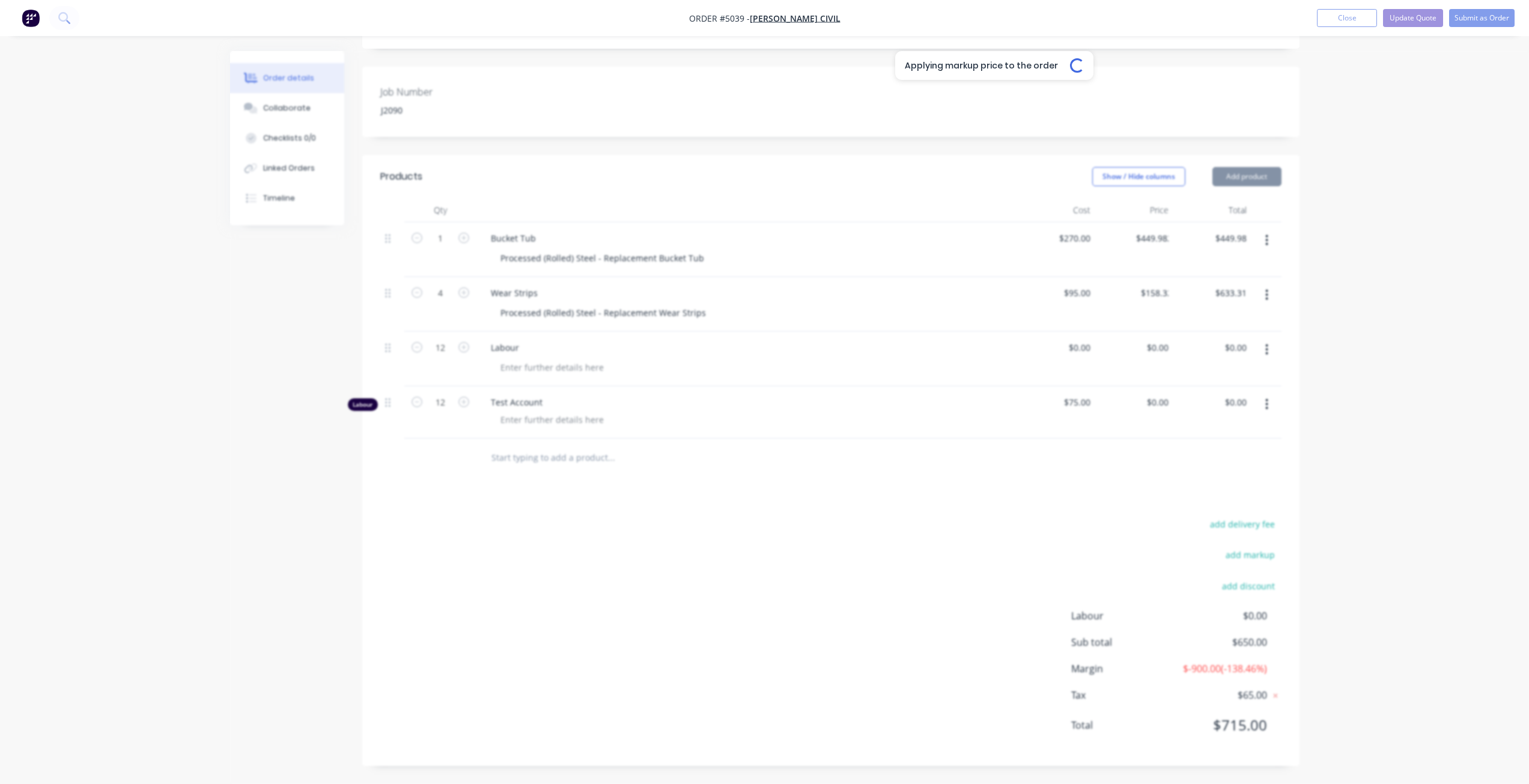
type input "$270.00"
type input "$95.00"
type input "$380.00"
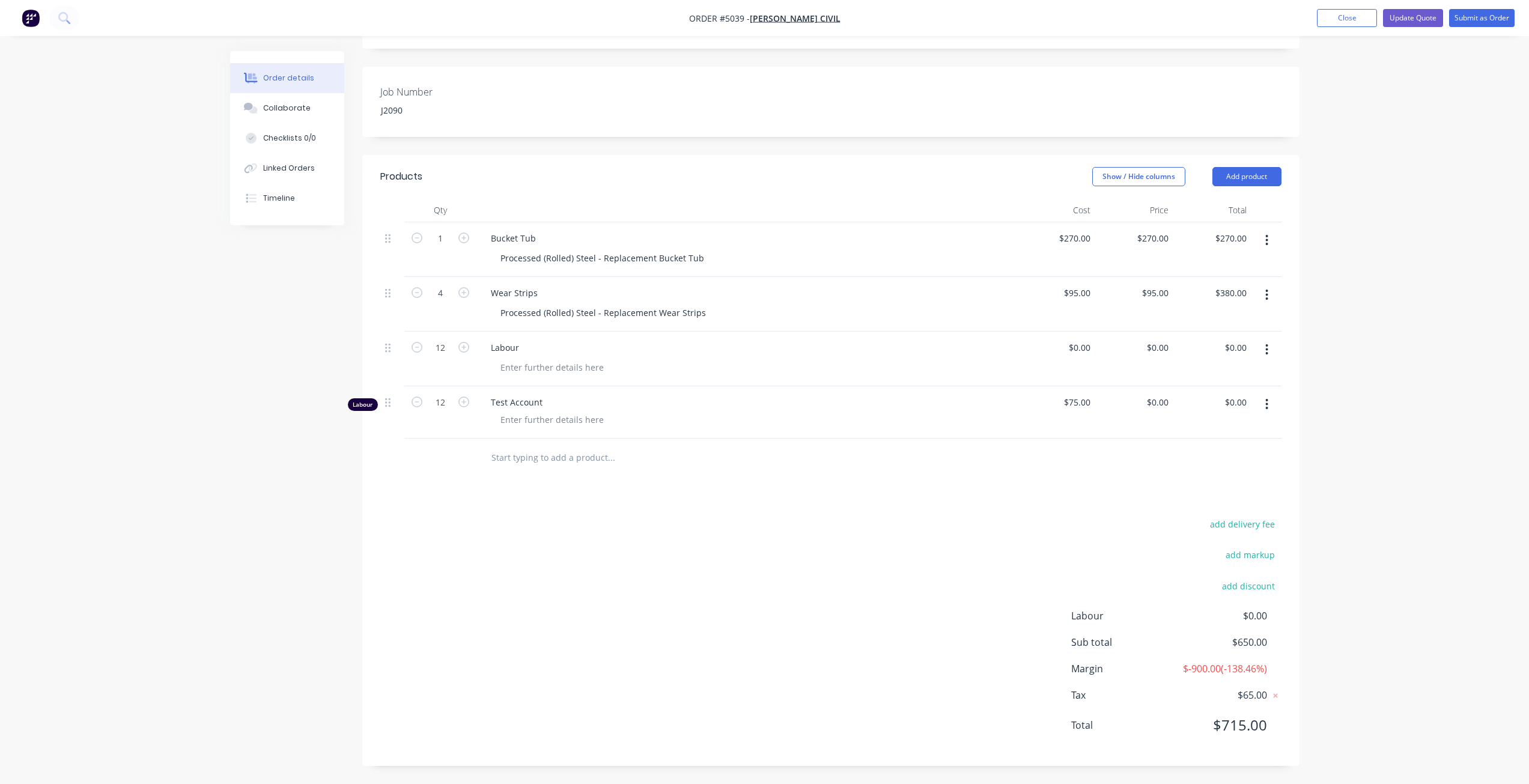
click at [1272, 410] on button "button" at bounding box center [1266, 404] width 28 height 22
click at [1237, 504] on div "Delete" at bounding box center [1225, 507] width 93 height 17
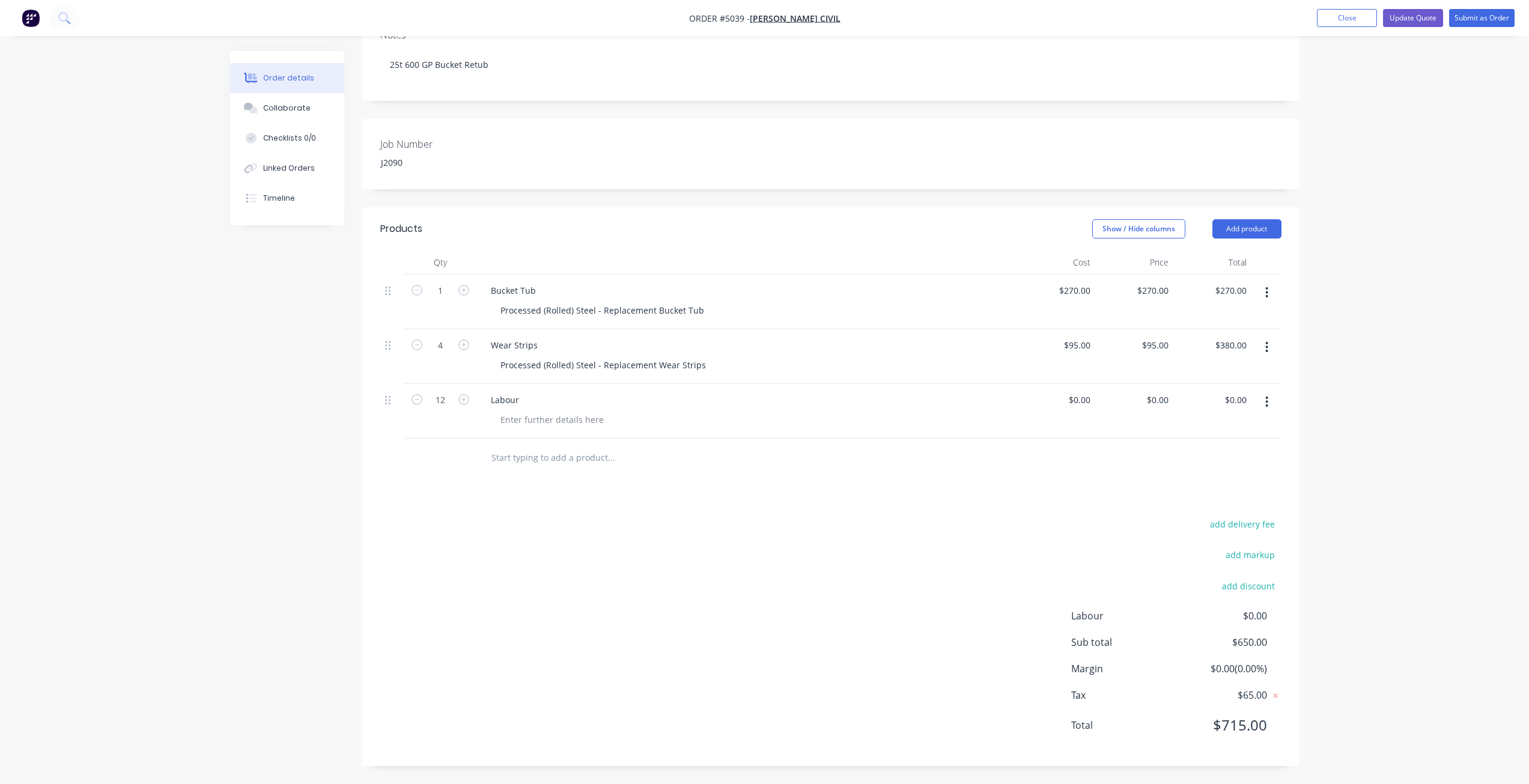
drag, startPoint x: 1274, startPoint y: 411, endPoint x: 1271, endPoint y: 405, distance: 6.7
click at [1273, 411] on button "button" at bounding box center [1266, 401] width 28 height 22
click at [1239, 507] on div "Delete" at bounding box center [1225, 505] width 93 height 17
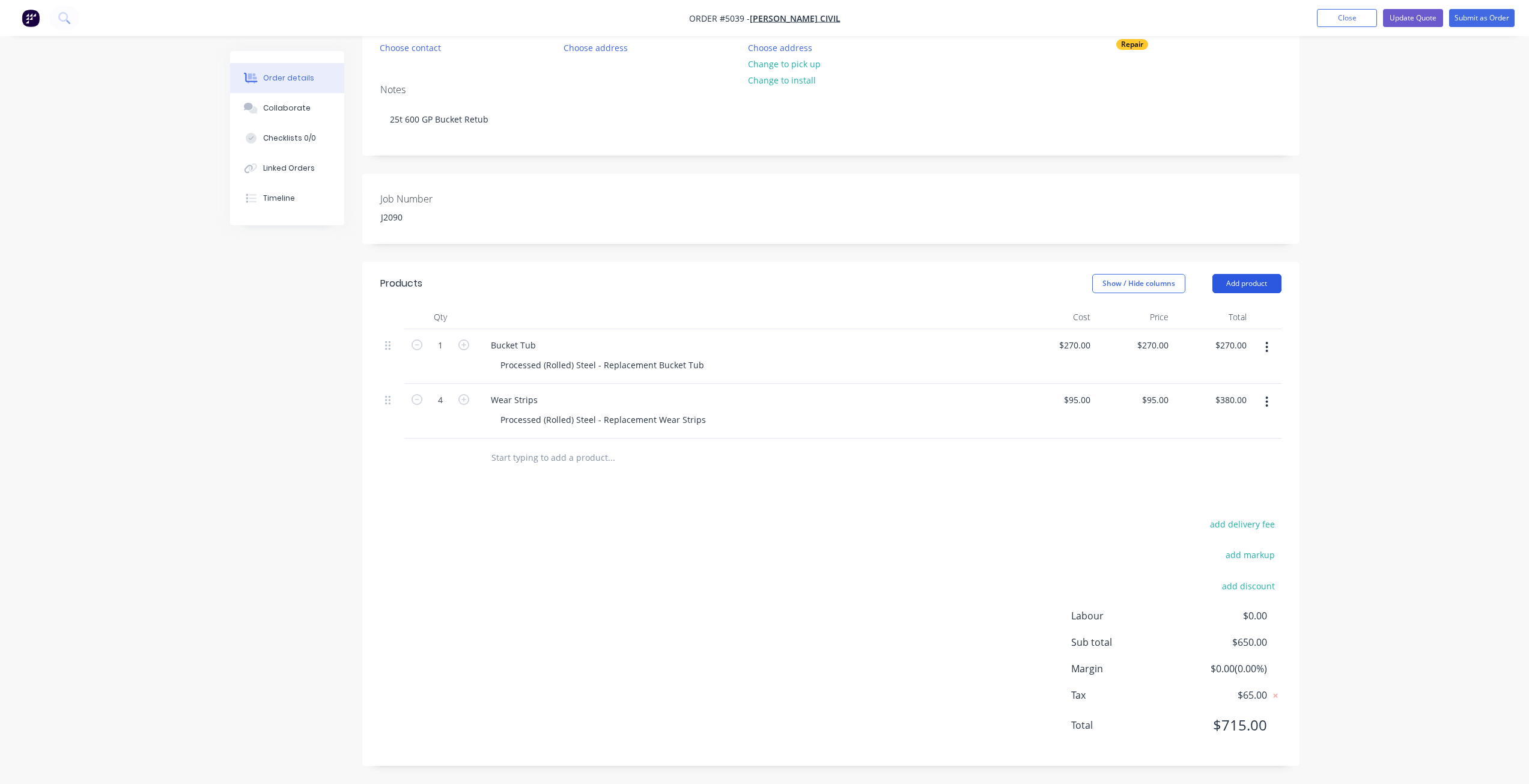
click at [1242, 275] on button "Add product" at bounding box center [1246, 283] width 69 height 19
click at [1232, 429] on div "Labour" at bounding box center [1225, 433] width 93 height 17
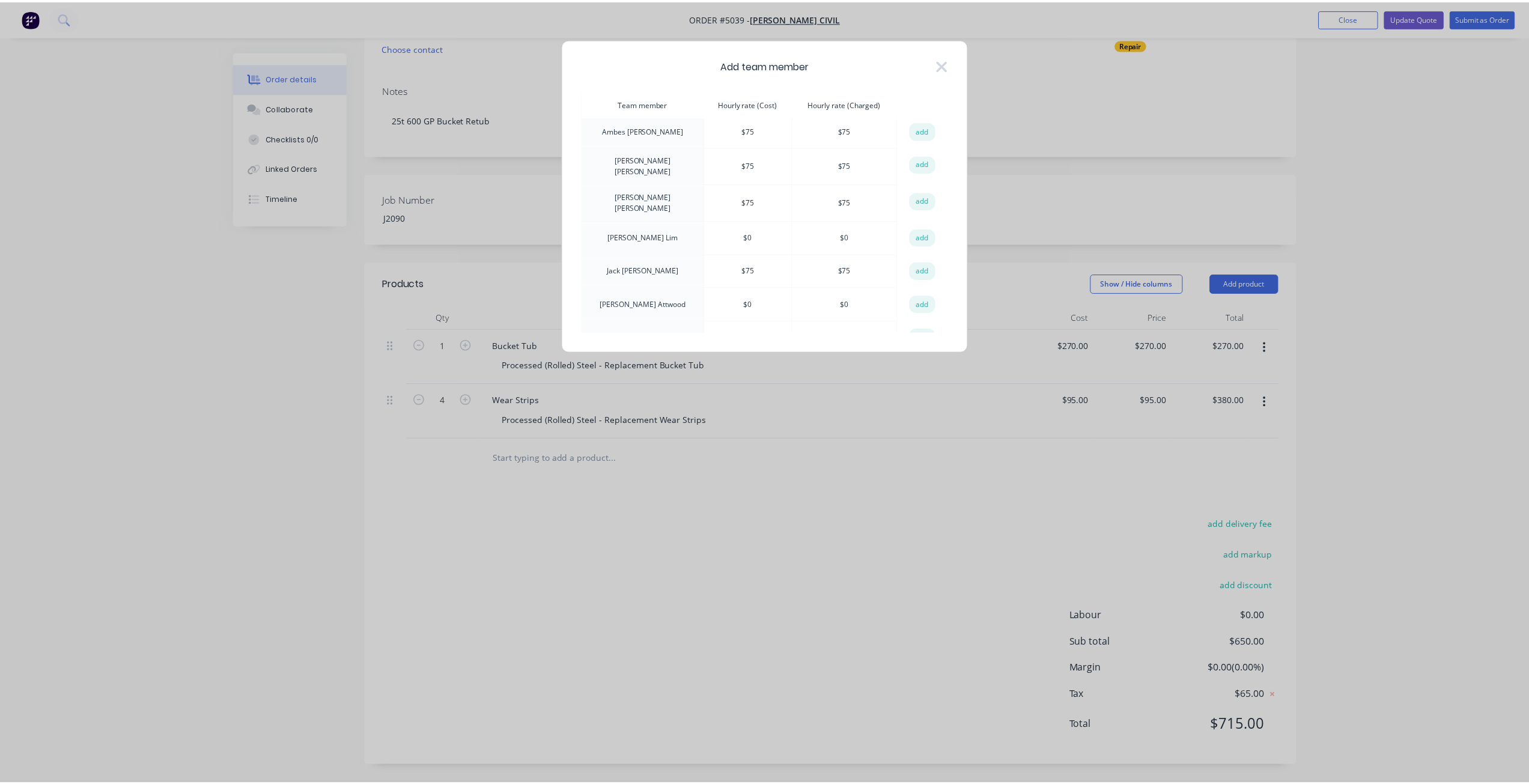
scroll to position [86, 0]
click at [916, 316] on button "add" at bounding box center [927, 322] width 26 height 18
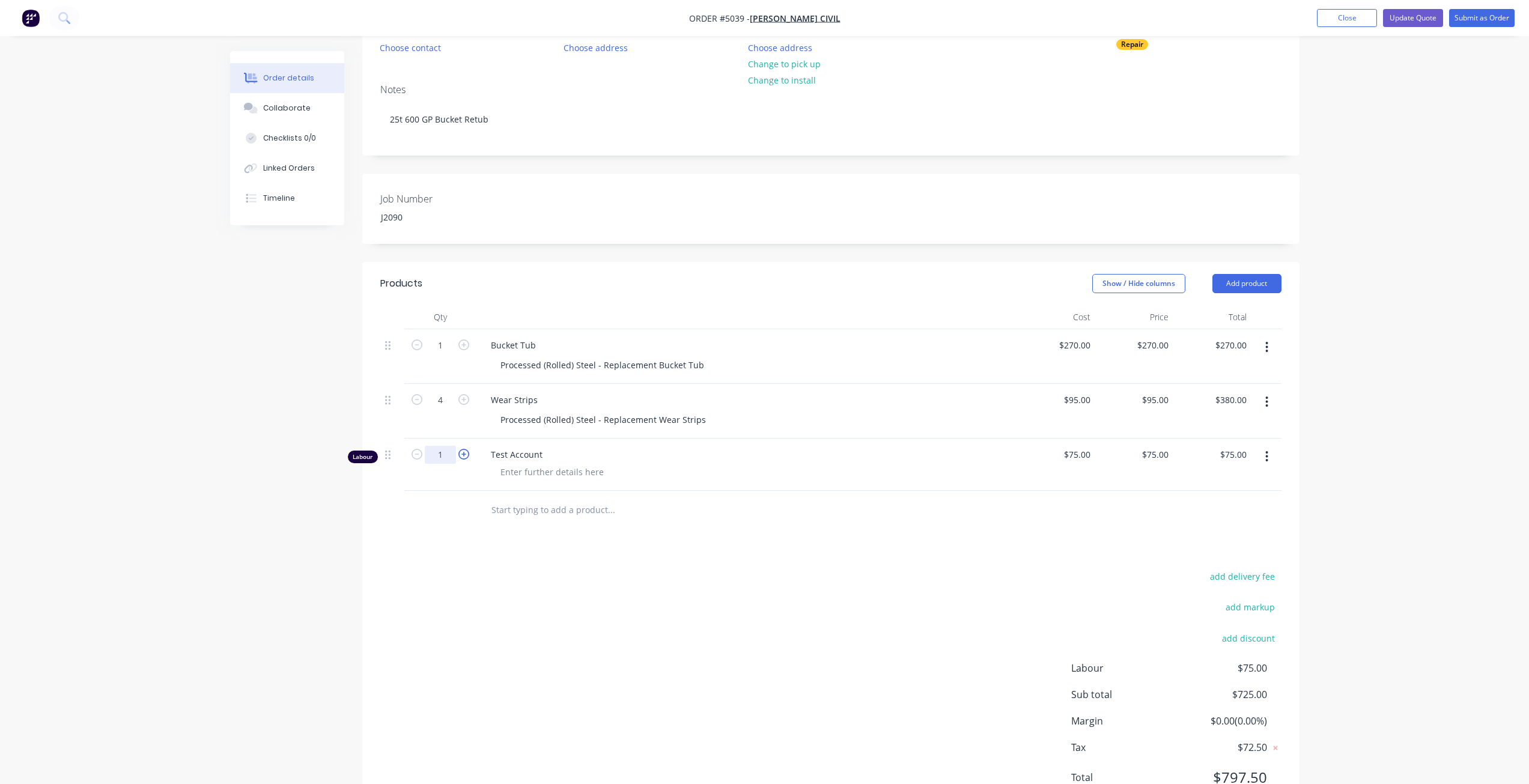
drag, startPoint x: 445, startPoint y: 452, endPoint x: 465, endPoint y: 457, distance: 20.6
click at [445, 452] on input "1" at bounding box center [440, 454] width 31 height 18
type input "12"
type input "$900.00"
click at [712, 559] on div "Products Show / Hide columns Add product Qty Cost Price Total 1 Bucket Tub Proc…" at bounding box center [831, 539] width 937 height 556
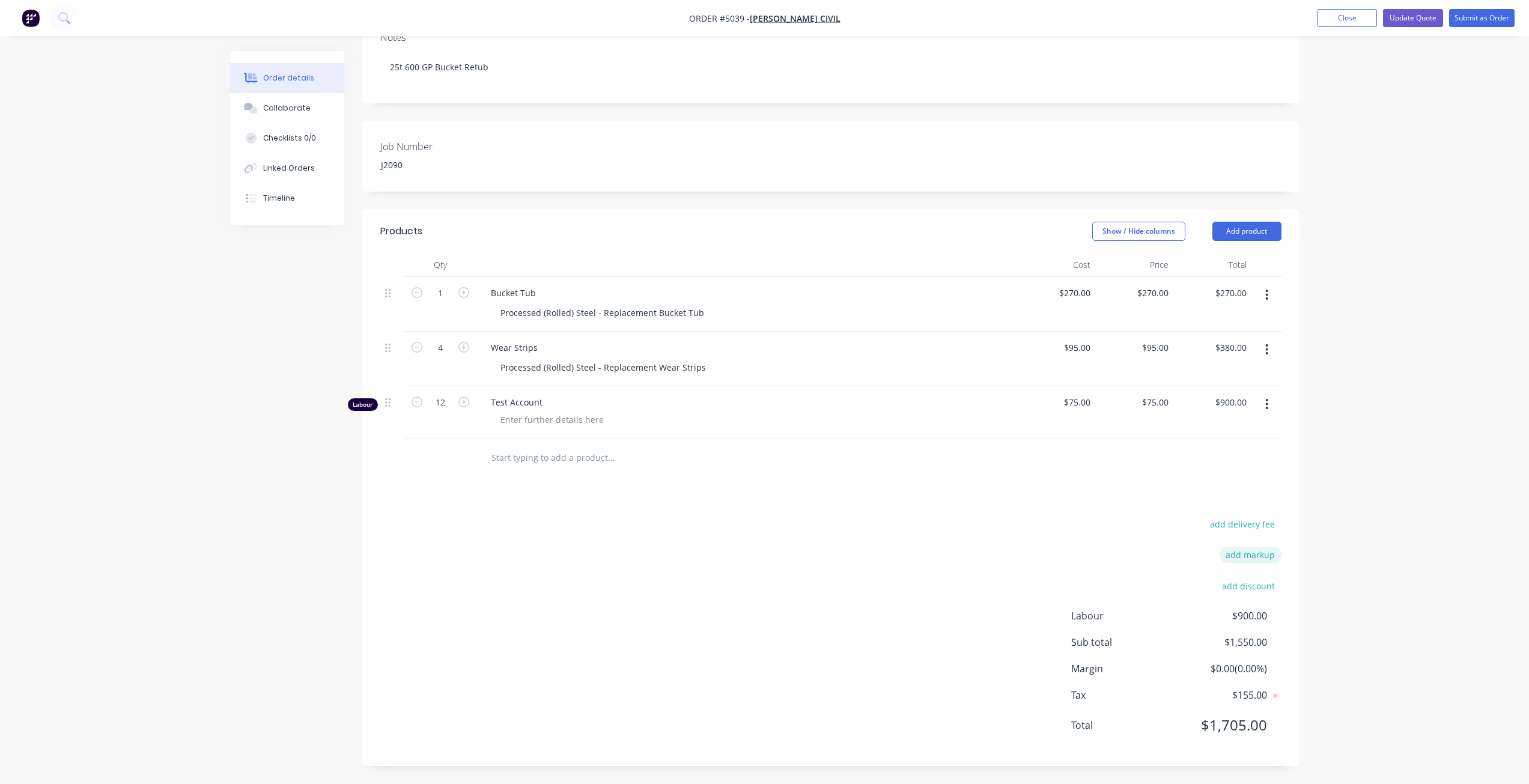
click at [1250, 557] on button "add markup" at bounding box center [1250, 555] width 62 height 16
click at [1243, 561] on input at bounding box center [1234, 559] width 54 height 18
type input "66.66"
click at [1323, 530] on div "Order details Collaborate Checklists 0/0 Linked Orders Timeline Order details C…" at bounding box center [764, 304] width 1529 height 961
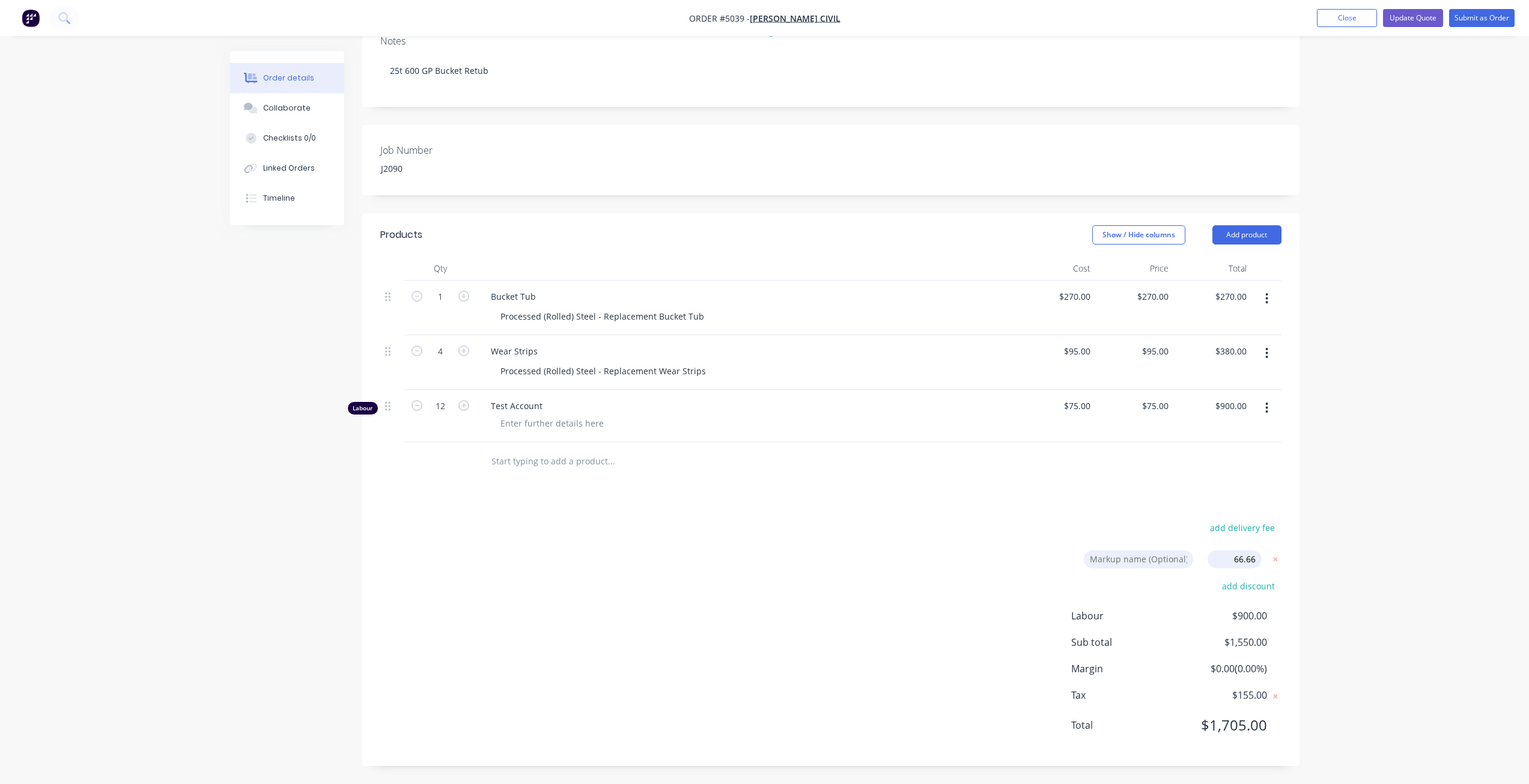
drag, startPoint x: 1243, startPoint y: 559, endPoint x: 1250, endPoint y: 562, distance: 7.6
click at [1243, 559] on input "66.66" at bounding box center [1234, 559] width 54 height 18
click input "submit" at bounding box center [0, 0] width 0 height 0
type input "$449.982"
type input "$449.98"
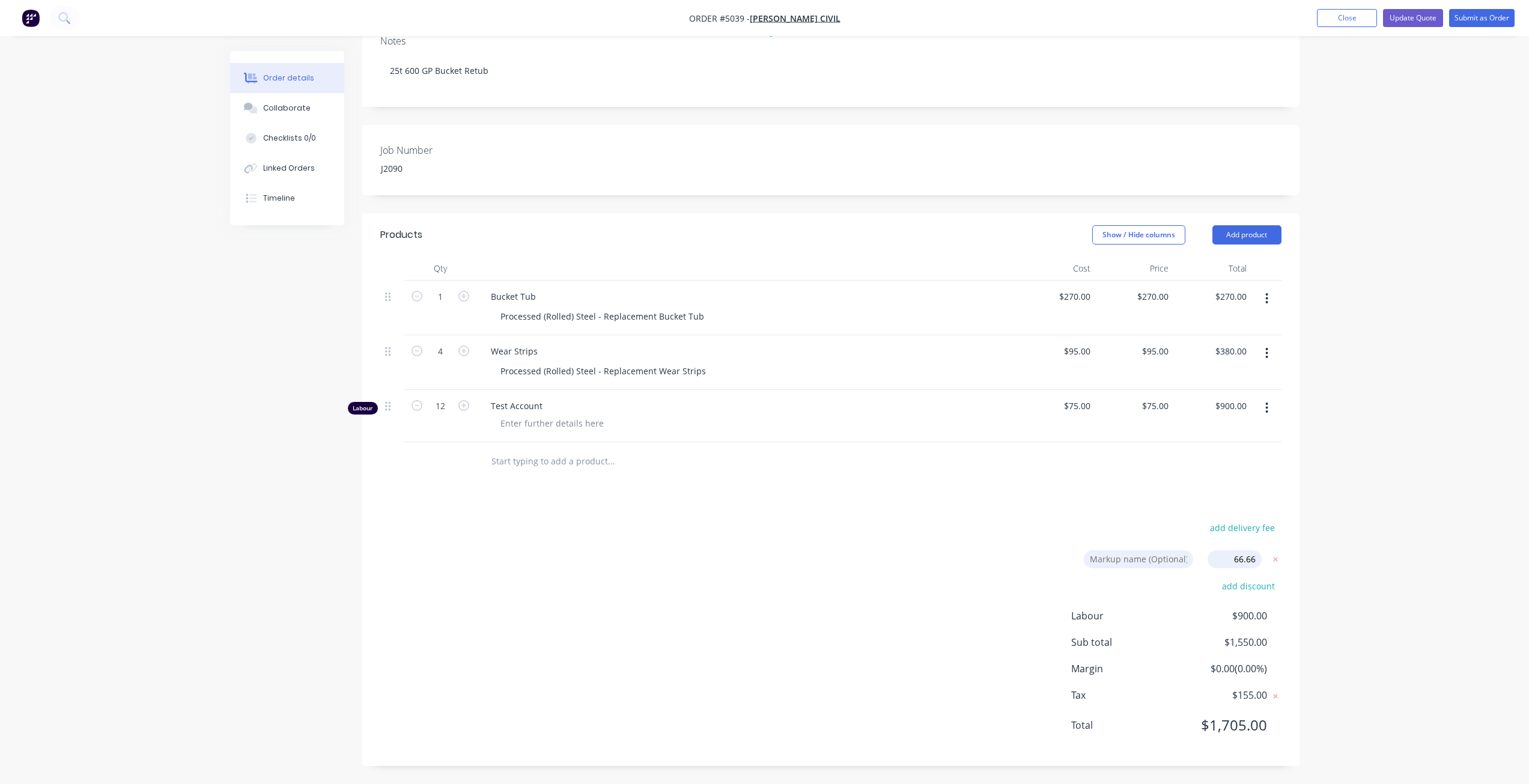
type input "$158.327"
type input "$633.31"
type input "$124.995"
type input "$1,499.94"
click at [1345, 559] on div "Order details Collaborate Checklists 0/0 Linked Orders Timeline Order details C…" at bounding box center [764, 318] width 1529 height 989
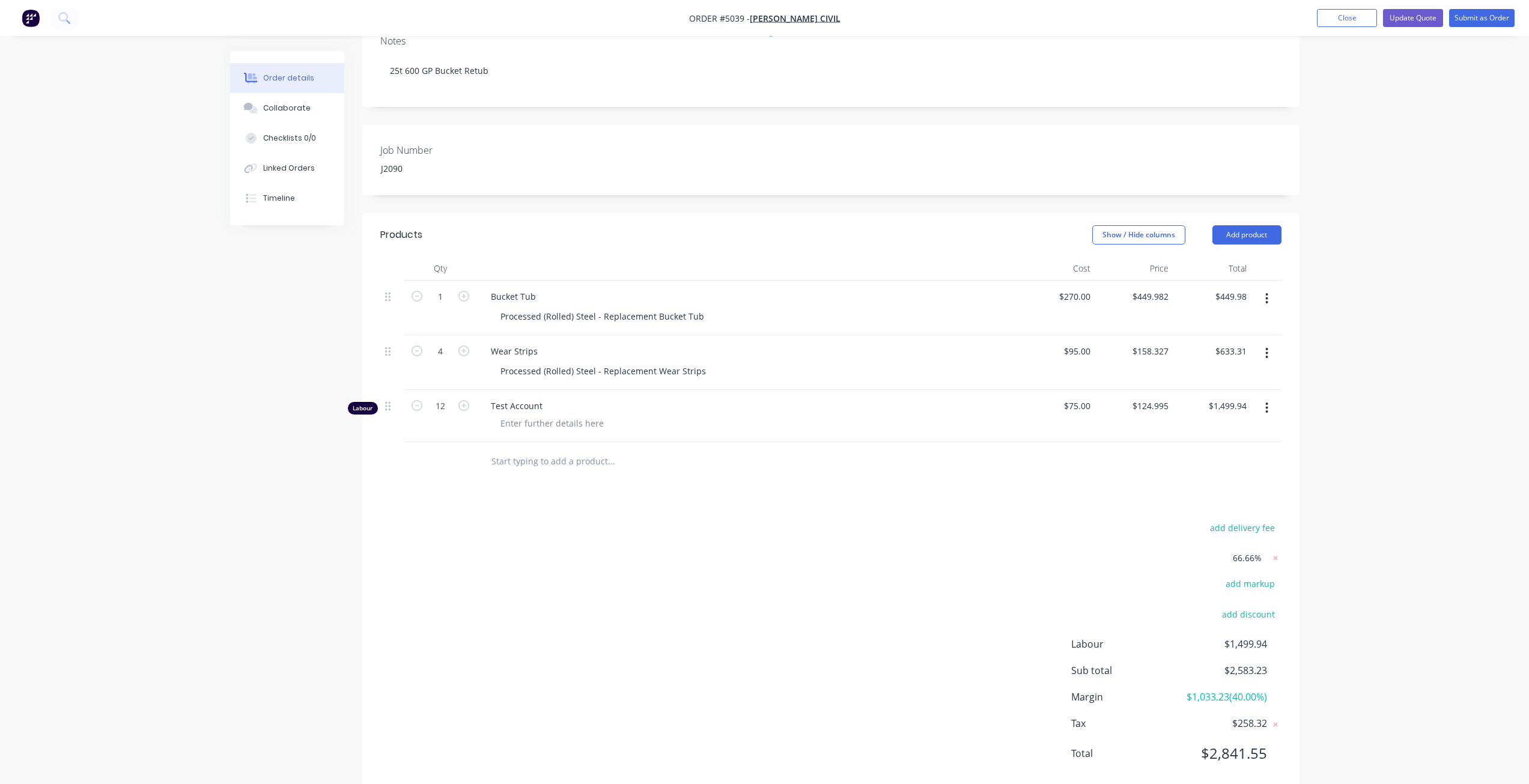
click at [392, 409] on div at bounding box center [392, 405] width 14 height 16
click at [1277, 411] on button "button" at bounding box center [1266, 407] width 28 height 22
click at [1273, 411] on button "button" at bounding box center [1266, 407] width 28 height 22
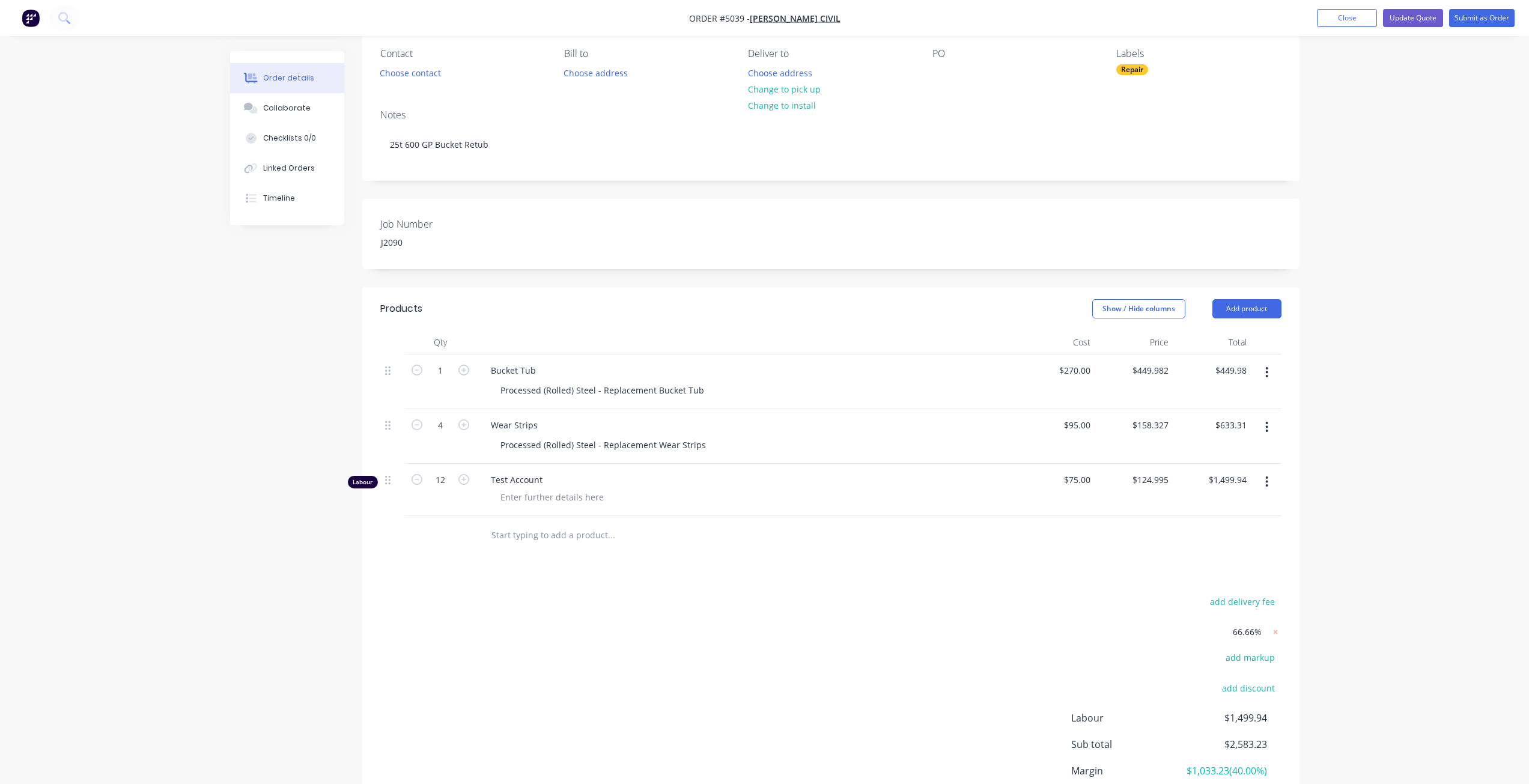
scroll to position [120, 0]
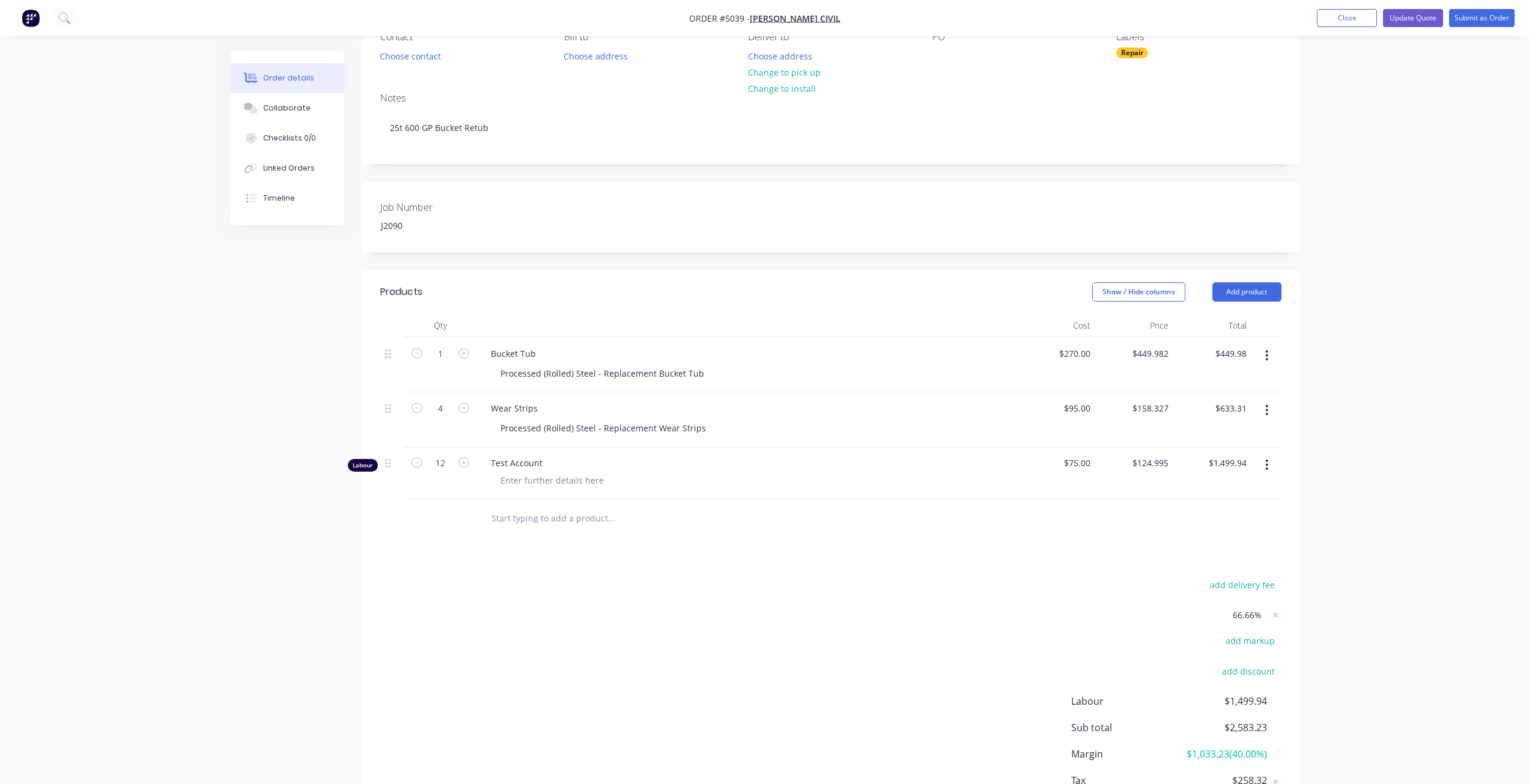
click at [516, 457] on span "Test Account" at bounding box center [751, 462] width 522 height 13
drag, startPoint x: 495, startPoint y: 466, endPoint x: 446, endPoint y: 463, distance: 49.1
click at [445, 463] on div "Labour 12 Test Account $75.00 $75.00 $124.995 $124.995 $1,499.94 $1,499.94" at bounding box center [831, 473] width 901 height 52
click at [557, 461] on span "Test Account" at bounding box center [751, 462] width 522 height 13
click at [1266, 465] on icon "button" at bounding box center [1266, 465] width 3 height 13
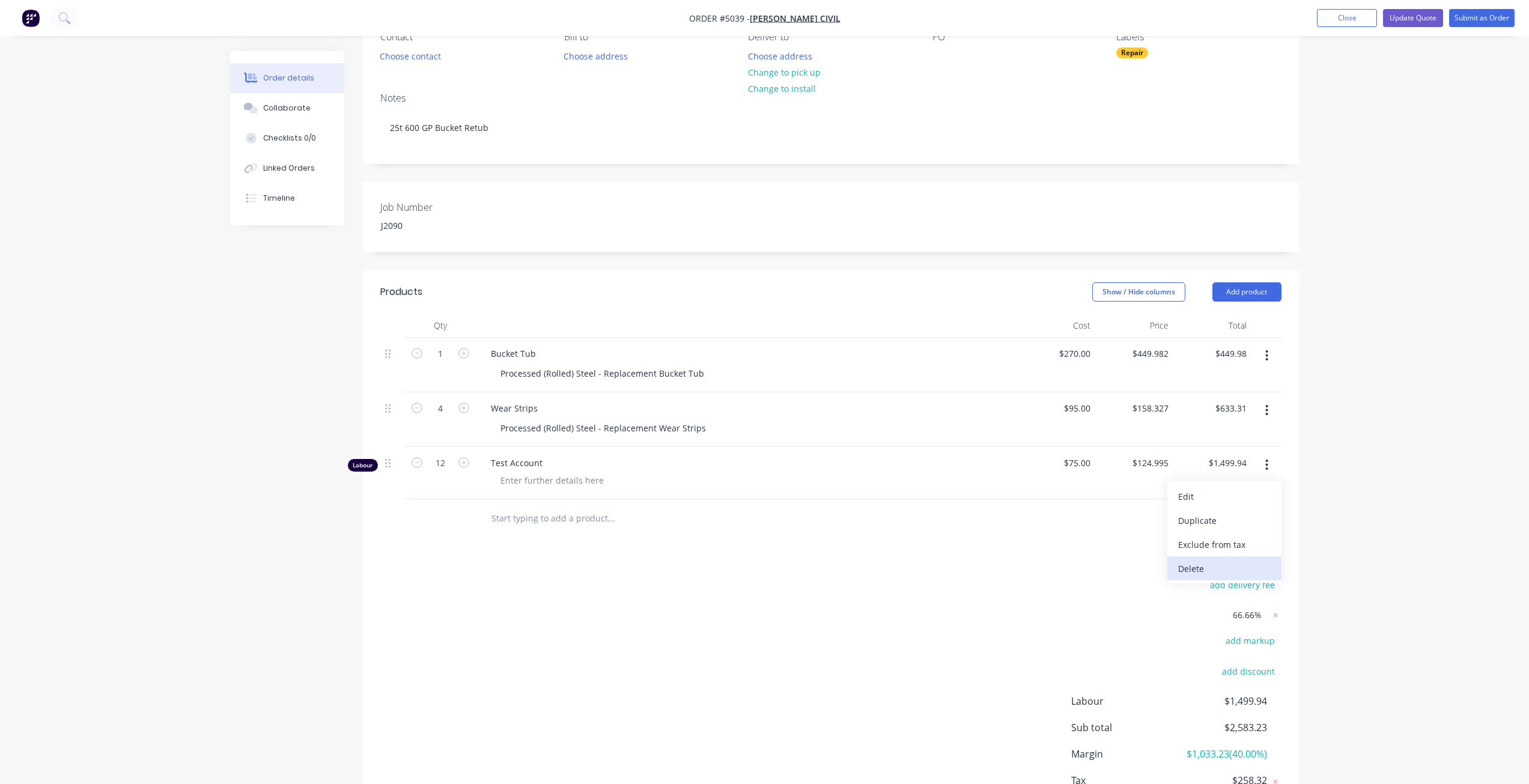
click at [1242, 568] on div "Delete" at bounding box center [1225, 568] width 93 height 17
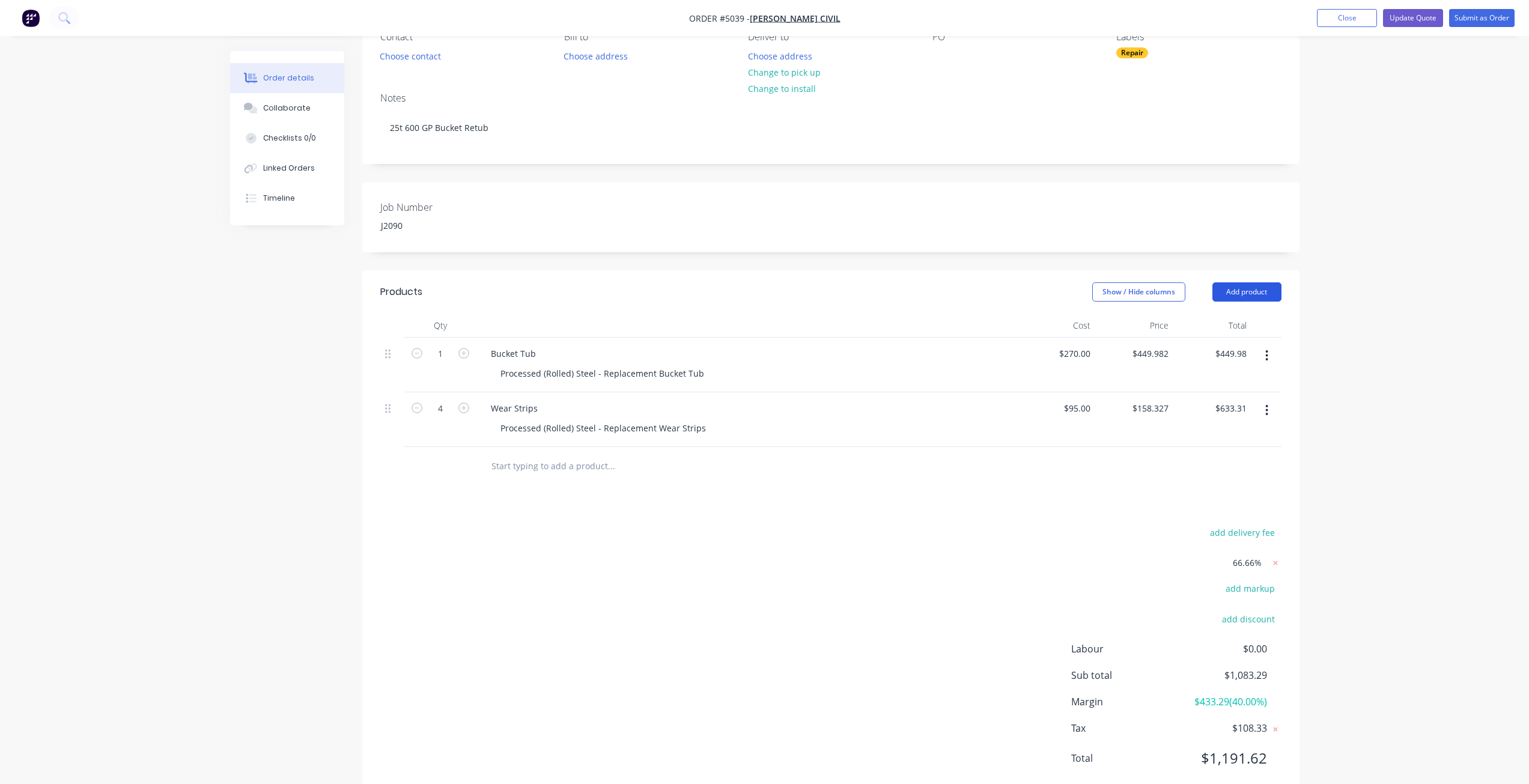
click at [1247, 295] on button "Add product" at bounding box center [1246, 292] width 69 height 19
click at [540, 453] on div at bounding box center [692, 466] width 433 height 39
click at [543, 465] on input "text" at bounding box center [611, 466] width 240 height 24
type input "Labour"
click at [585, 507] on button "Add Labour to order" at bounding box center [675, 512] width 360 height 39
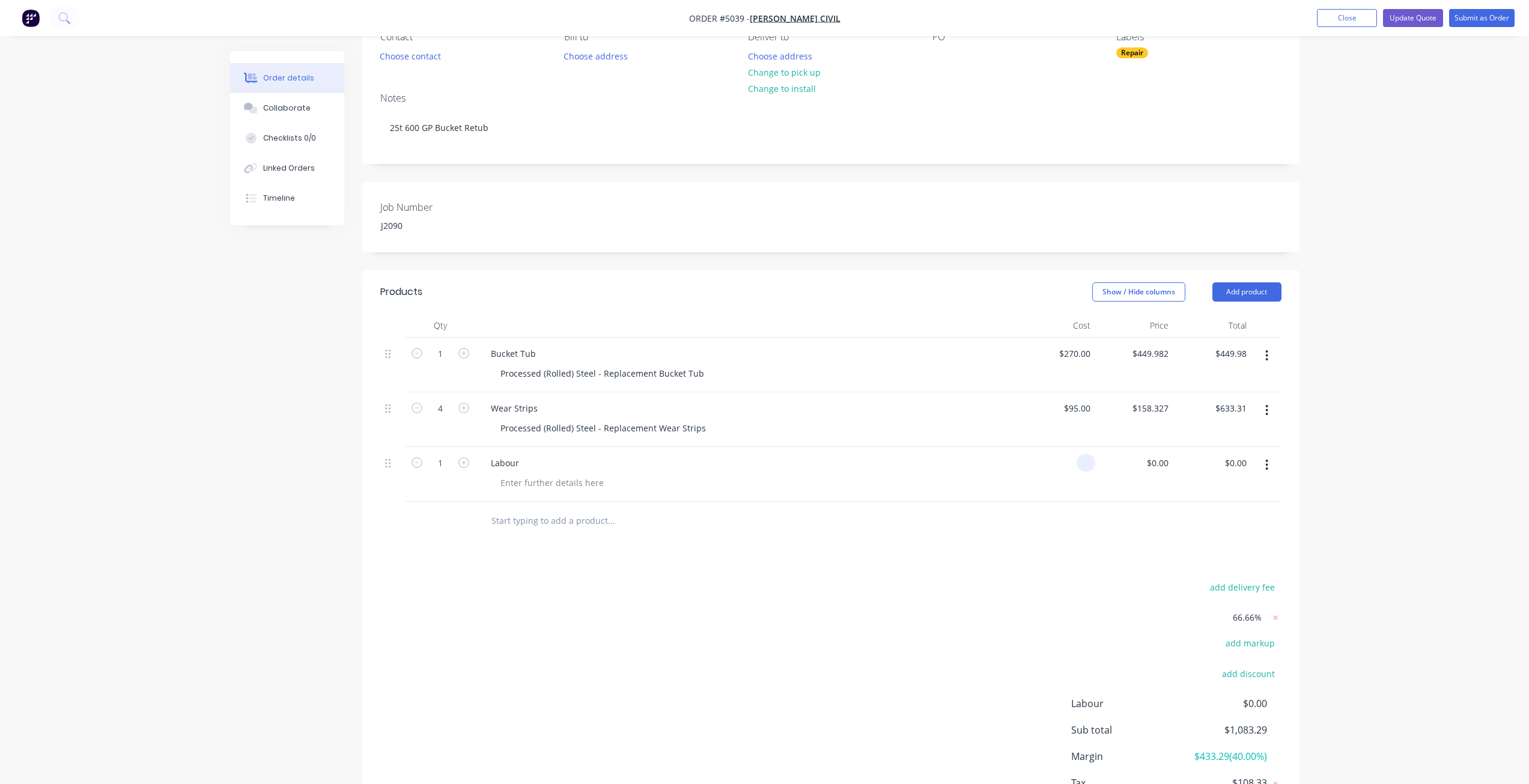
click at [1088, 466] on input at bounding box center [1088, 462] width 14 height 17
type input "$75.00"
click at [1120, 501] on div "Qty Cost Price Total 1 Bucket Tub Processed (Rolled) Steel - Replacement Bucket…" at bounding box center [831, 427] width 937 height 227
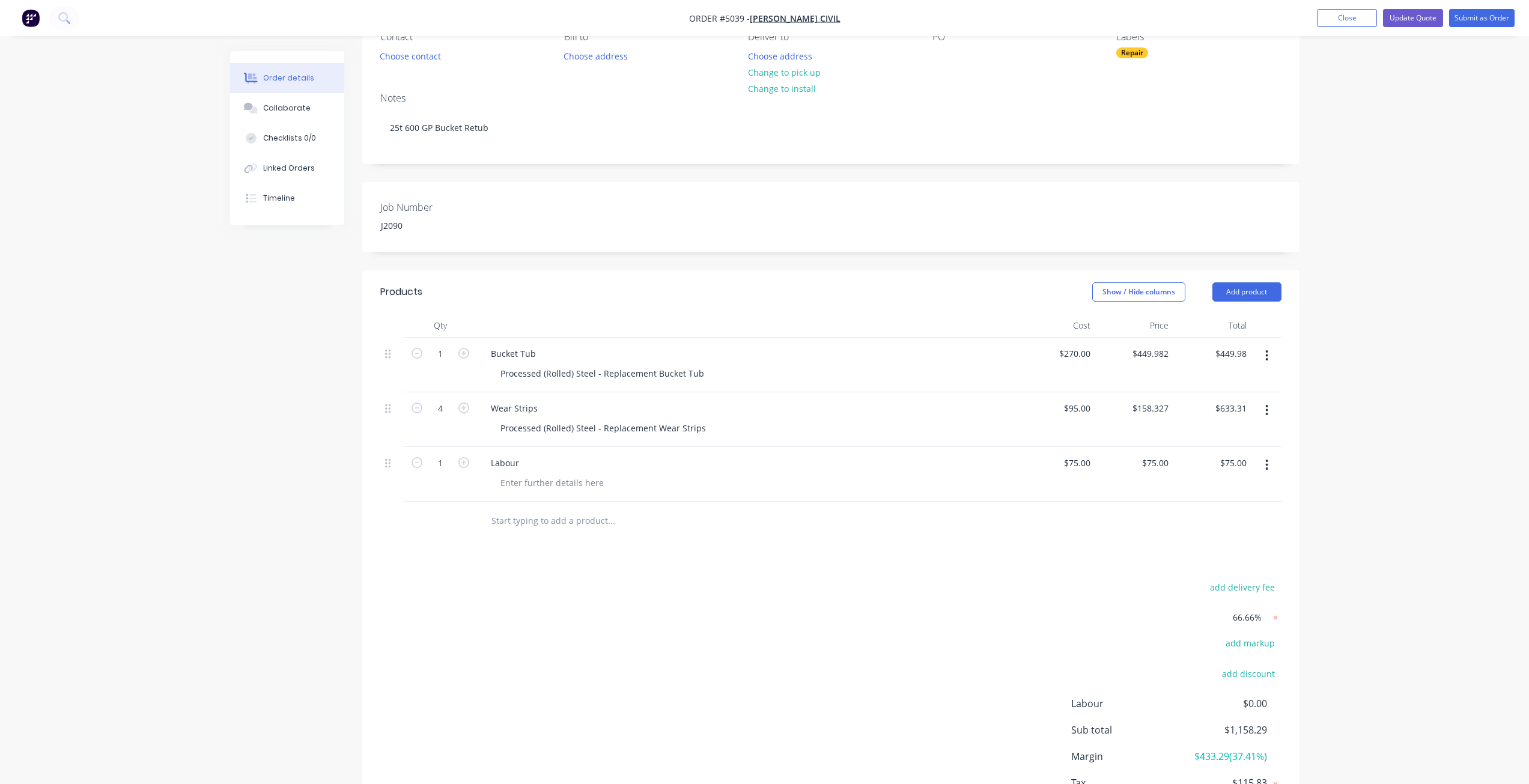
click at [1186, 525] on div at bounding box center [831, 521] width 901 height 39
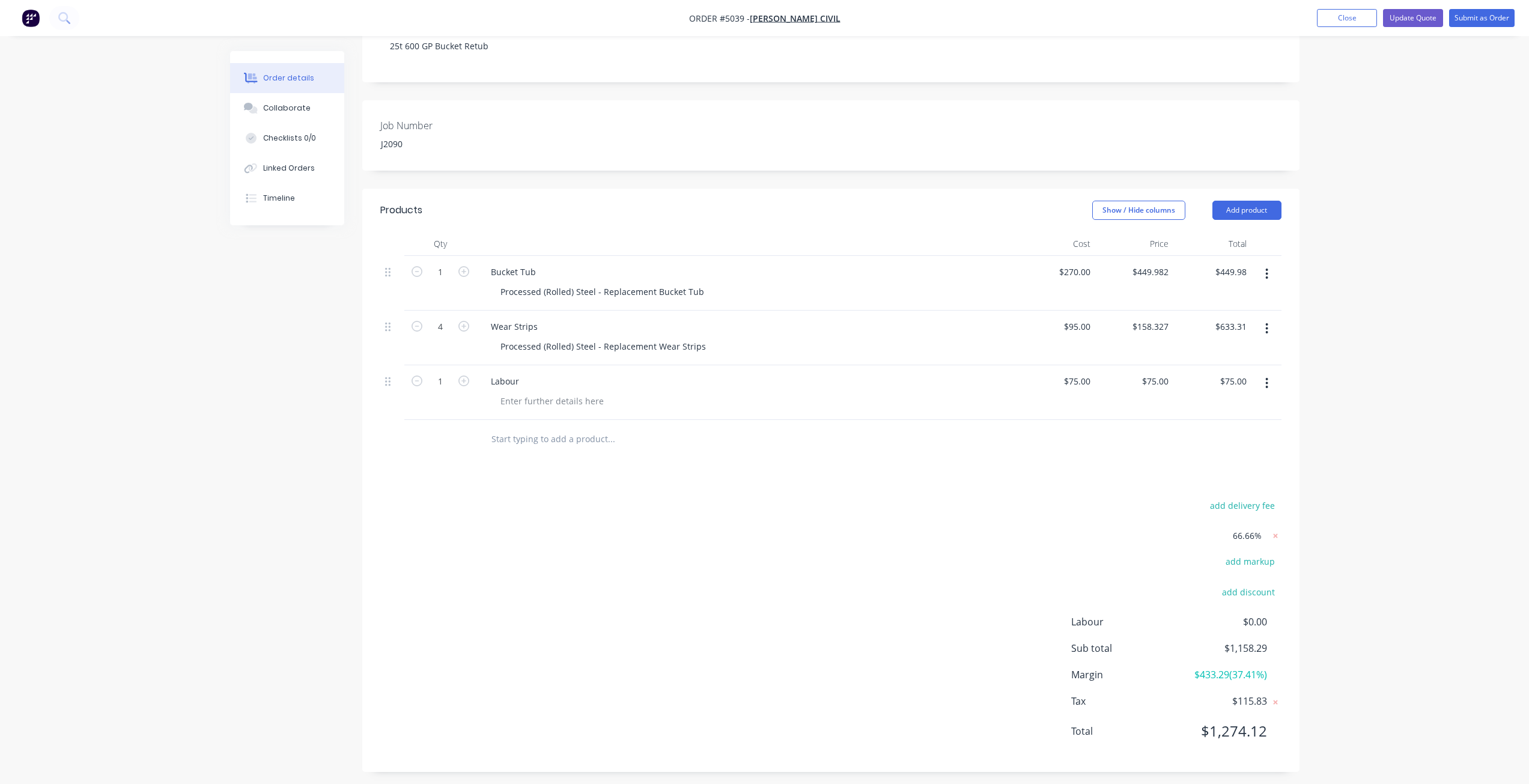
scroll to position [208, 0]
click at [1271, 531] on icon at bounding box center [1275, 530] width 12 height 12
type input "$270.00"
type input "$95.00"
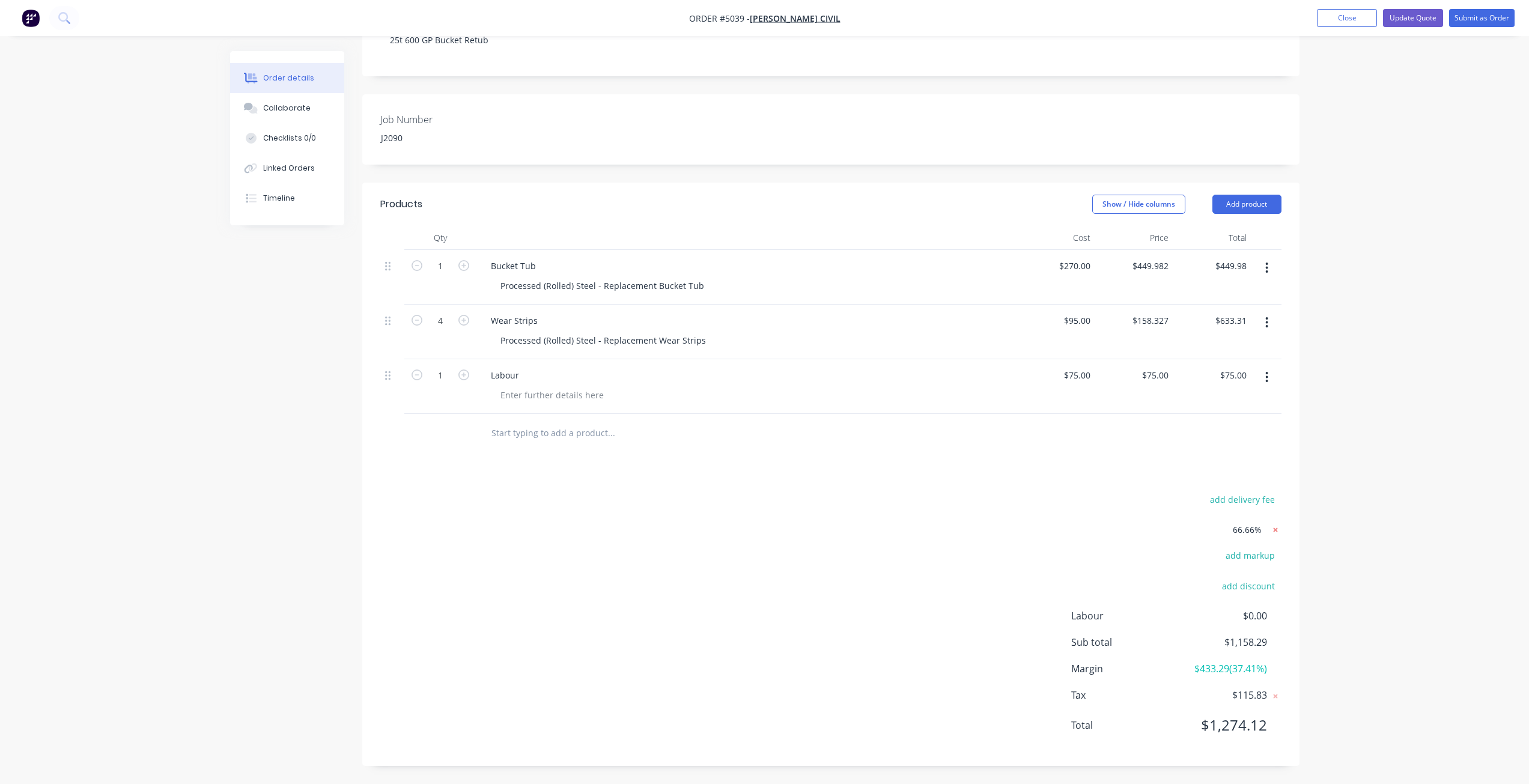
type input "$380.00"
type input "$45.0018"
type input "$45.00"
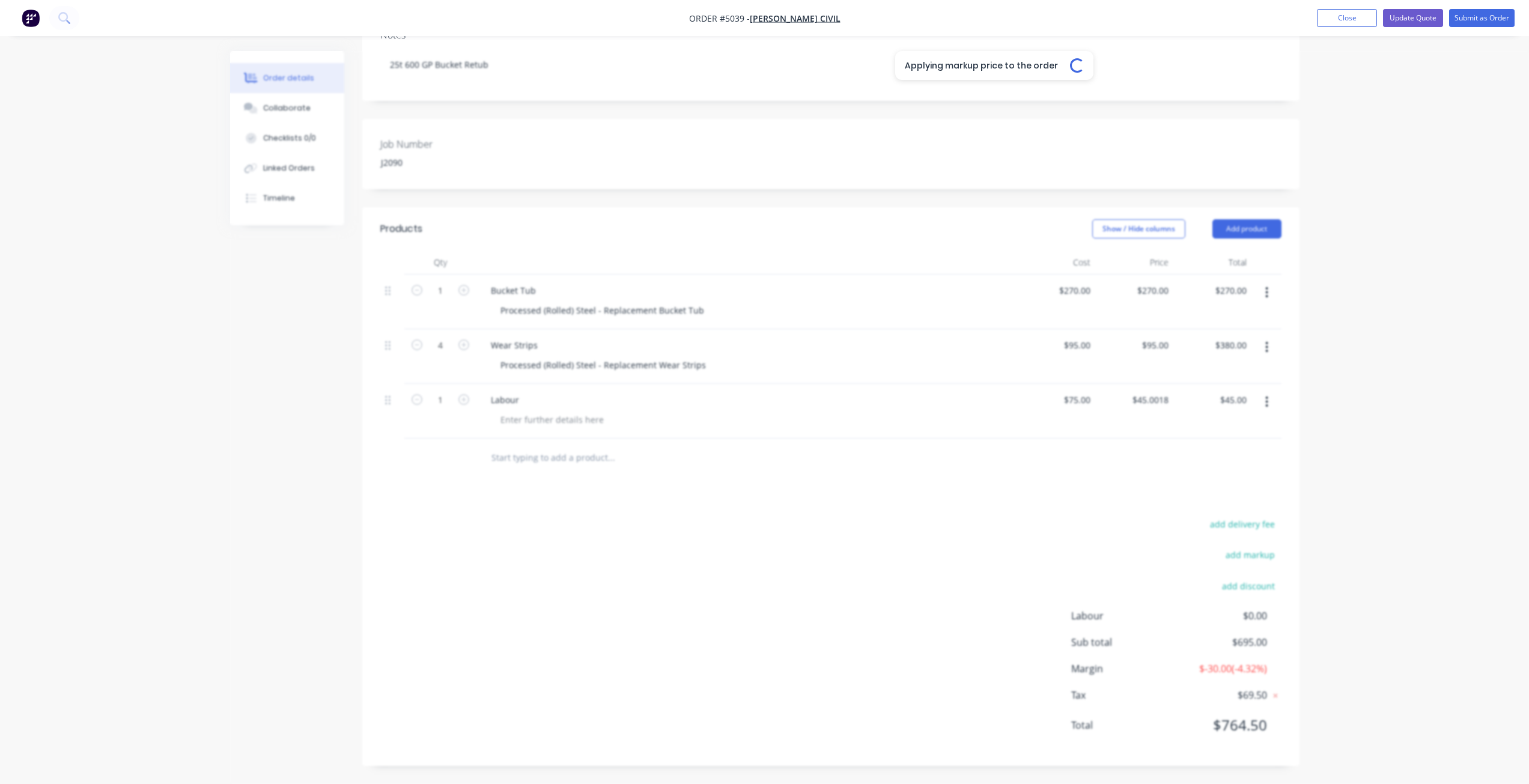
scroll to position [184, 0]
type input "45.0018"
click at [1156, 401] on input "45.0018" at bounding box center [1152, 399] width 42 height 17
type input "$0.00"
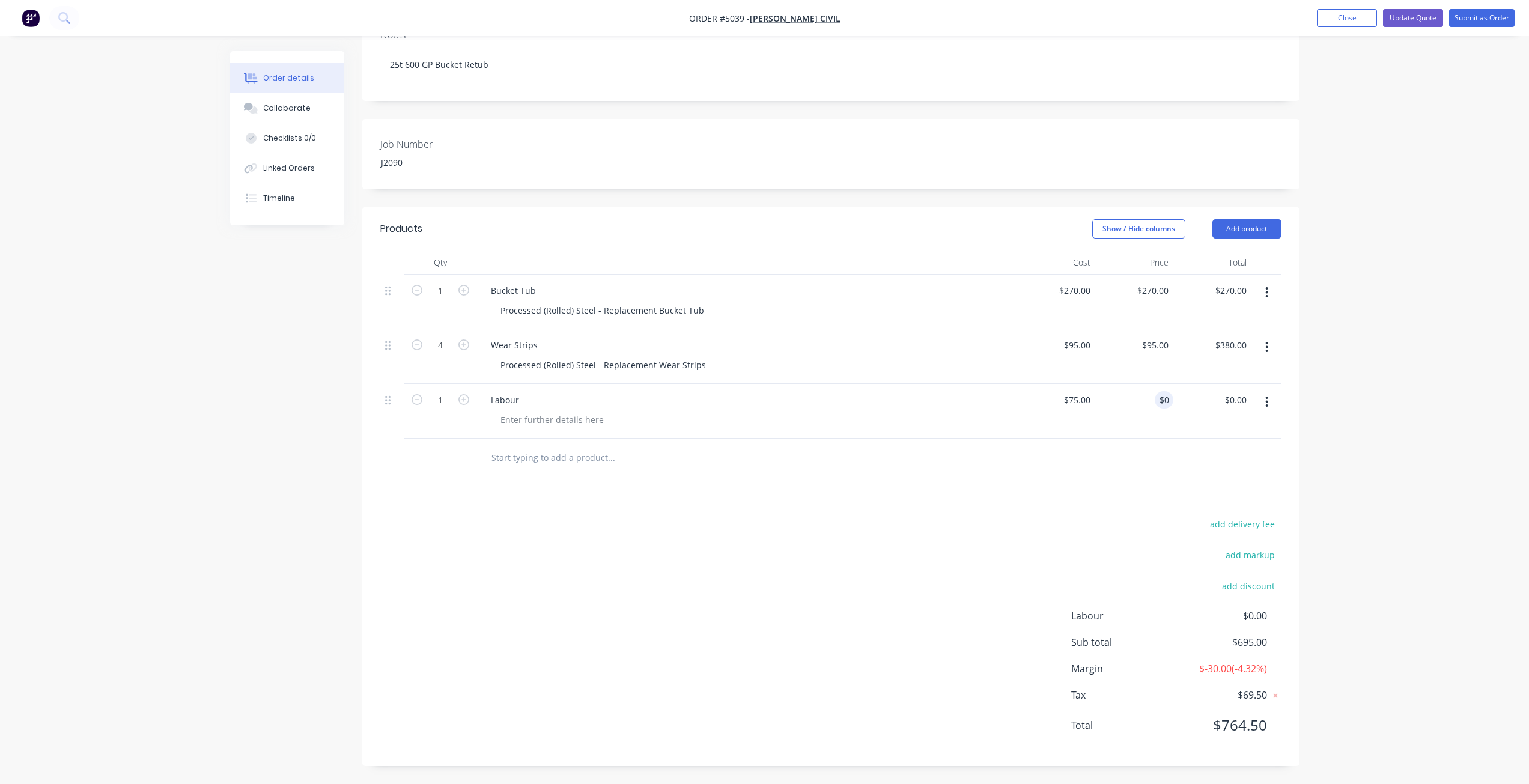
click at [1204, 445] on div at bounding box center [831, 458] width 901 height 39
click at [1158, 402] on div "0 $0.00" at bounding box center [1157, 399] width 32 height 17
type input "$75.00"
click at [1207, 448] on div at bounding box center [831, 458] width 901 height 39
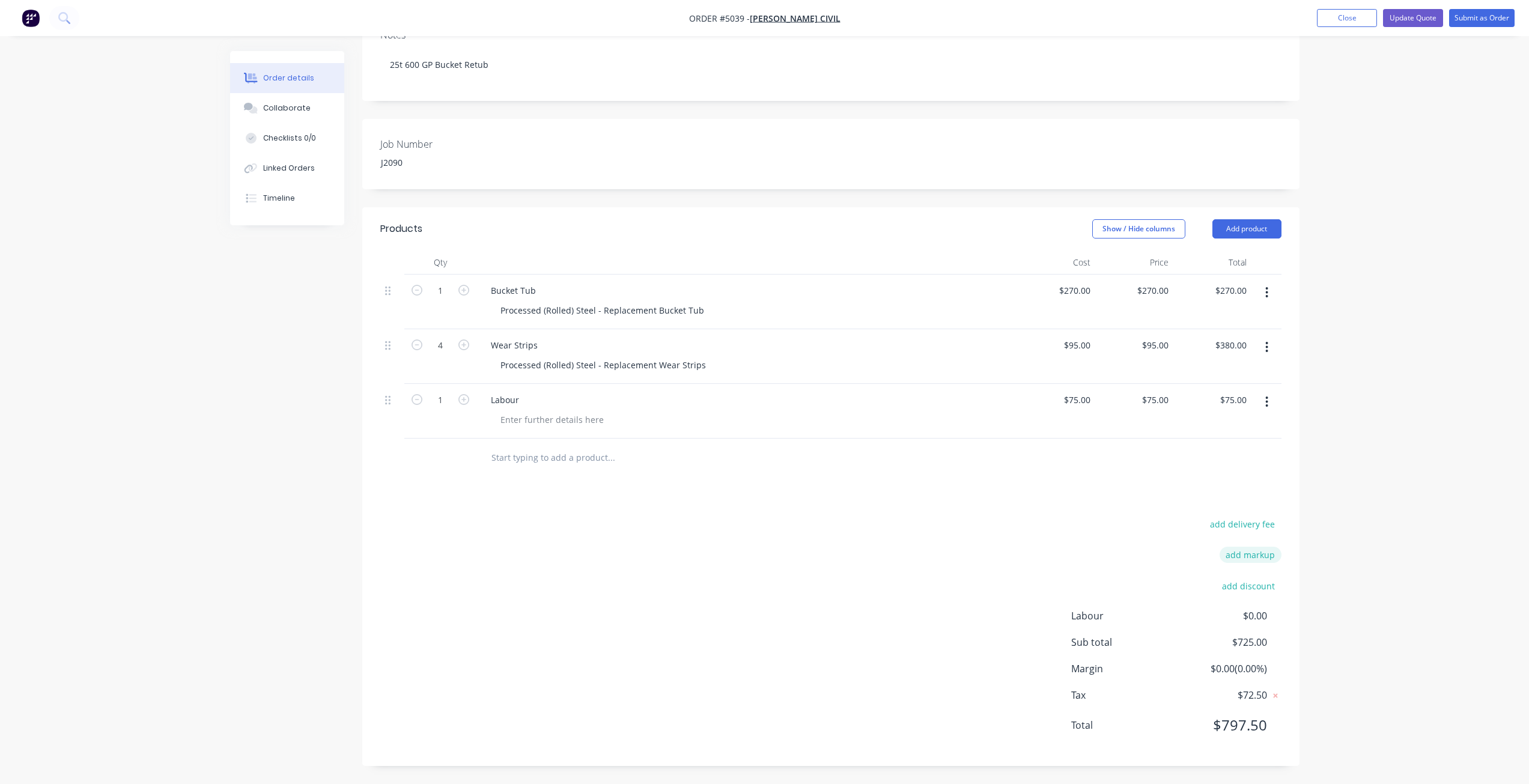
click at [1258, 553] on button "add markup" at bounding box center [1250, 555] width 62 height 16
click at [1231, 559] on input at bounding box center [1234, 559] width 54 height 18
type input "66.66"
click input "submit" at bounding box center [0, 0] width 0 height 0
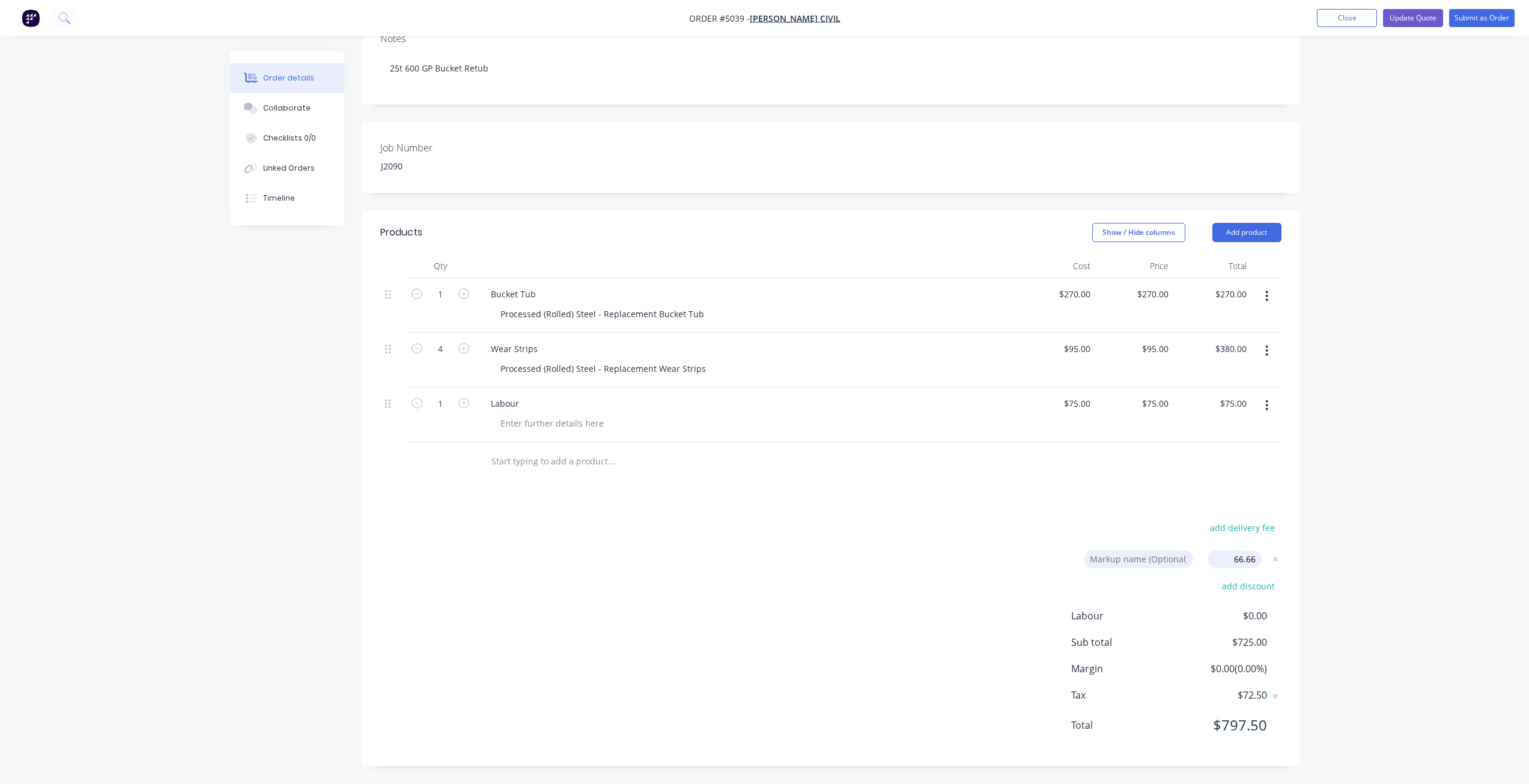
type input "$449.982"
type input "$449.98"
type input "$158.327"
type input "$633.31"
type input "$124.995"
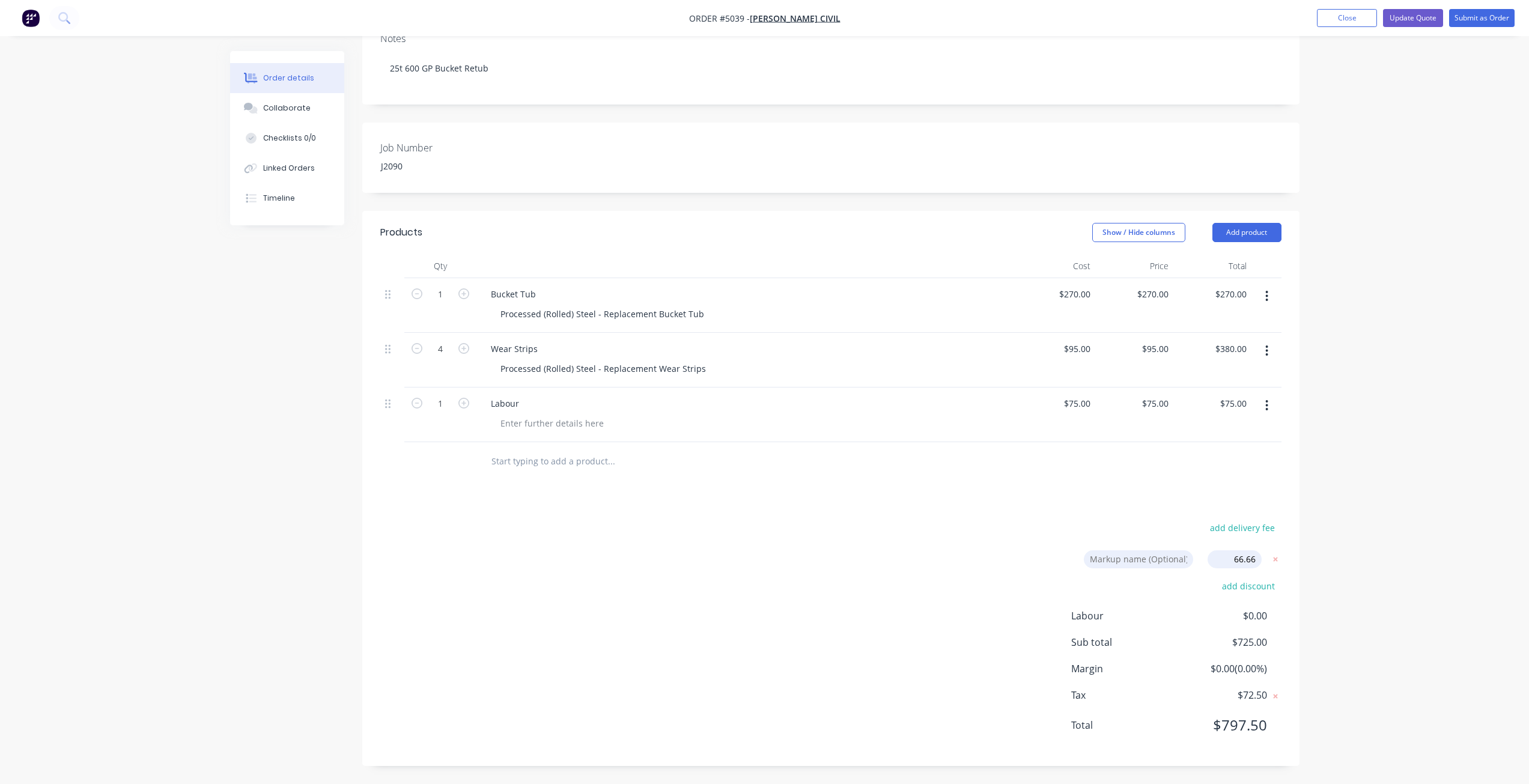
type input "$125.00"
click at [1331, 509] on div "Order details Collaborate Checklists 0/0 Linked Orders Timeline Order details C…" at bounding box center [764, 316] width 1529 height 991
click at [445, 404] on input "1" at bounding box center [440, 404] width 31 height 18
type input "12"
type input "$1,499.94"
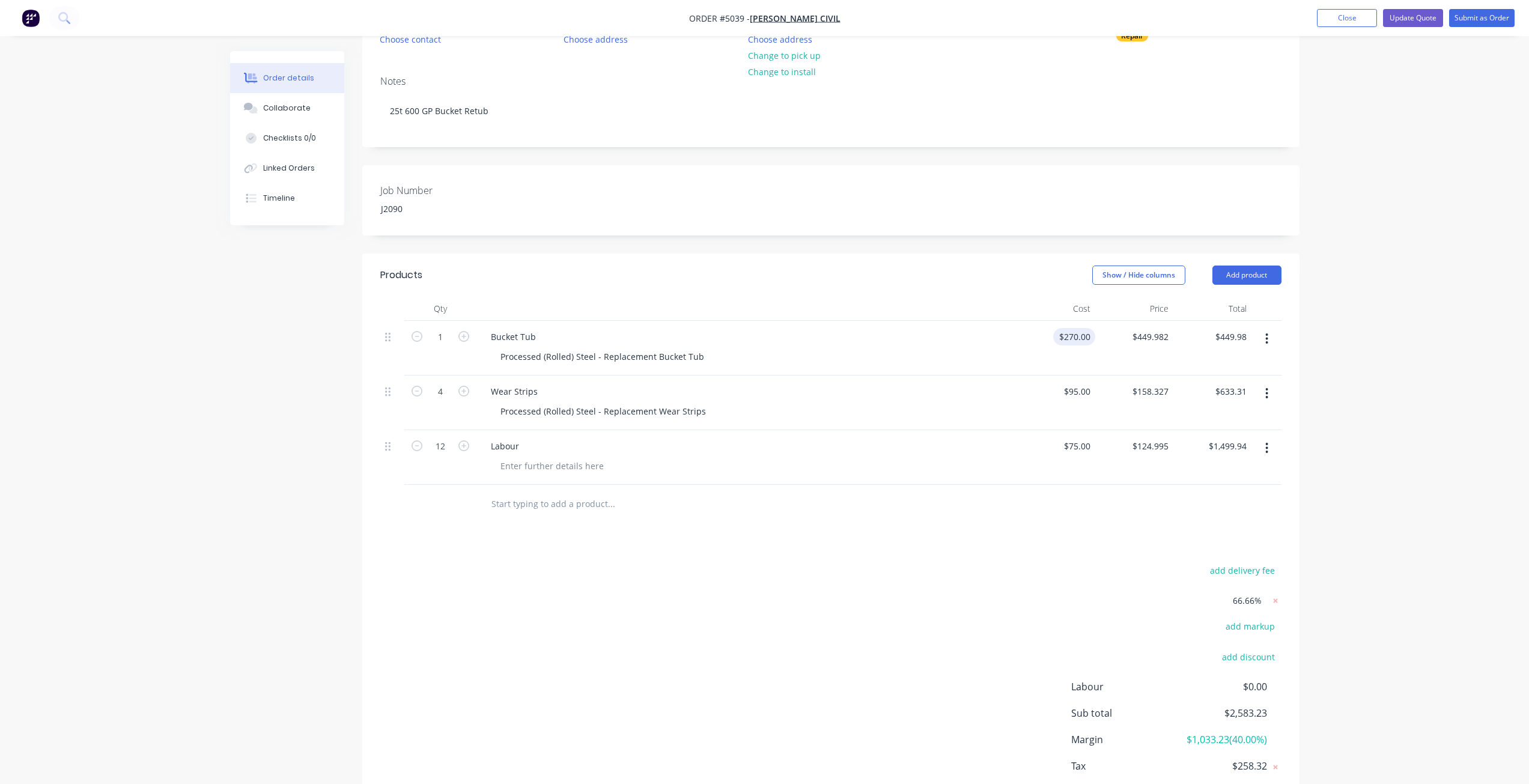
scroll to position [148, 0]
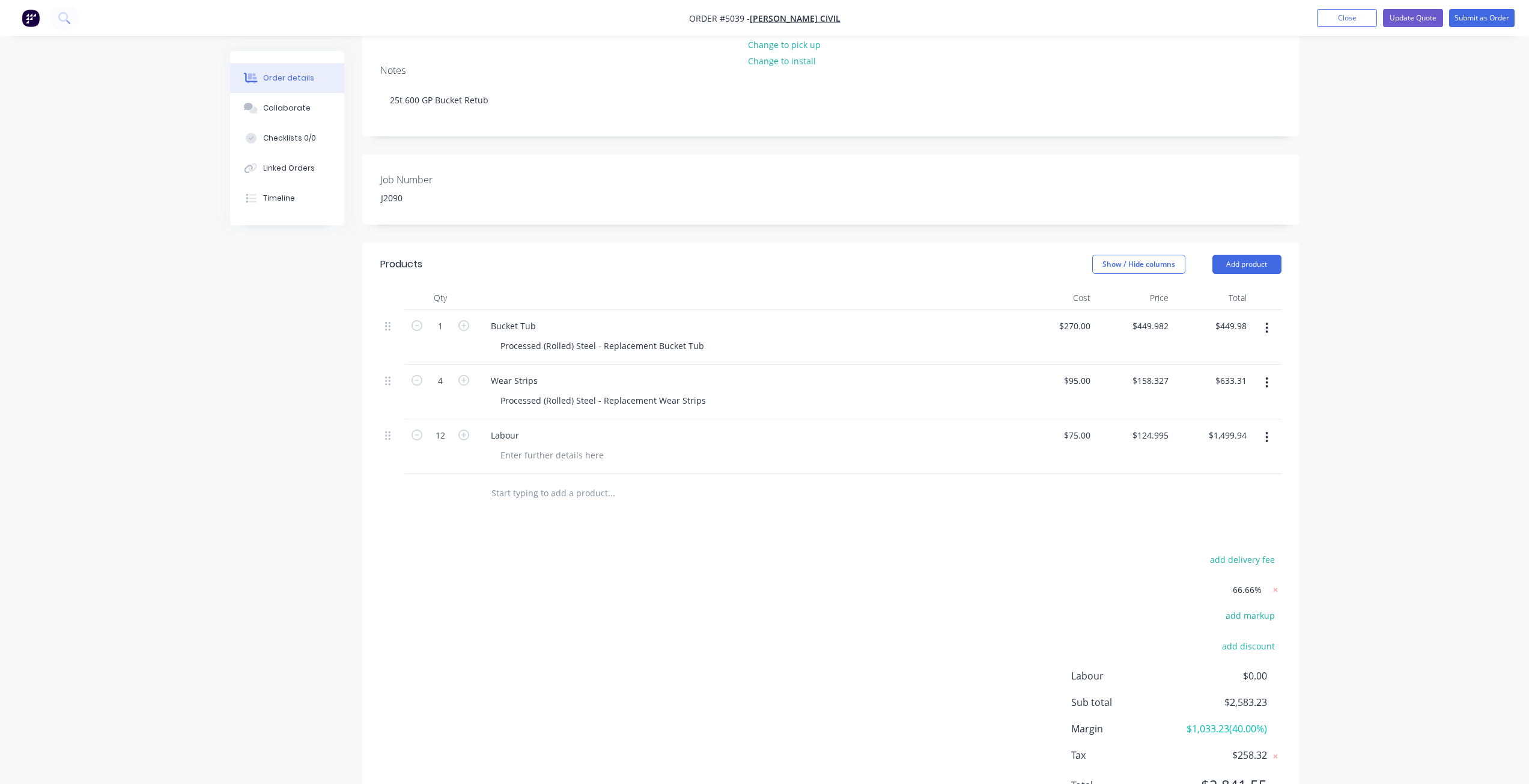
click at [1373, 439] on div "Order details Collaborate Checklists 0/0 Linked Orders Timeline Order details C…" at bounding box center [764, 348] width 1529 height 991
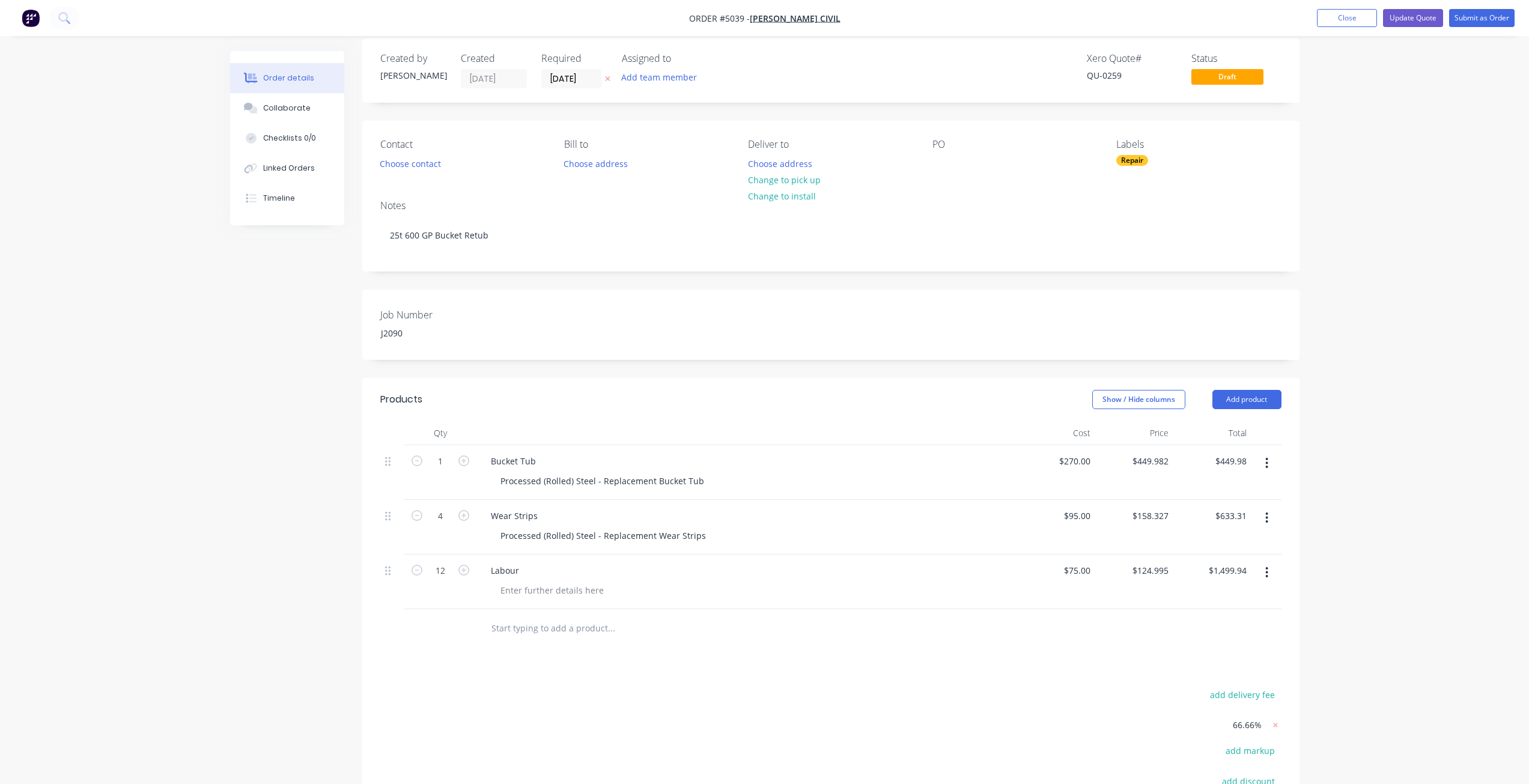
scroll to position [0, 0]
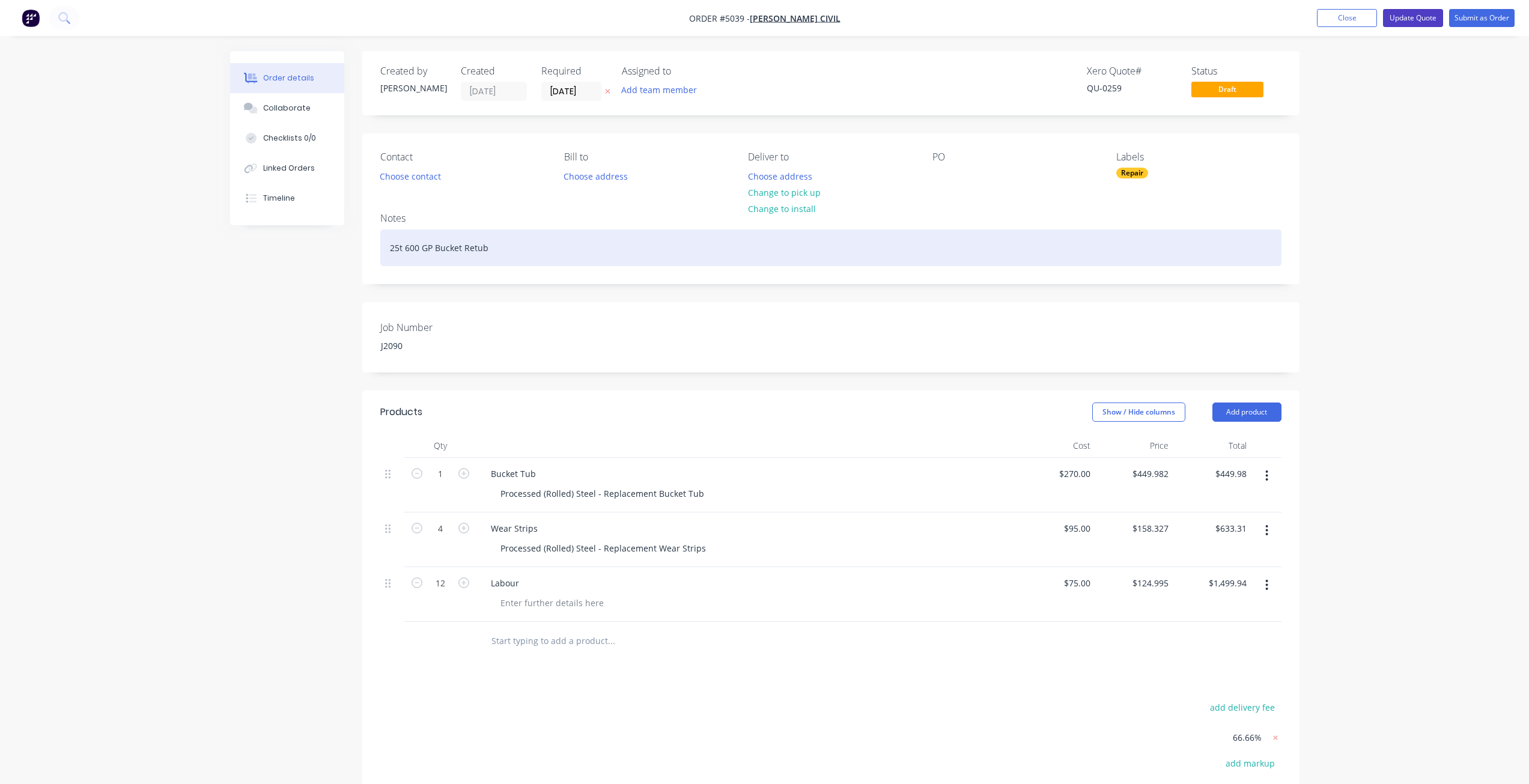
drag, startPoint x: 1398, startPoint y: 20, endPoint x: 1128, endPoint y: 242, distance: 349.5
click at [1184, 220] on div "Order #5039 - [PERSON_NAME] Civil Add product Close Update Quote Submit as Orde…" at bounding box center [764, 495] width 1529 height 991
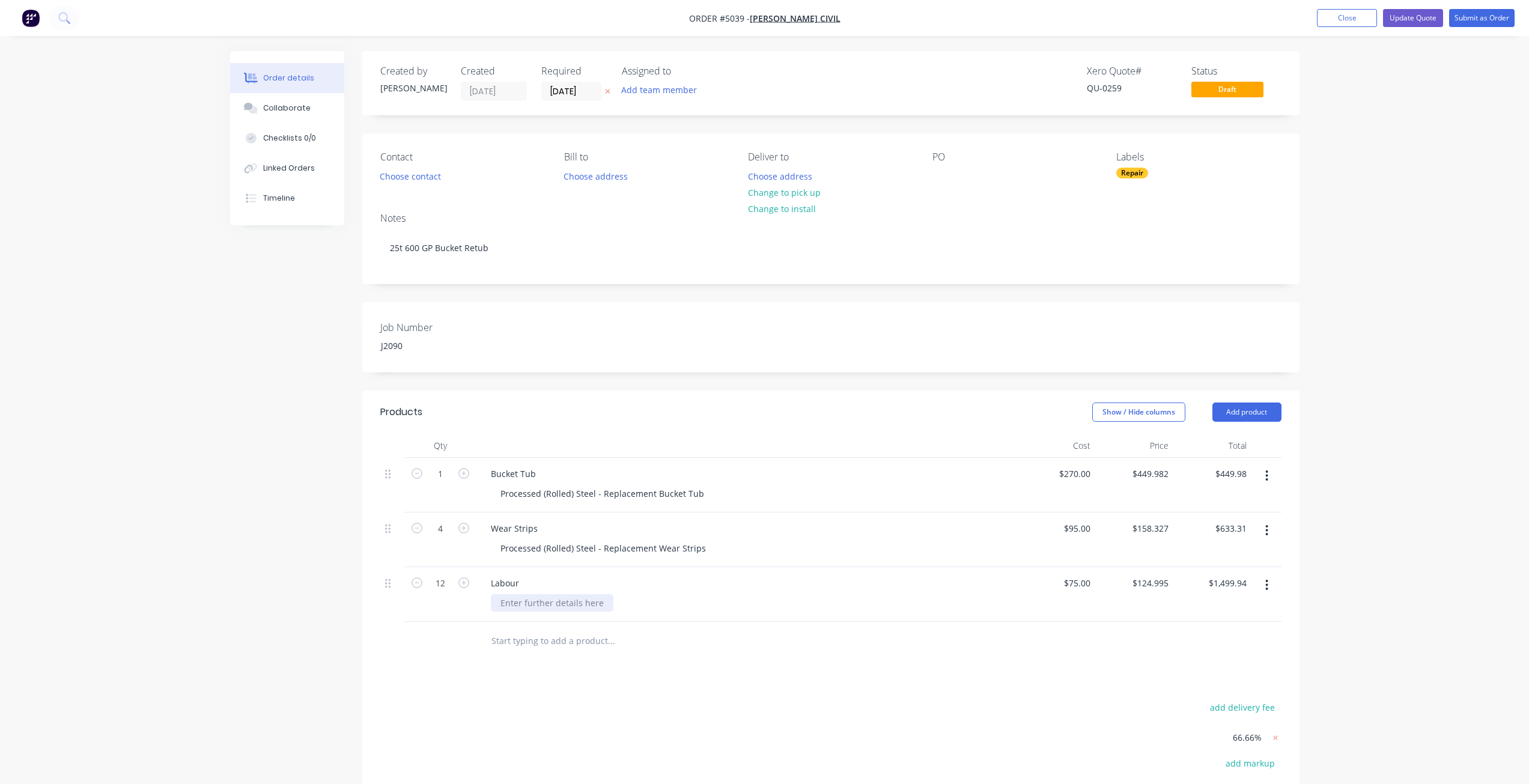
click at [558, 601] on div at bounding box center [552, 602] width 122 height 17
click at [845, 353] on div "Job Number J2090" at bounding box center [831, 337] width 937 height 70
click at [1415, 22] on button "Update Quote" at bounding box center [1413, 18] width 60 height 18
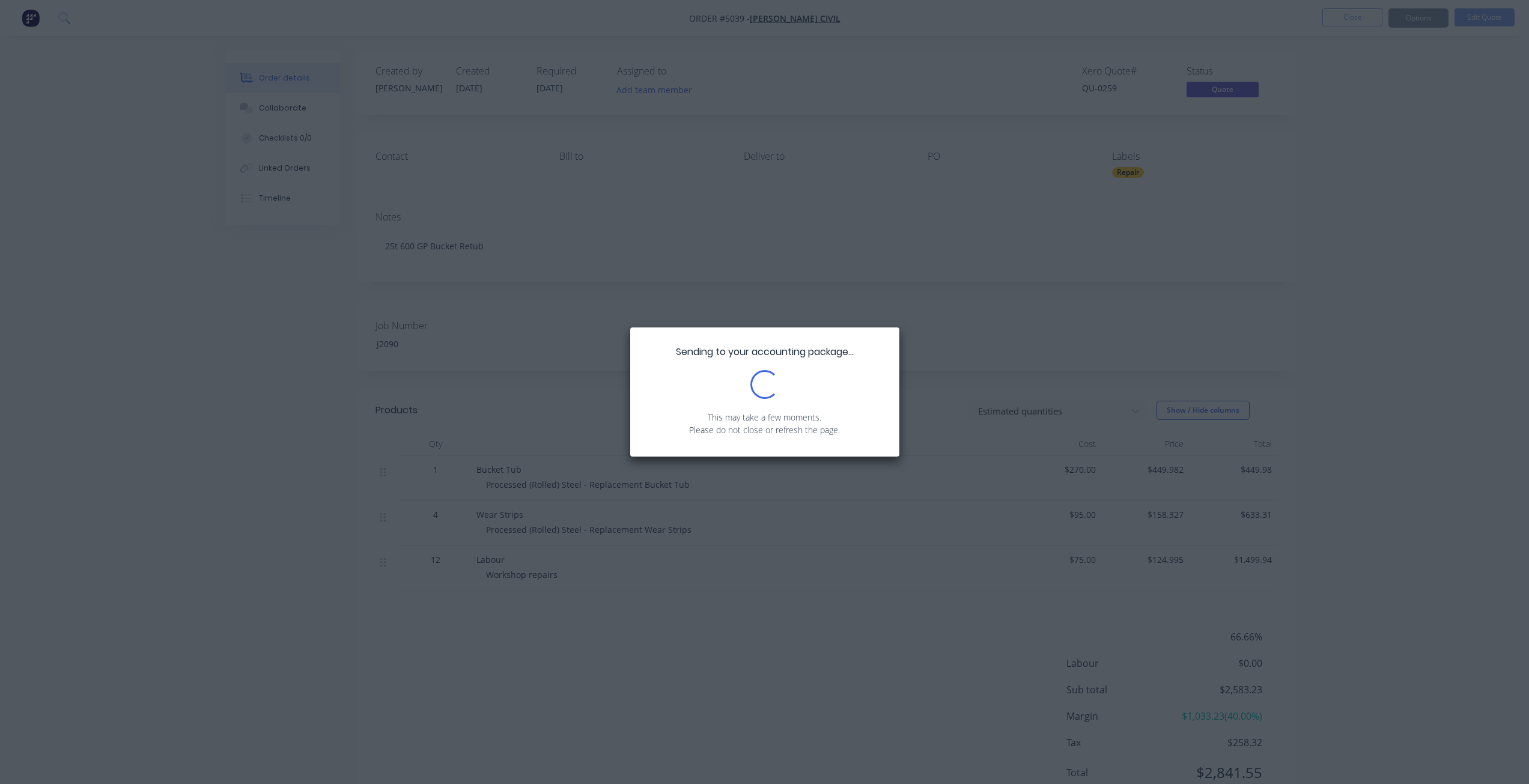
scroll to position [48, 0]
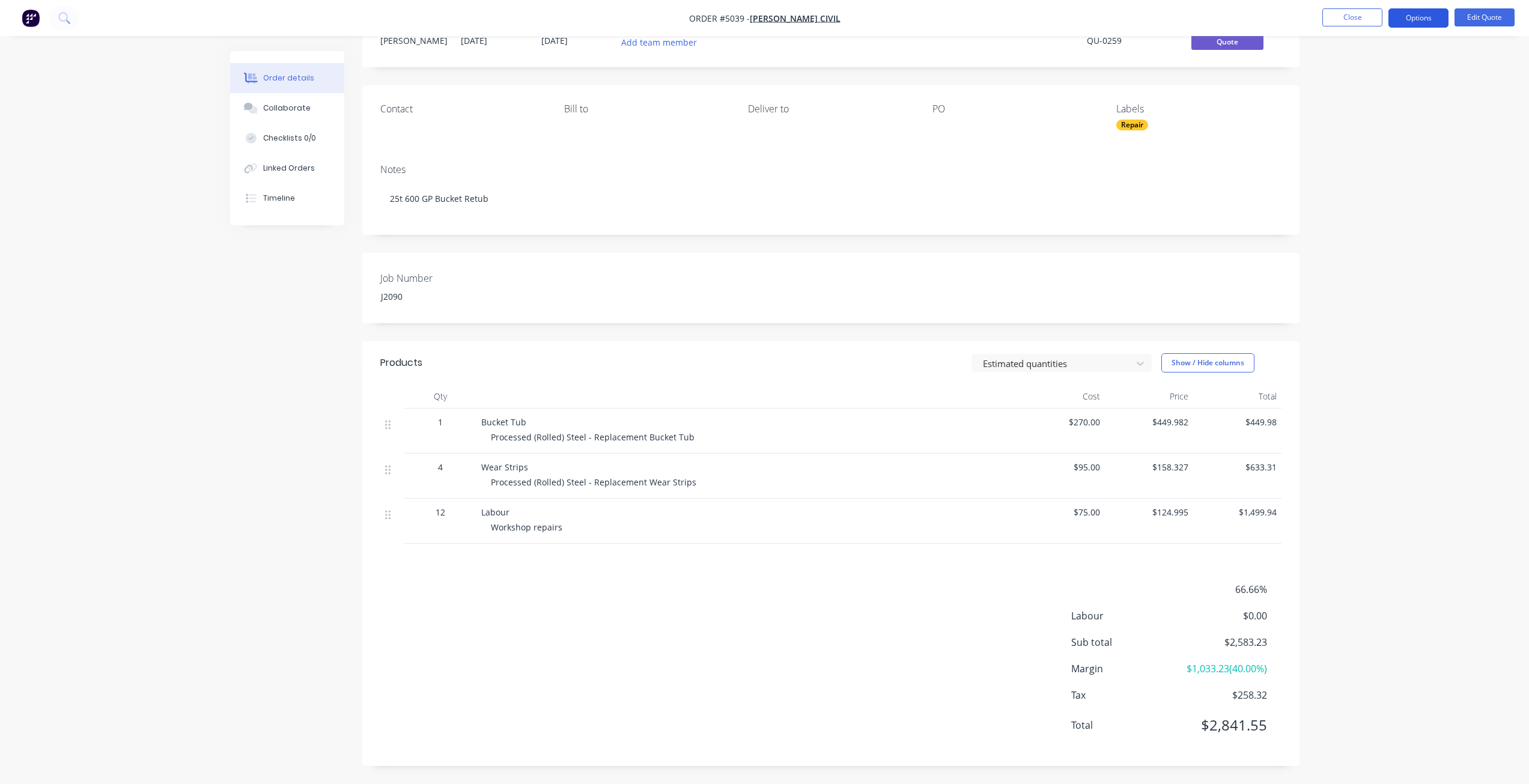
click at [1436, 13] on button "Options" at bounding box center [1418, 18] width 60 height 19
click at [1385, 72] on div "Quote" at bounding box center [1382, 72] width 110 height 17
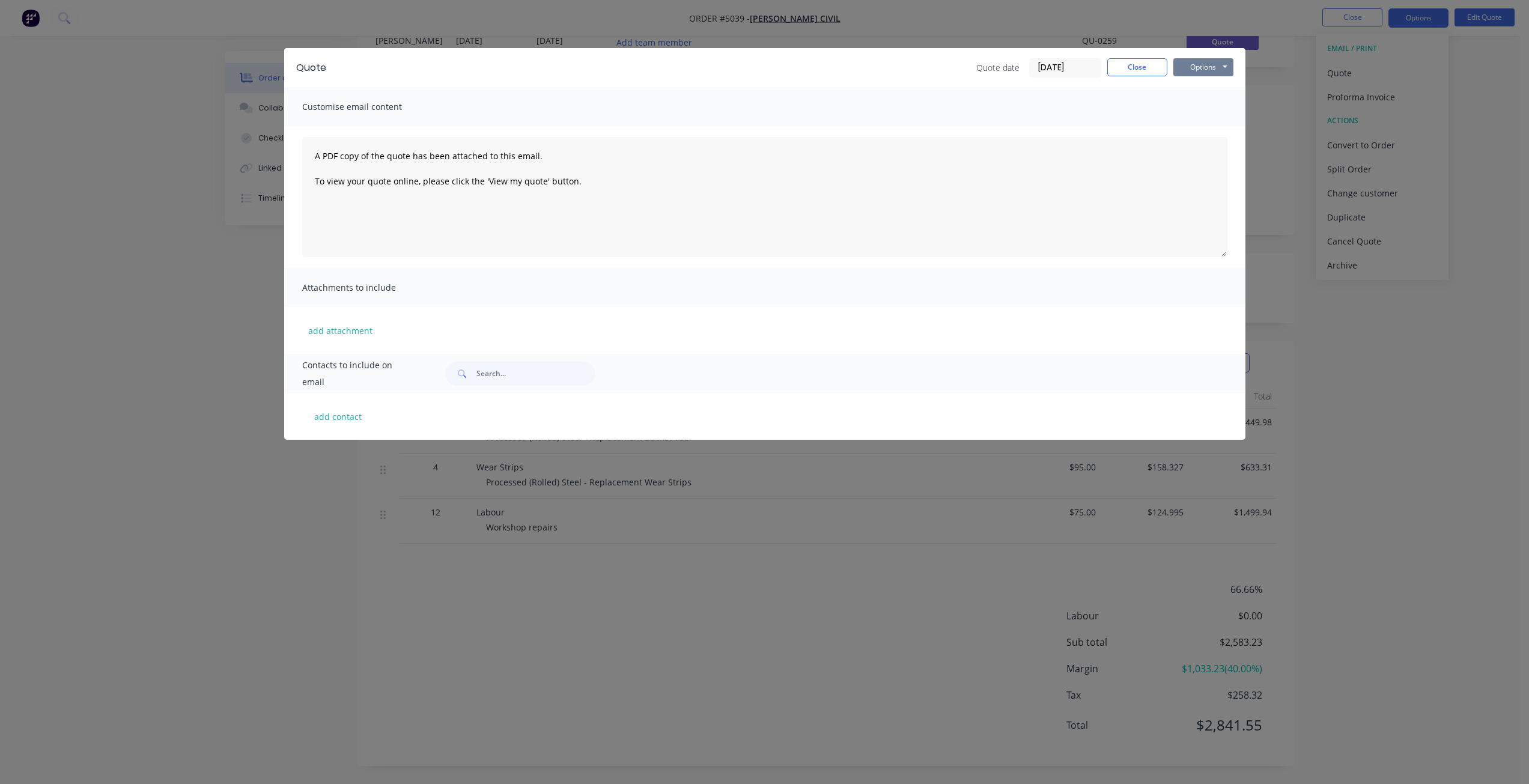
click at [1208, 75] on button "Options" at bounding box center [1203, 67] width 60 height 18
click at [1212, 105] on button "Print" at bounding box center [1211, 108] width 77 height 20
drag, startPoint x: 1148, startPoint y: 63, endPoint x: 1202, endPoint y: 60, distance: 54.1
click at [1148, 63] on button "Close" at bounding box center [1137, 67] width 60 height 18
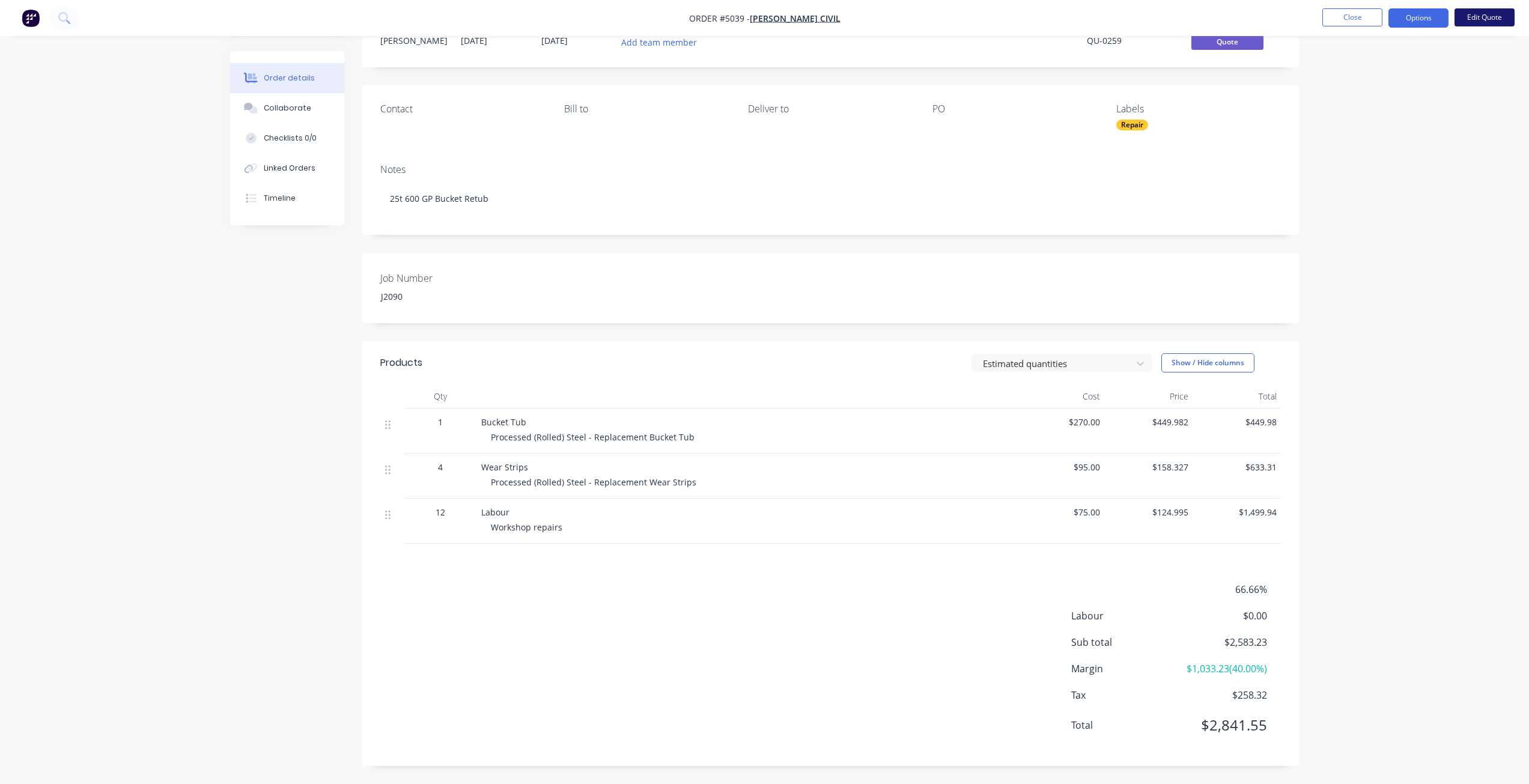
click at [1474, 21] on button "Edit Quote" at bounding box center [1484, 17] width 60 height 18
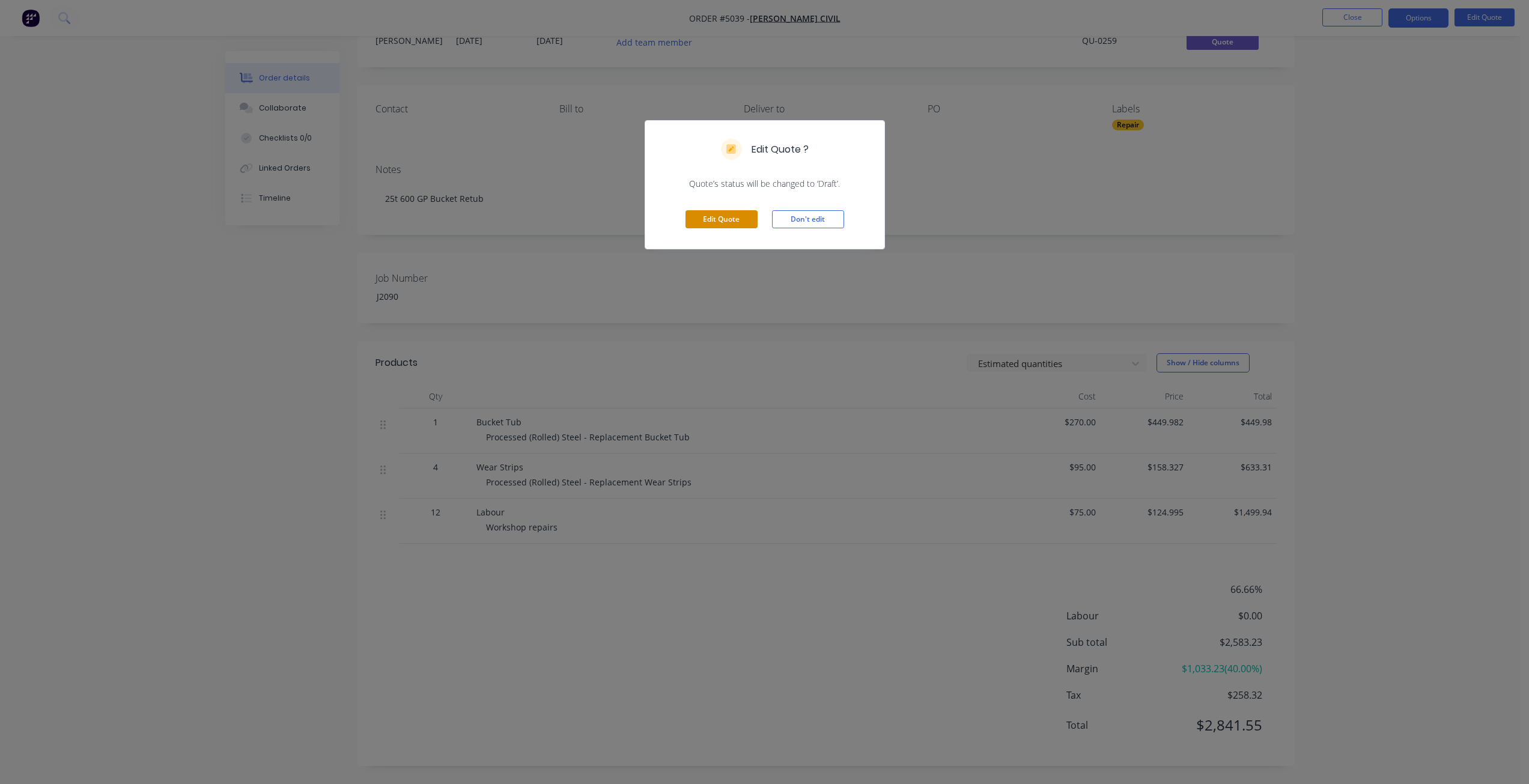
click at [735, 217] on button "Edit Quote" at bounding box center [722, 219] width 72 height 18
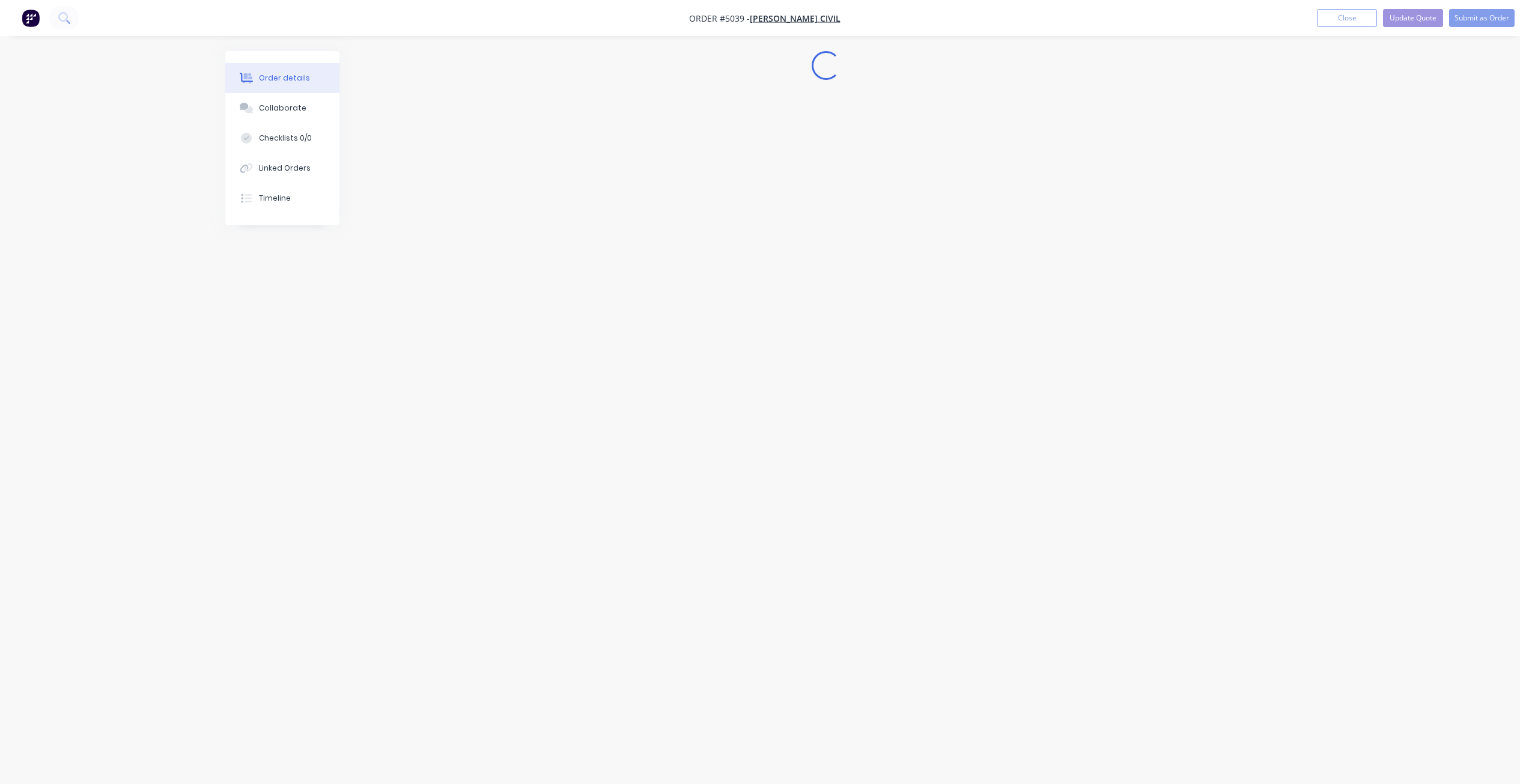
scroll to position [0, 0]
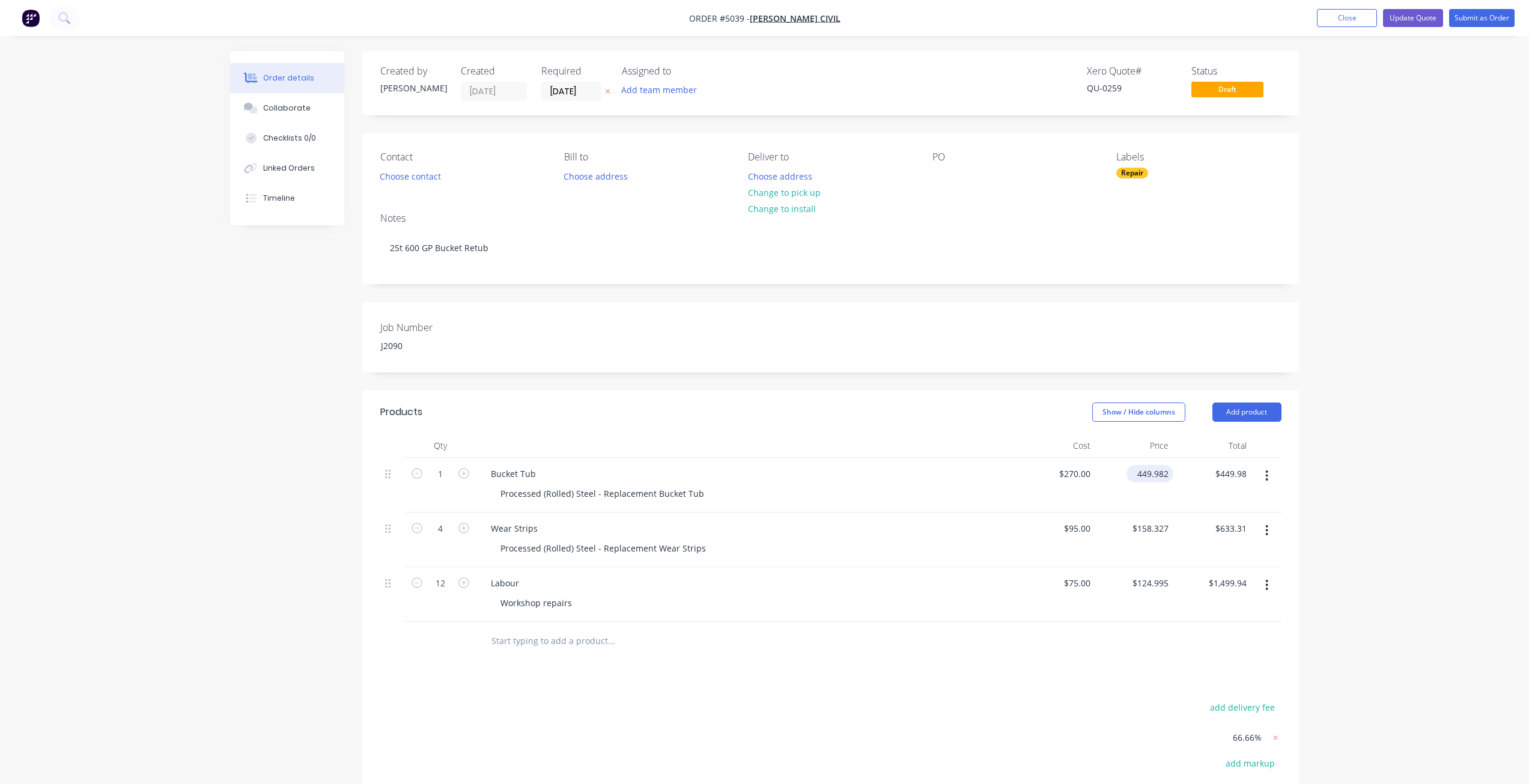
click at [1171, 474] on input "449.982" at bounding box center [1152, 473] width 42 height 17
type input "$449.98"
click at [1166, 533] on input "158.327" at bounding box center [1154, 527] width 37 height 17
type input "$158.33"
type input "$633.32"
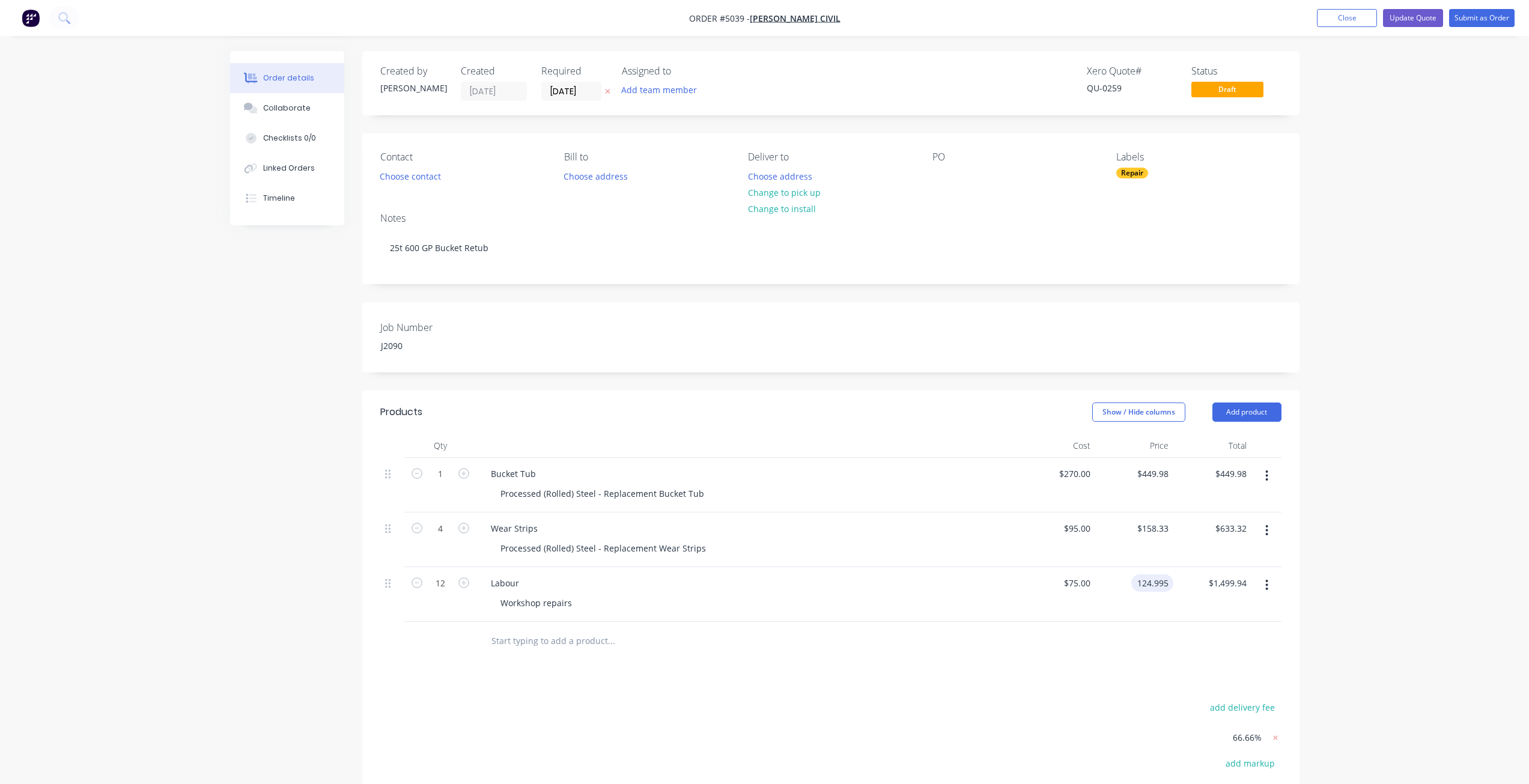
click at [1166, 583] on input "124.995" at bounding box center [1154, 583] width 37 height 17
type input "$124.99"
type input "$1,499.88"
click at [1199, 590] on div "$1,499.88 $1,499.94" at bounding box center [1212, 594] width 78 height 54
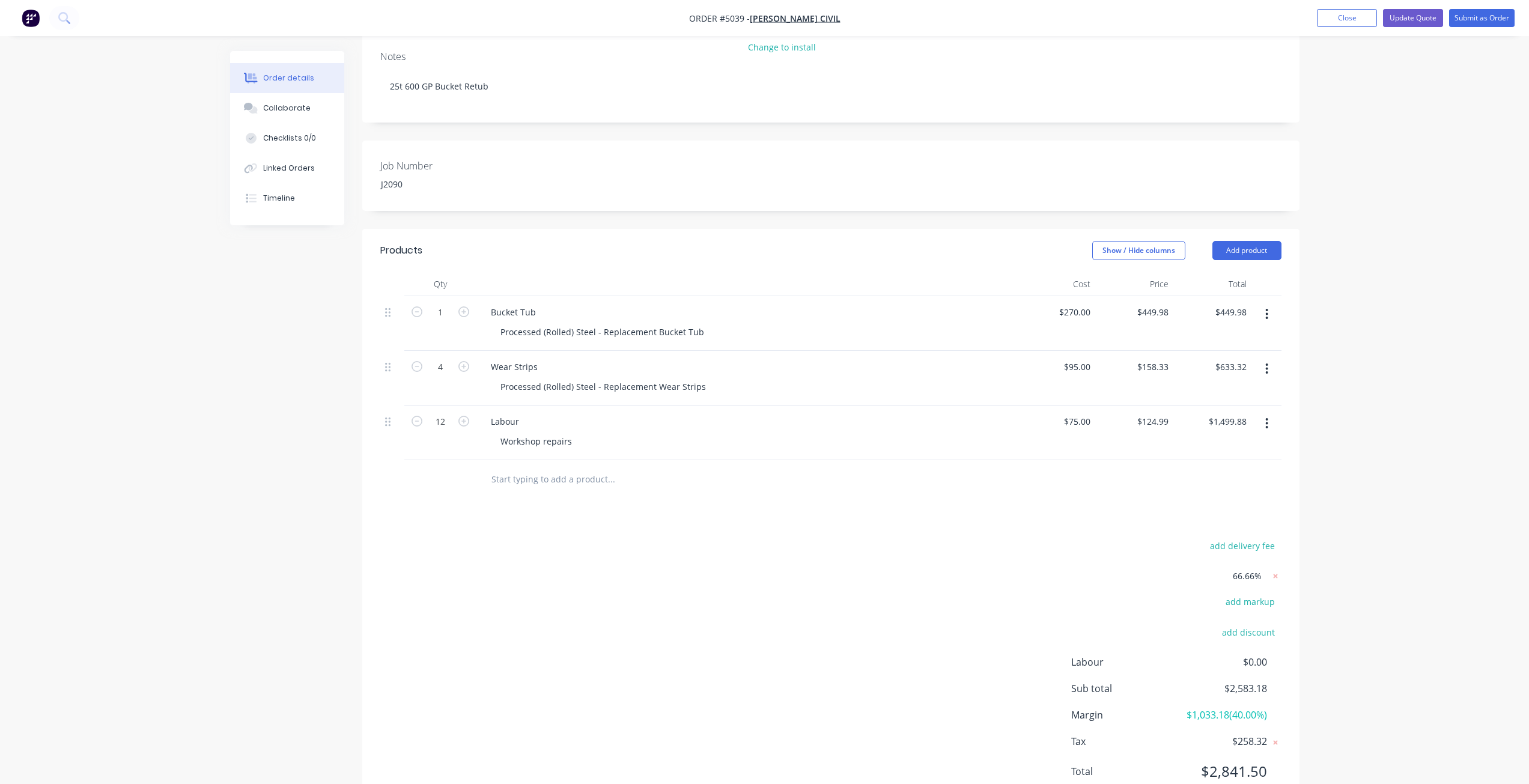
scroll to position [181, 0]
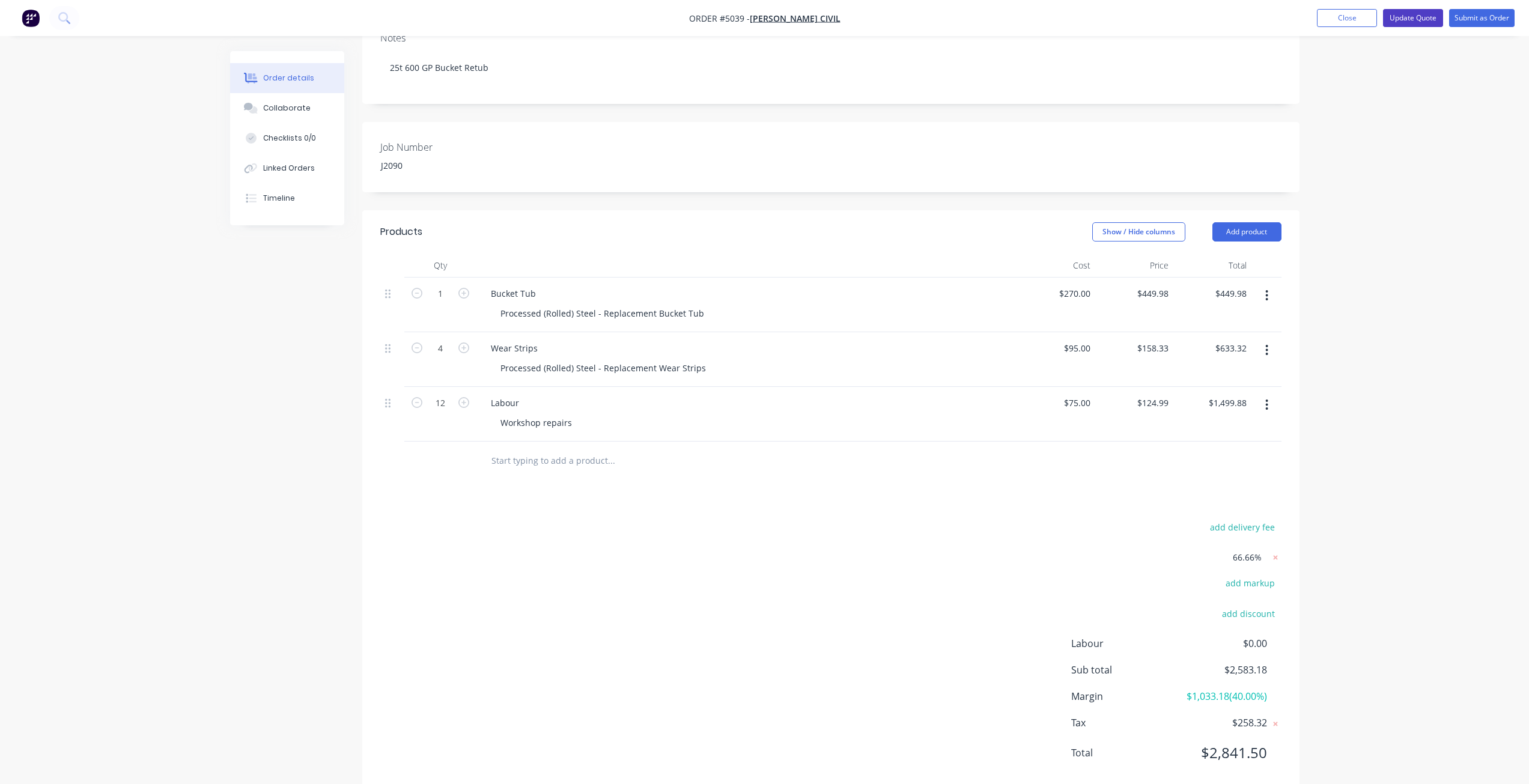
click at [1421, 23] on button "Update Quote" at bounding box center [1413, 18] width 60 height 18
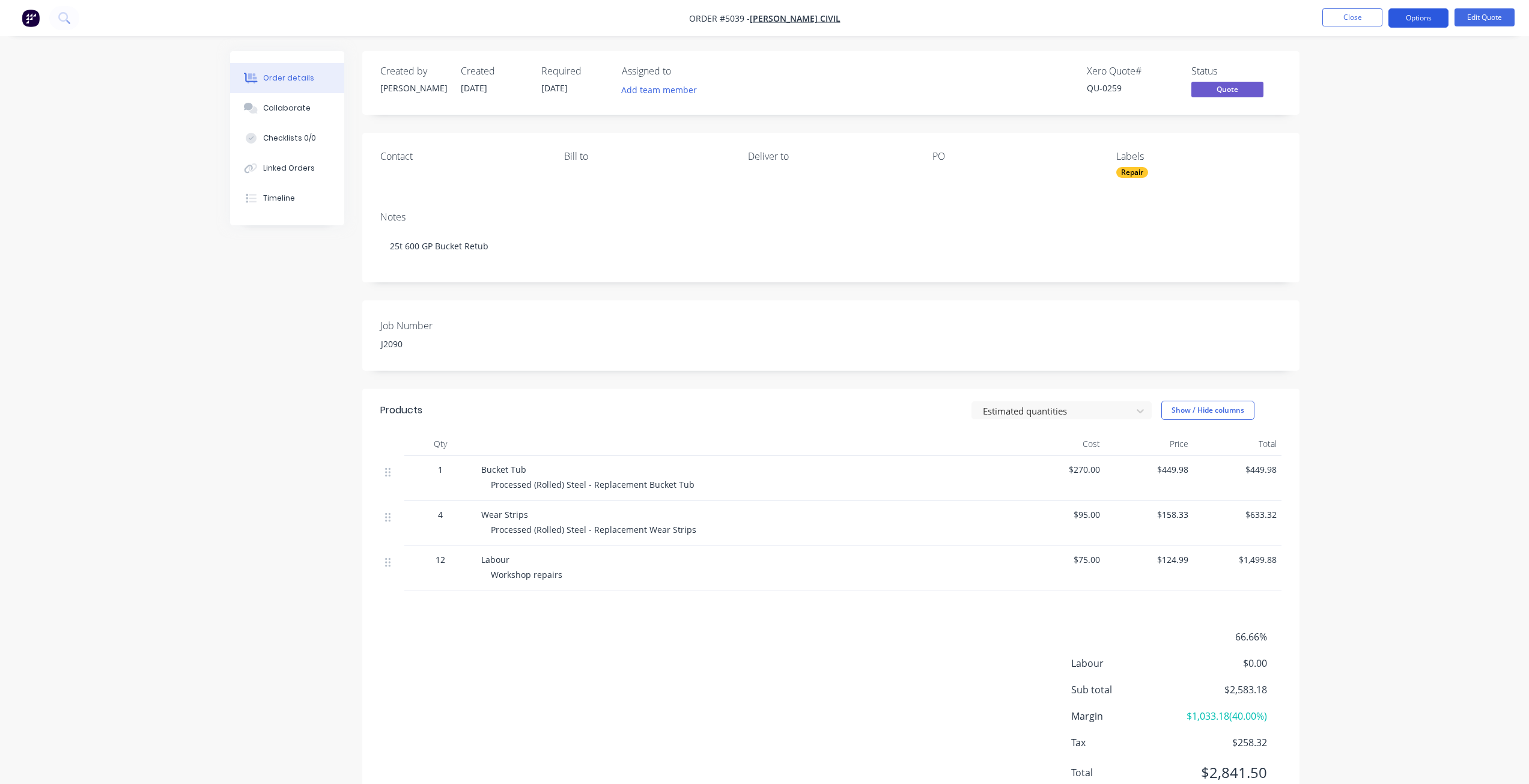
click at [1428, 19] on button "Options" at bounding box center [1418, 18] width 60 height 19
click at [1375, 75] on div "Quote" at bounding box center [1382, 72] width 110 height 17
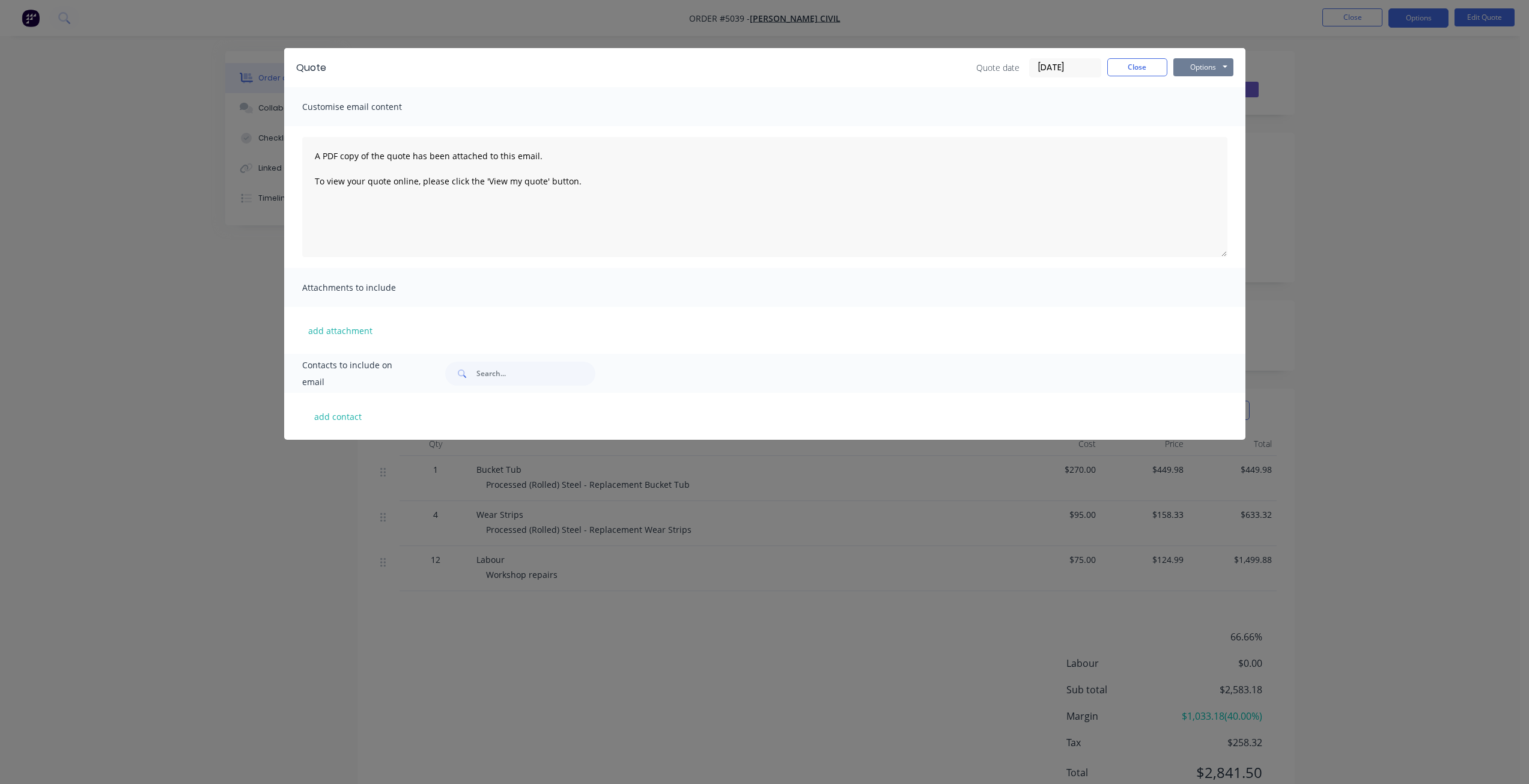
click at [1194, 70] on button "Options" at bounding box center [1203, 67] width 60 height 18
click at [1207, 111] on button "Print" at bounding box center [1211, 108] width 77 height 20
click at [1148, 58] on button "Close" at bounding box center [1137, 67] width 60 height 18
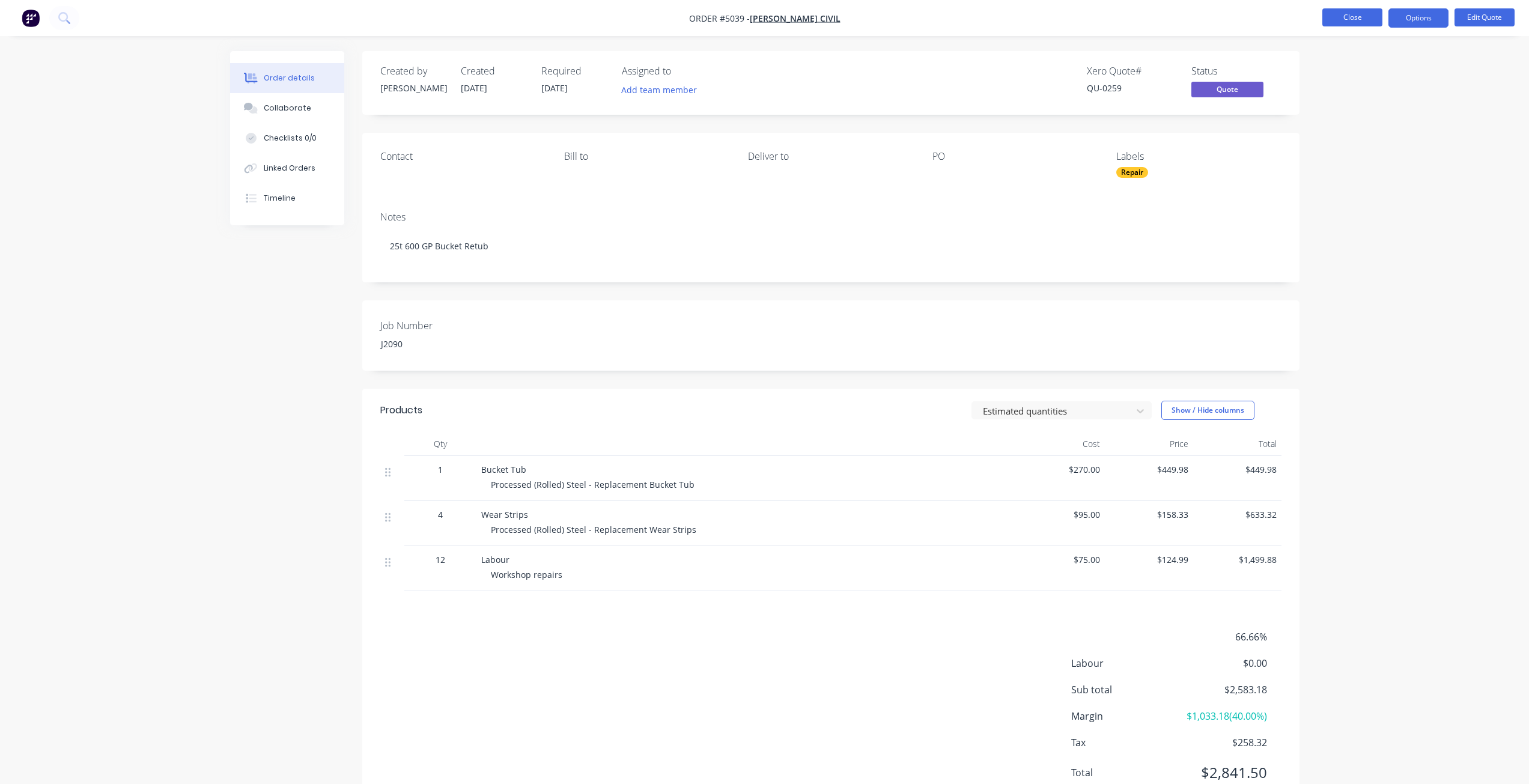
click at [1341, 15] on button "Close" at bounding box center [1352, 17] width 60 height 18
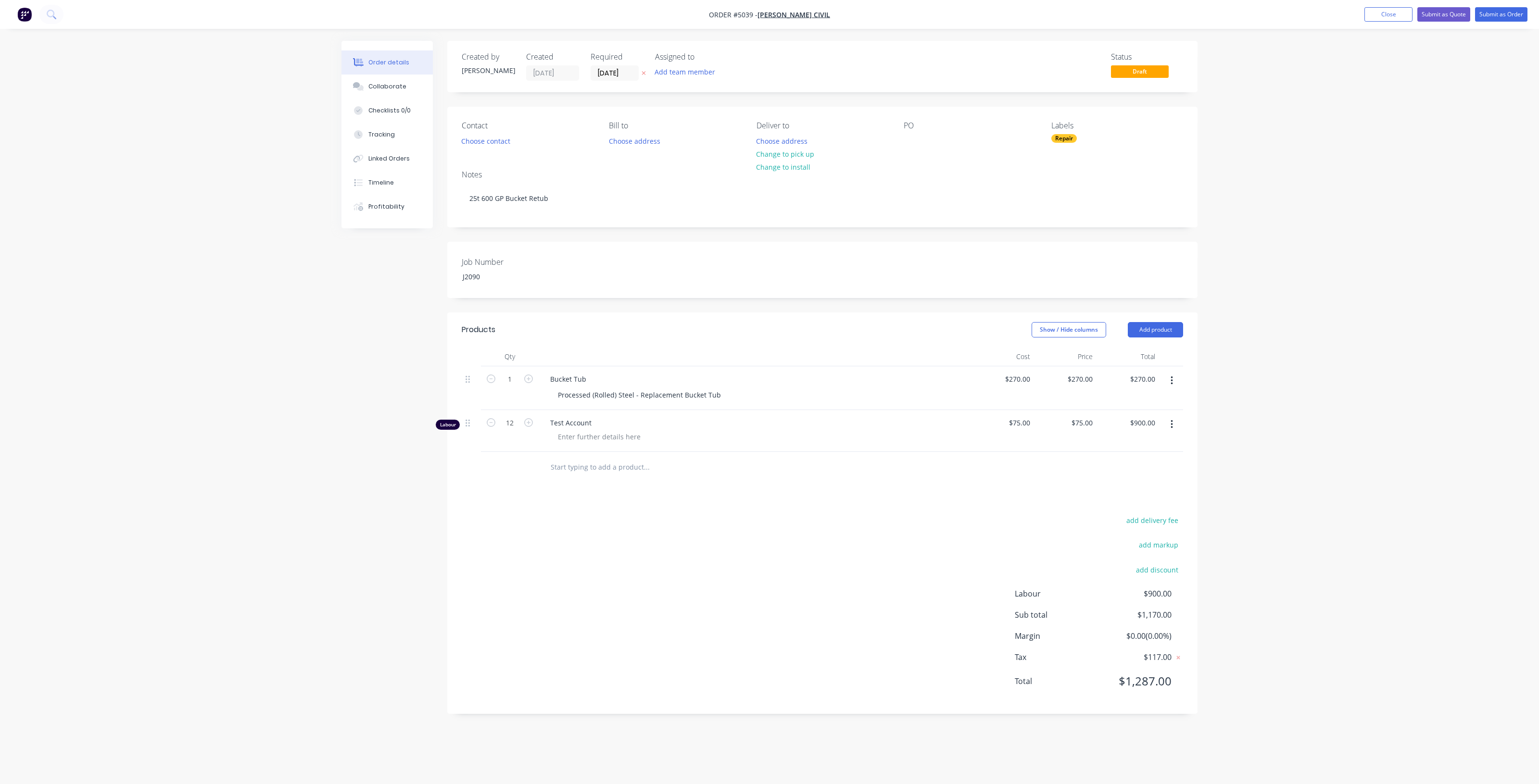
click at [1383, 22] on nav "Order #5039 - [PERSON_NAME] Civil Add product Close Submit as Quote Submit as O…" at bounding box center [770, 14] width 1539 height 29
click at [1380, 16] on button "Close" at bounding box center [1388, 14] width 48 height 14
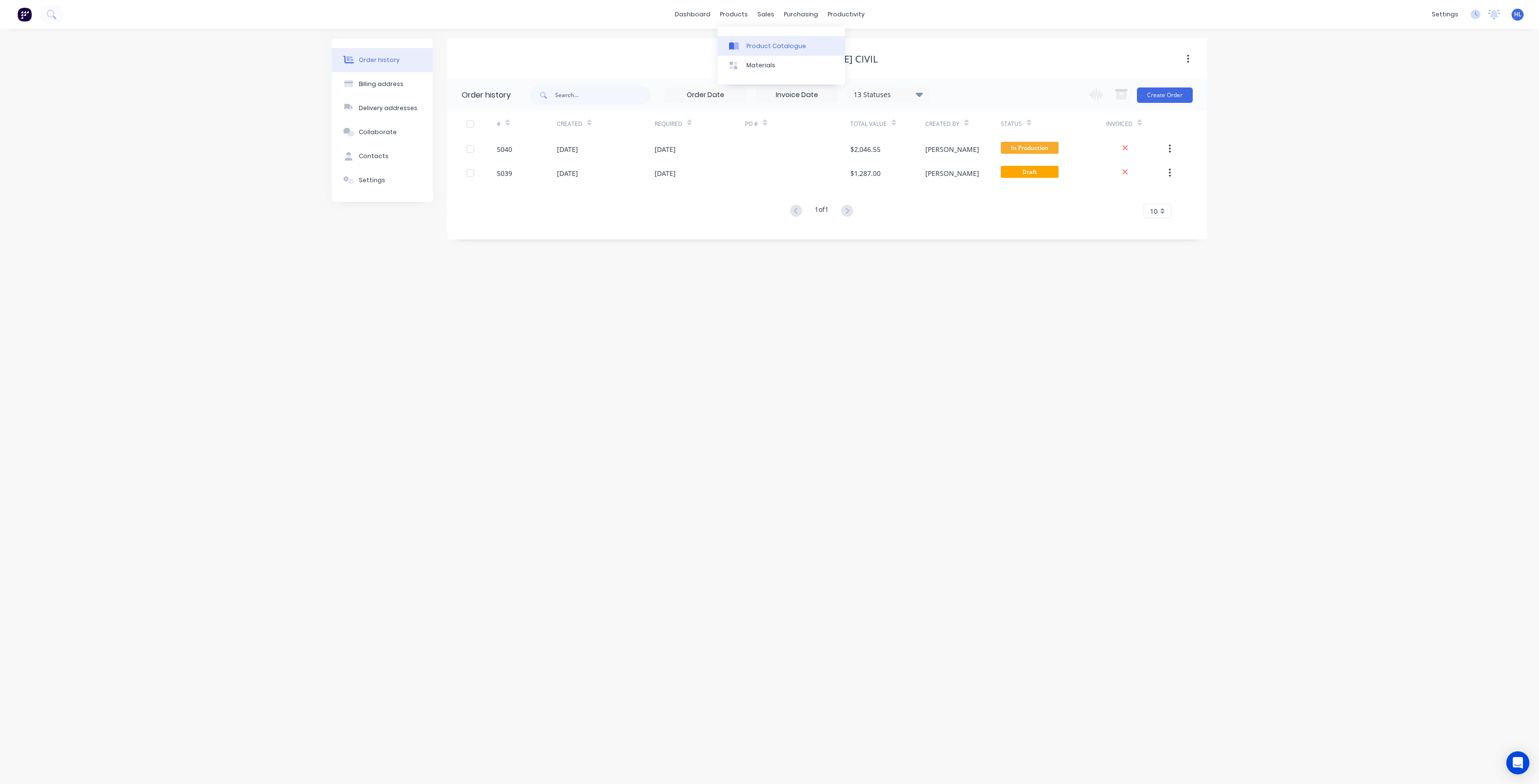
click at [750, 41] on link "Product Catalogue" at bounding box center [781, 45] width 127 height 19
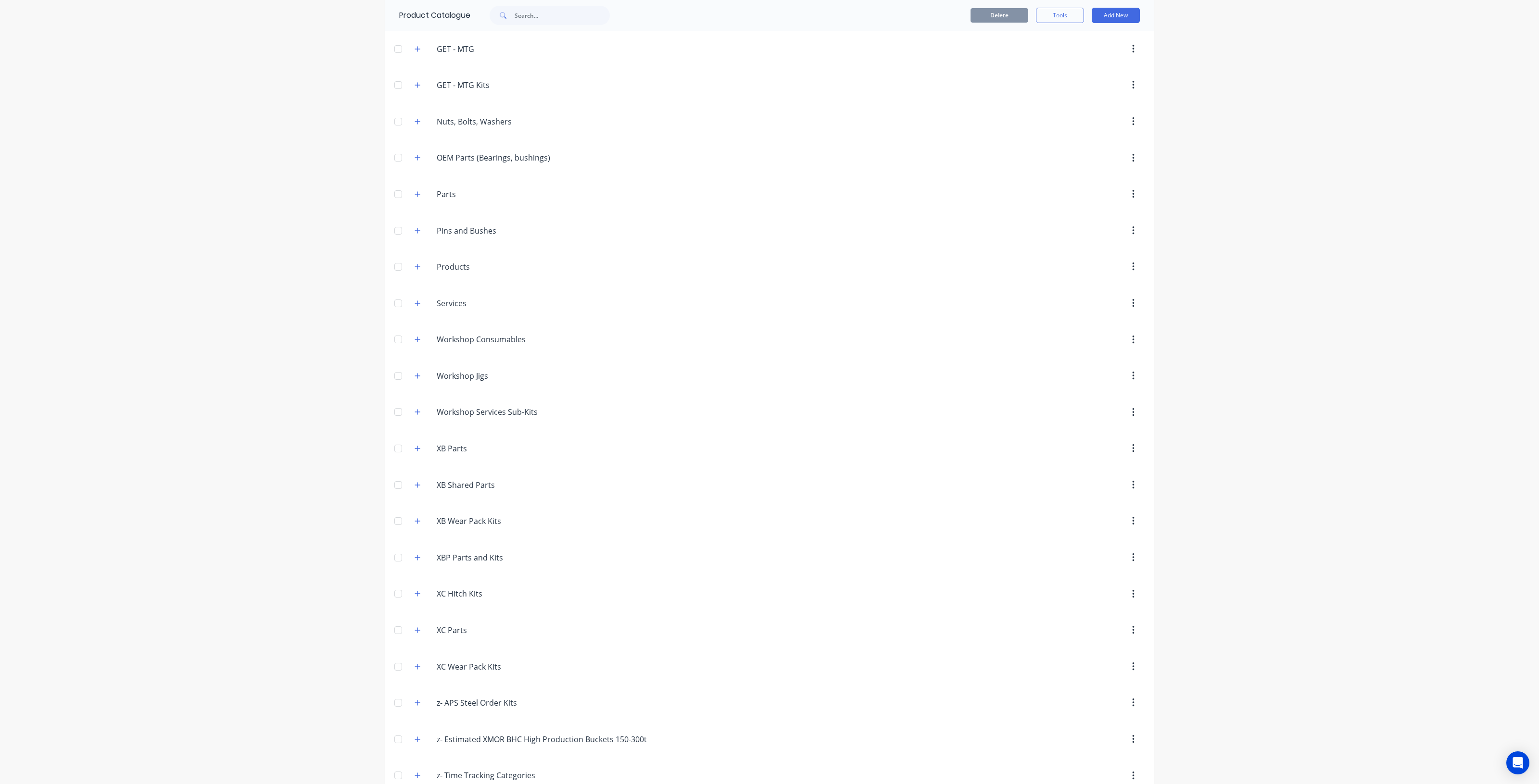
scroll to position [423, 0]
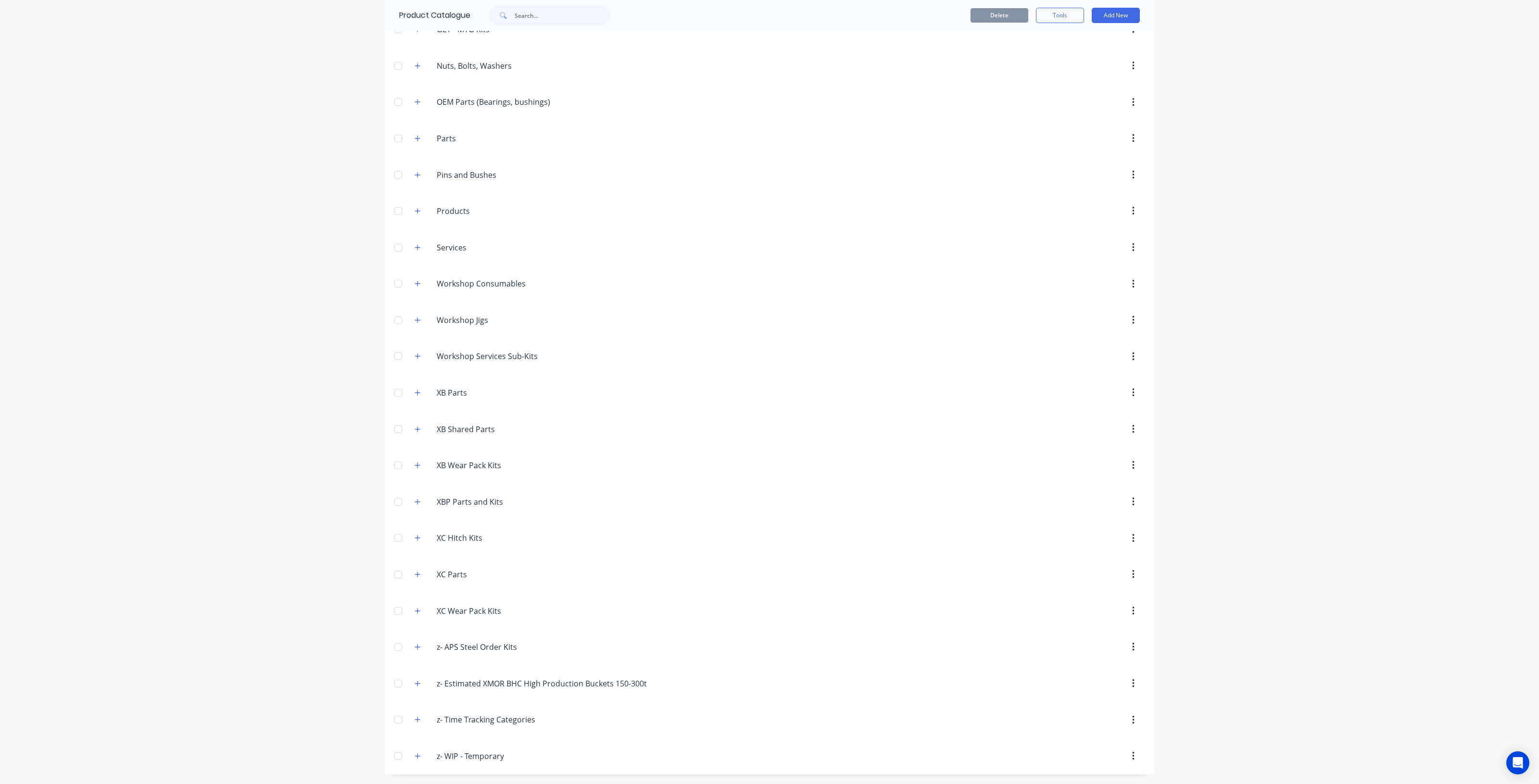
click at [419, 640] on div "z-.APS.Steel.Order.Kits z- APS Steel Order Kits" at bounding box center [483, 647] width 152 height 17
click at [418, 643] on span at bounding box center [418, 647] width 12 height 12
click at [415, 648] on icon "button" at bounding box center [418, 647] width 5 height 5
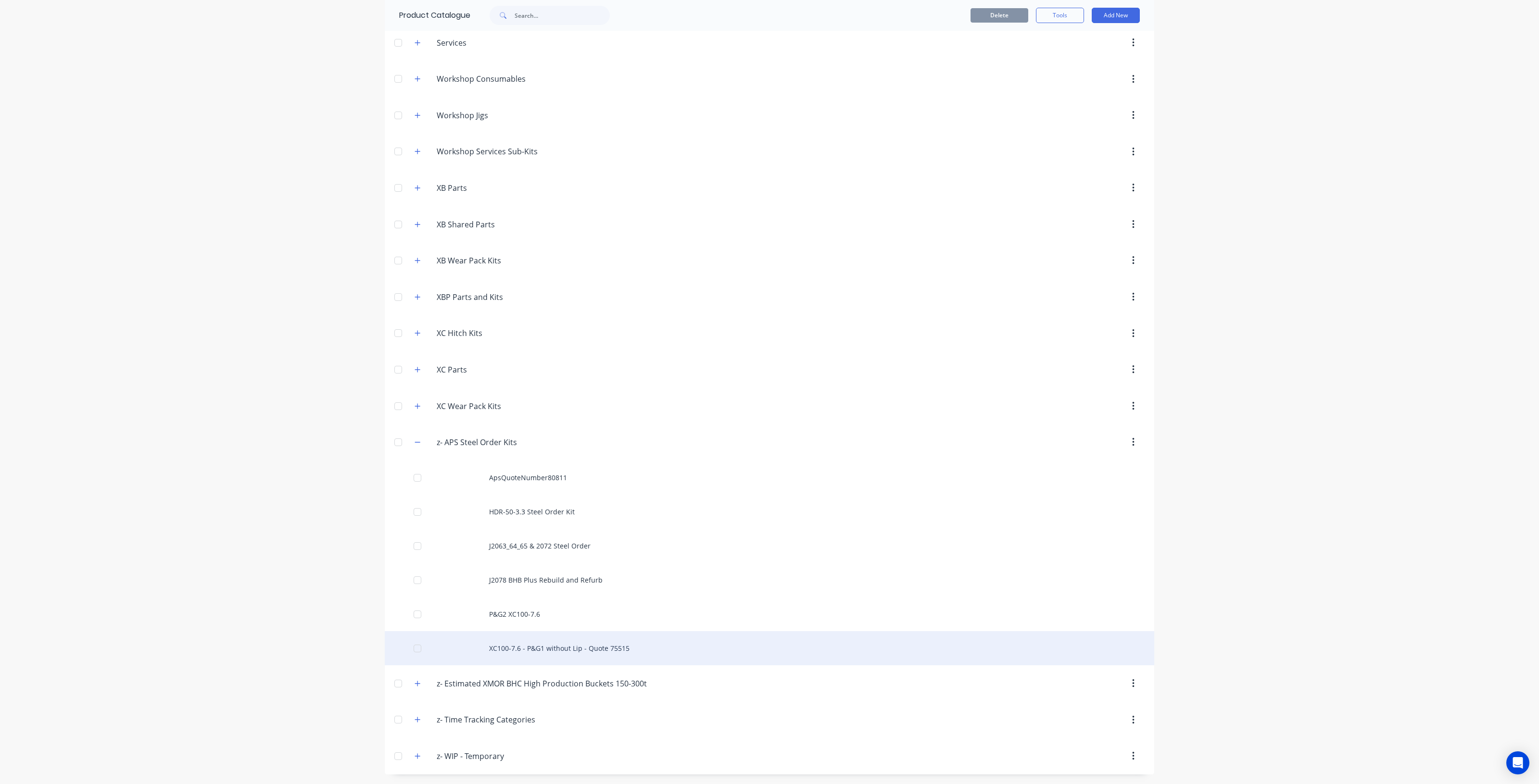
scroll to position [628, 0]
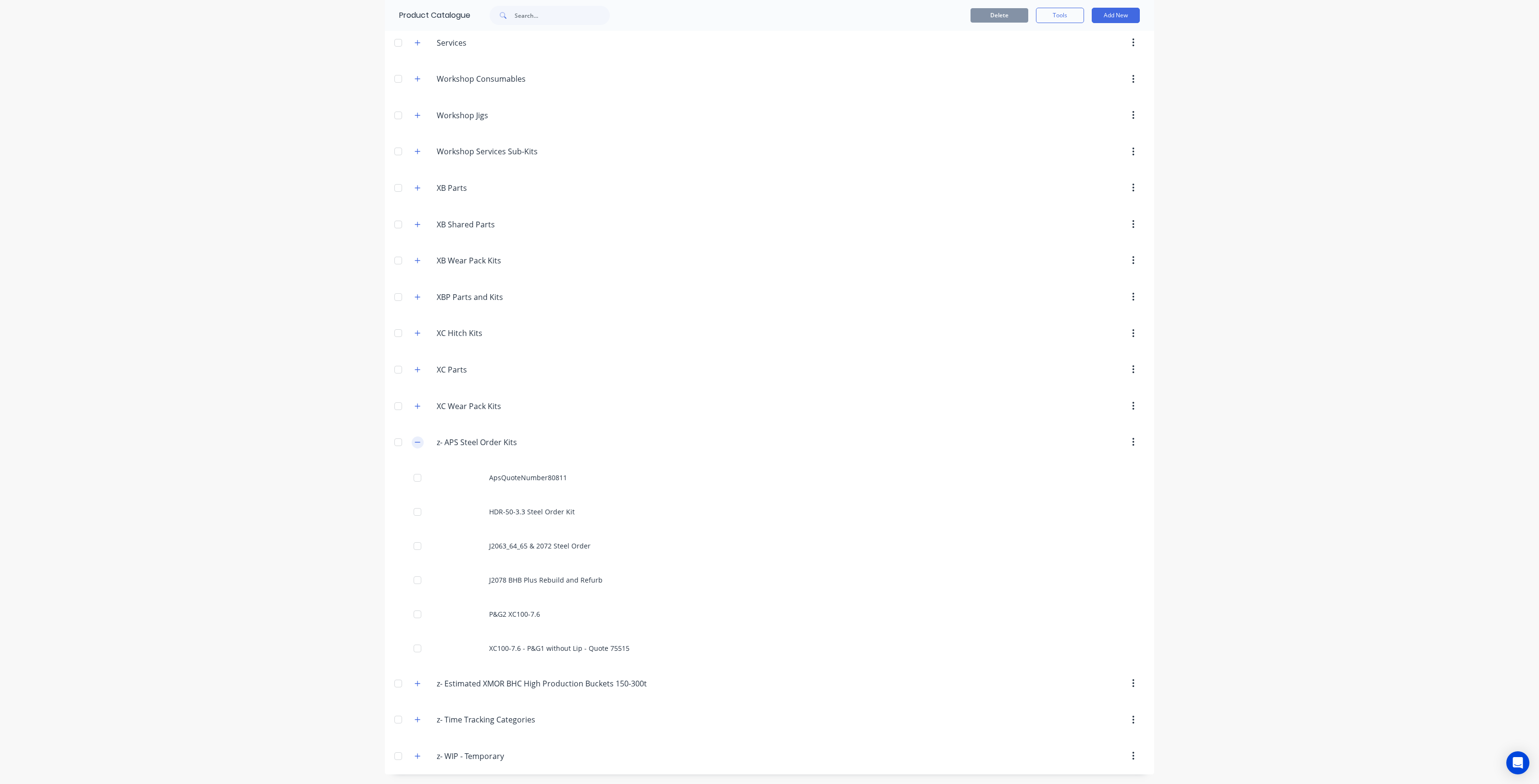
click at [417, 445] on button "button" at bounding box center [418, 442] width 12 height 12
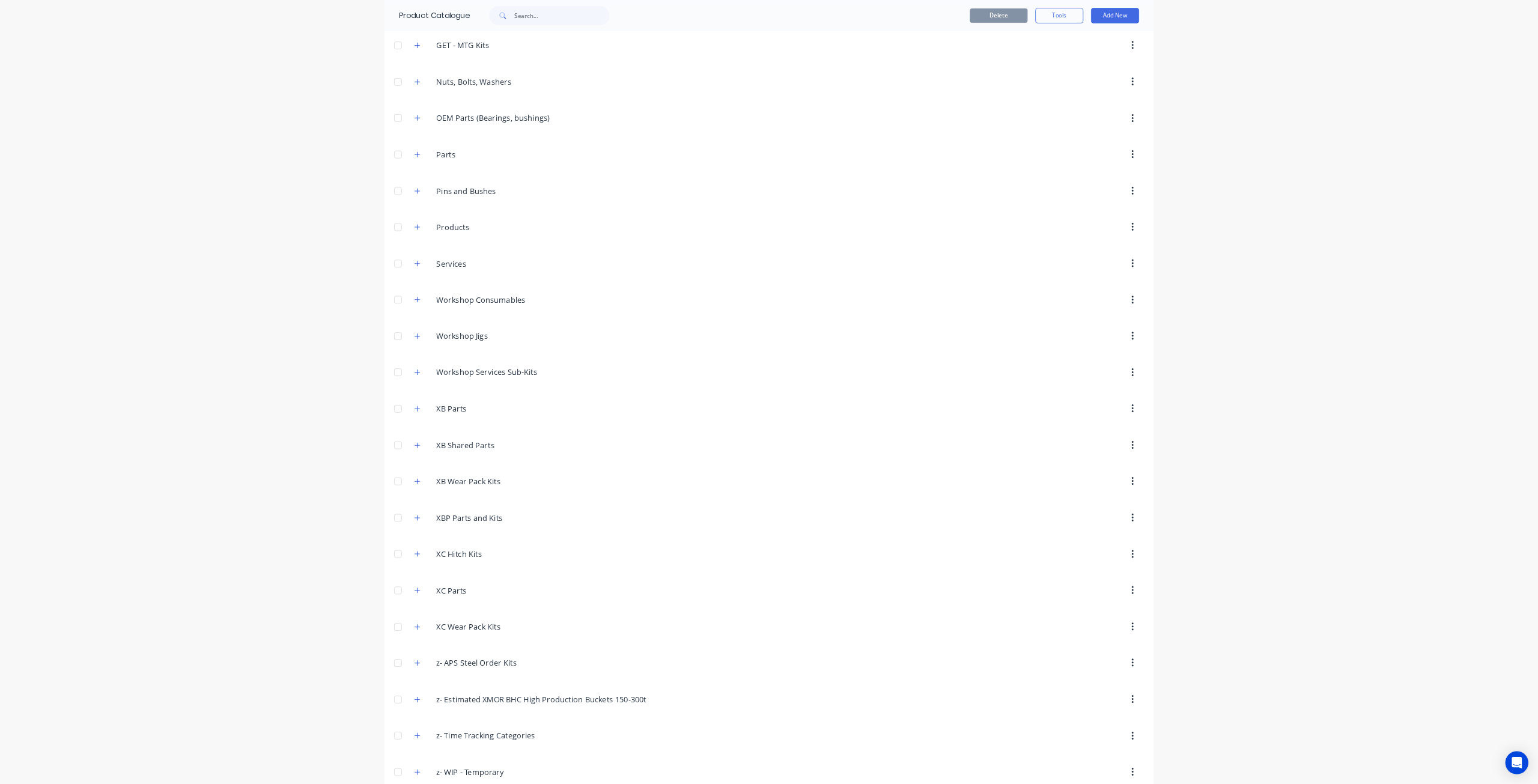
scroll to position [454, 0]
click at [523, 245] on span at bounding box center [522, 239] width 15 height 15
click at [518, 239] on icon "button" at bounding box center [522, 239] width 7 height 8
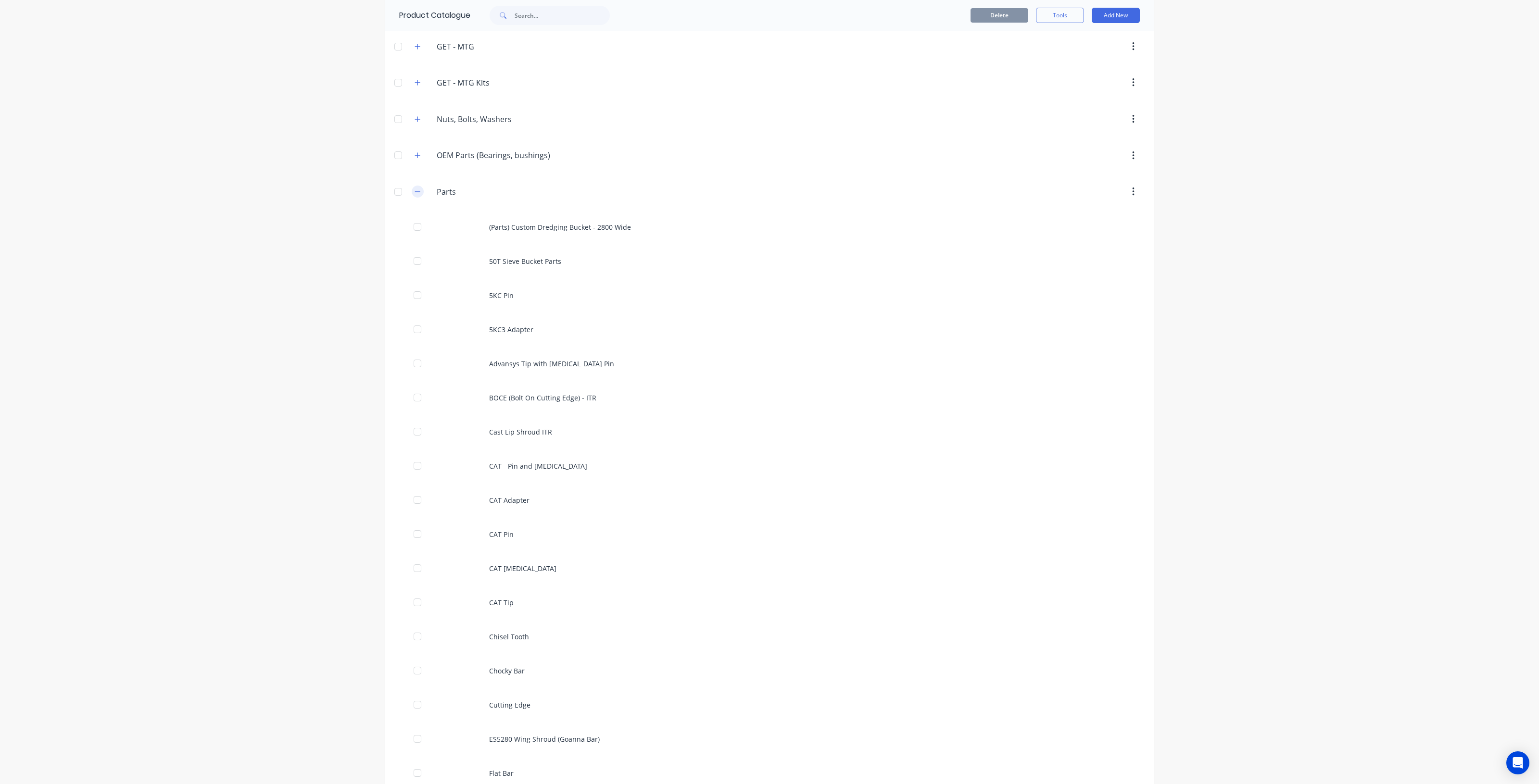
click at [415, 192] on icon "button" at bounding box center [418, 192] width 6 height 7
